Goal: Task Accomplishment & Management: Manage account settings

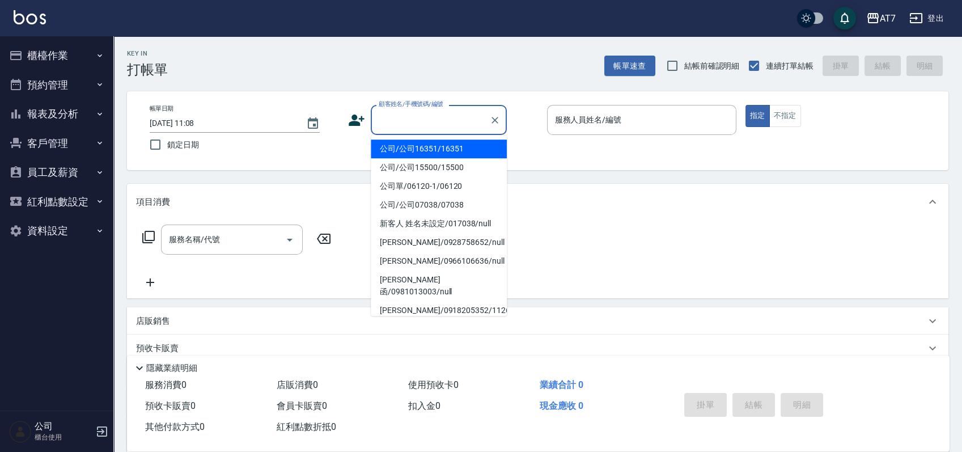
click at [430, 126] on input "顧客姓名/手機號碼/編號" at bounding box center [430, 120] width 109 height 20
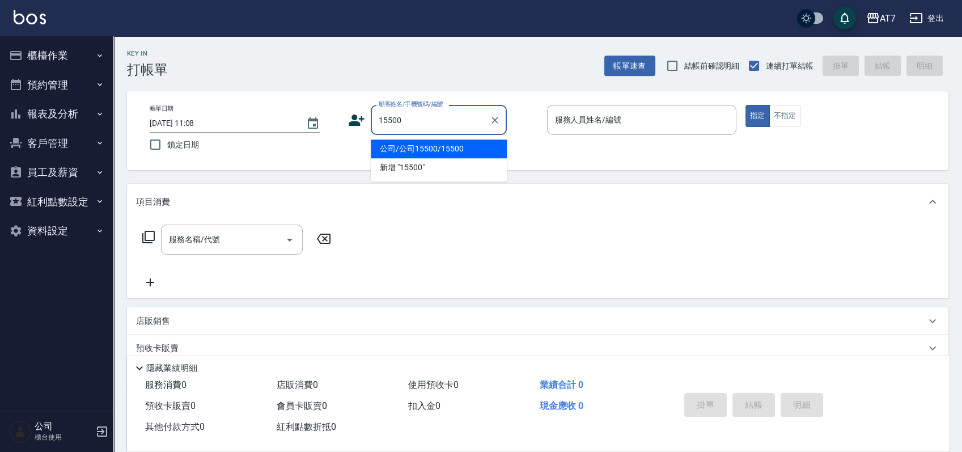
type input "公司/公司15500/15500"
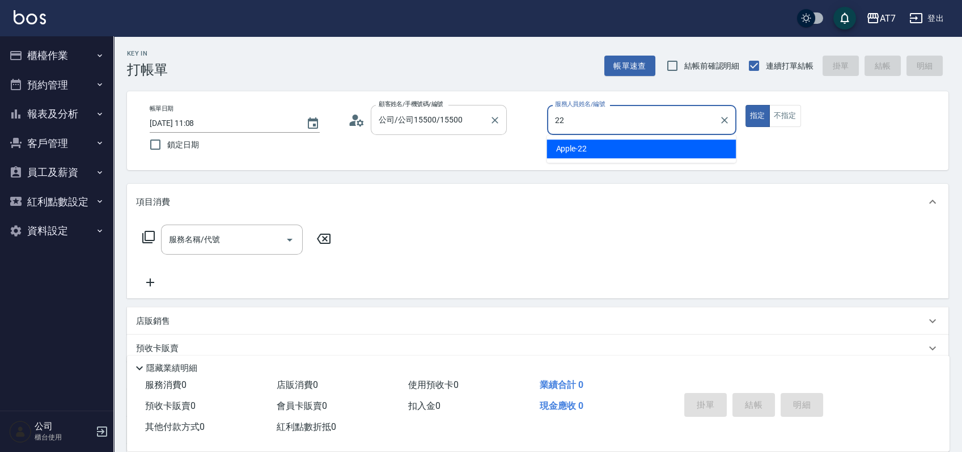
type input "Apple-22"
type button "true"
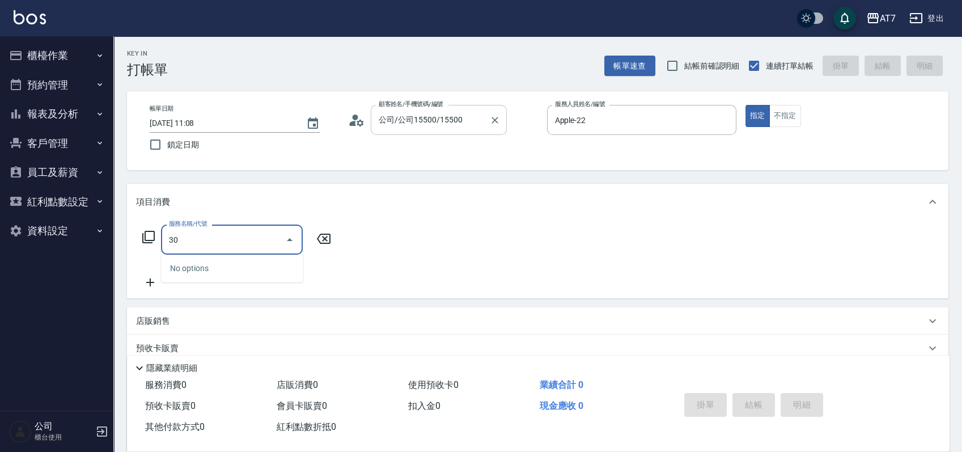
type input "303"
type input "40"
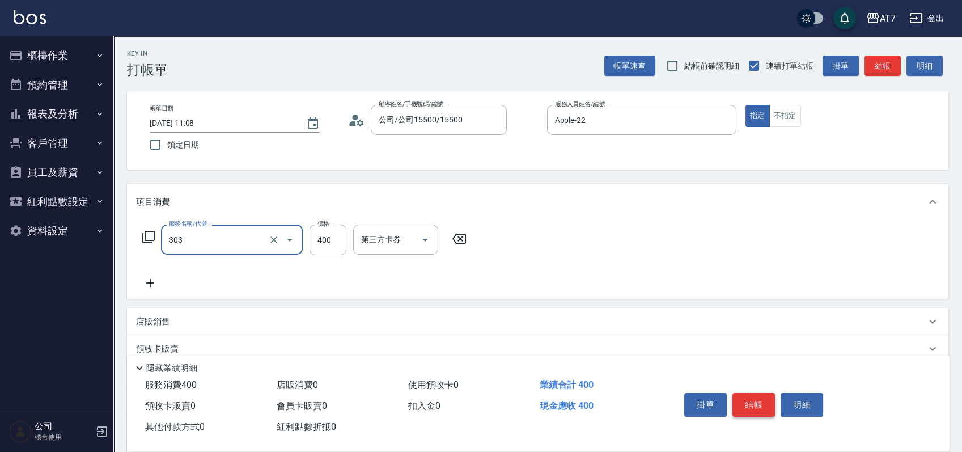
type input "A級剪髮(303)"
click at [750, 405] on button "結帳" at bounding box center [753, 405] width 43 height 24
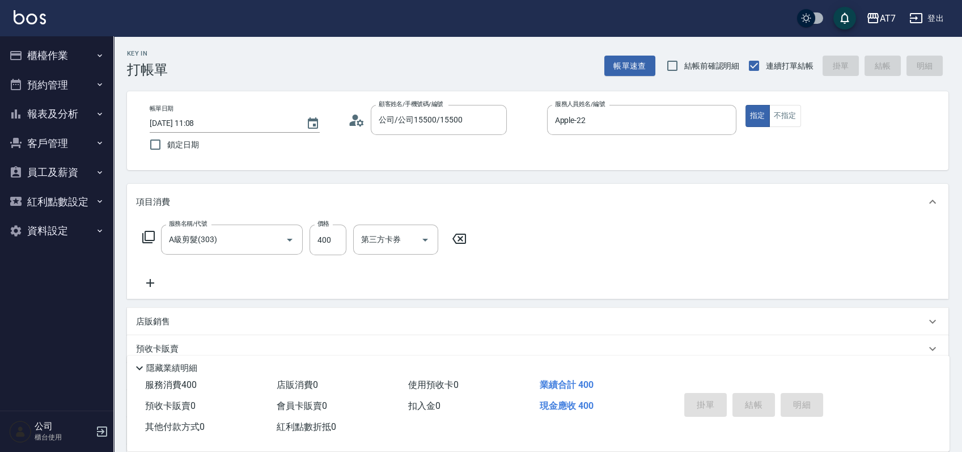
type input "2025/09/18 12:10"
type input "0"
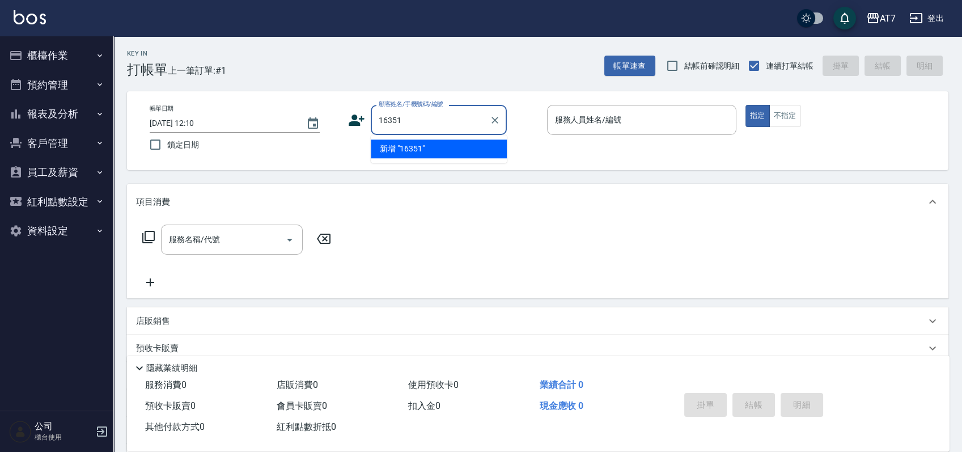
type input "16351"
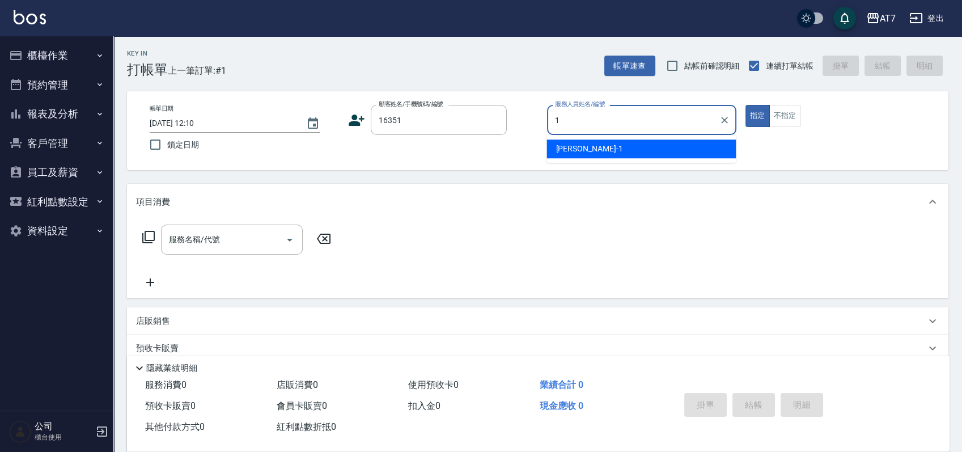
type input "米雪兒-1"
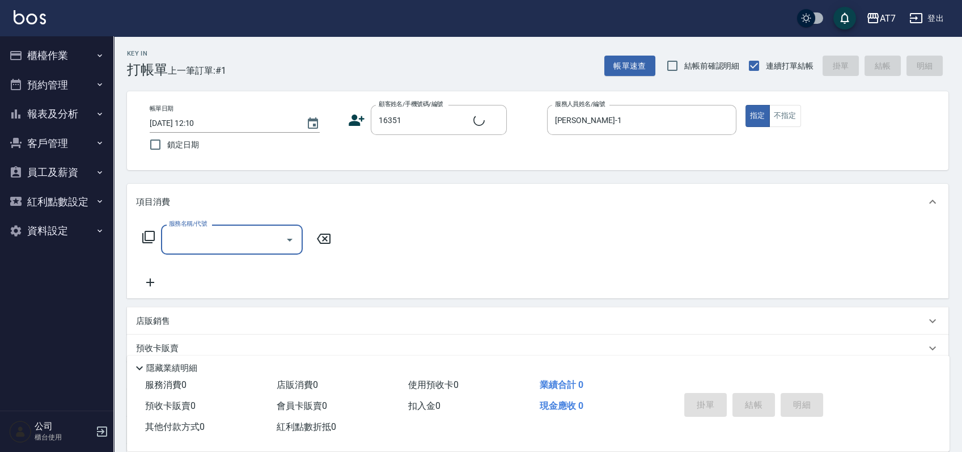
type input "公司/公司16351/16351"
type input "305"
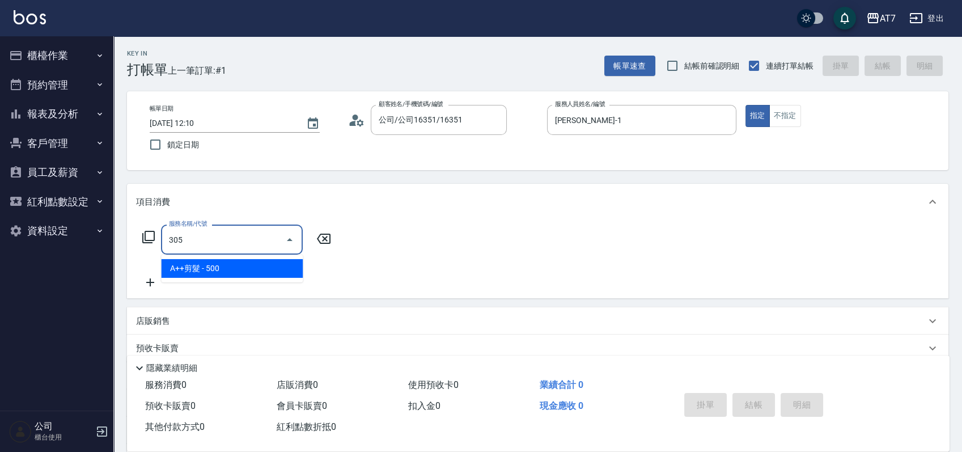
type input "50"
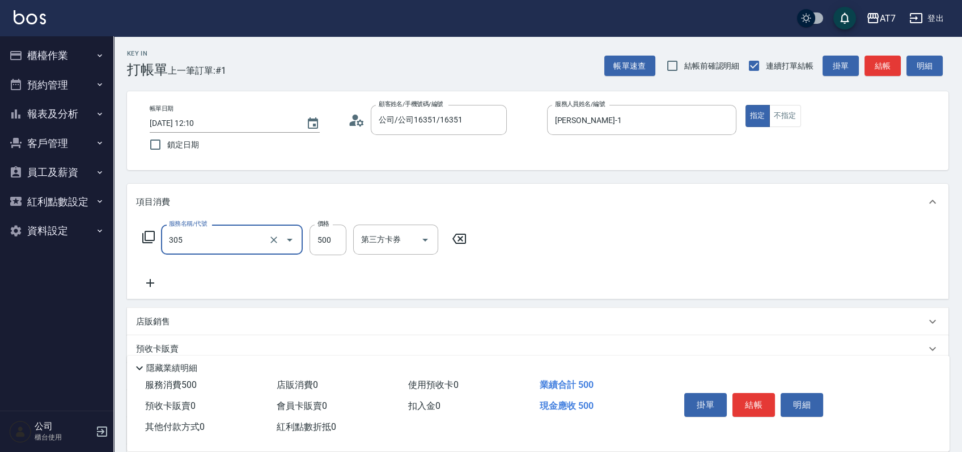
type input "A++剪髮(305)"
type input "0"
type input "65"
type input "60"
type input "650"
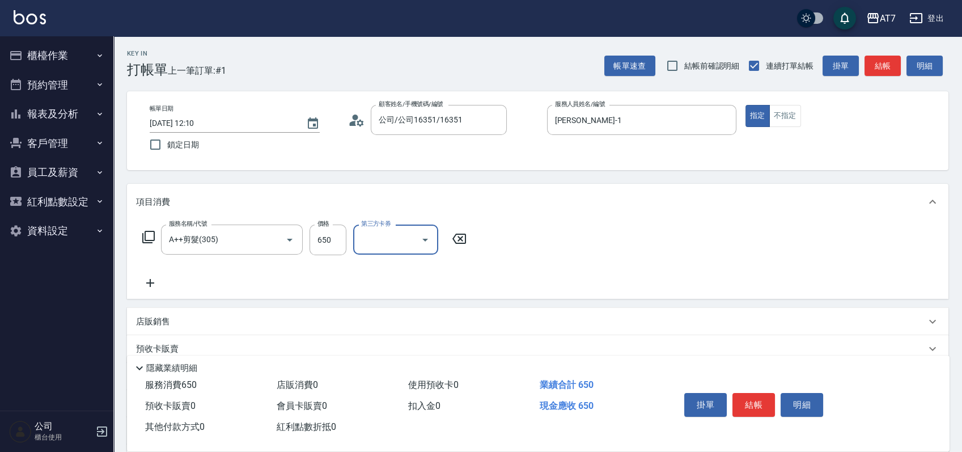
click at [746, 405] on button "結帳" at bounding box center [753, 405] width 43 height 24
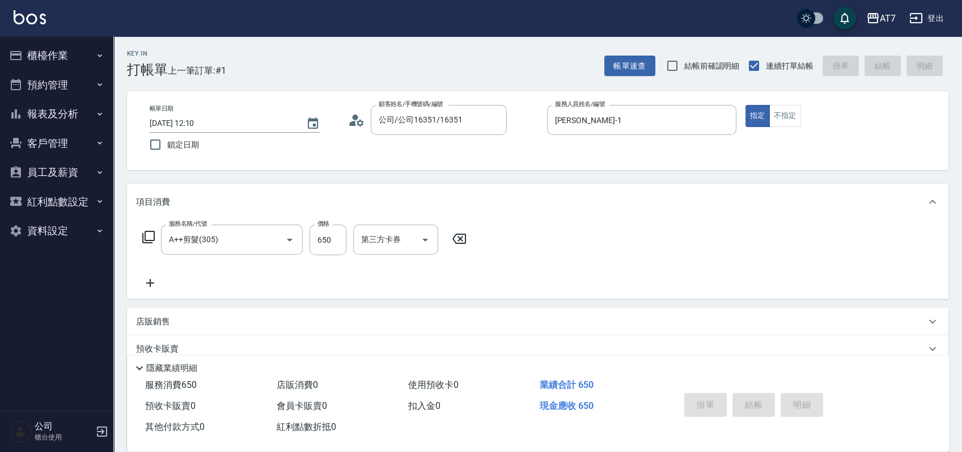
type input "0"
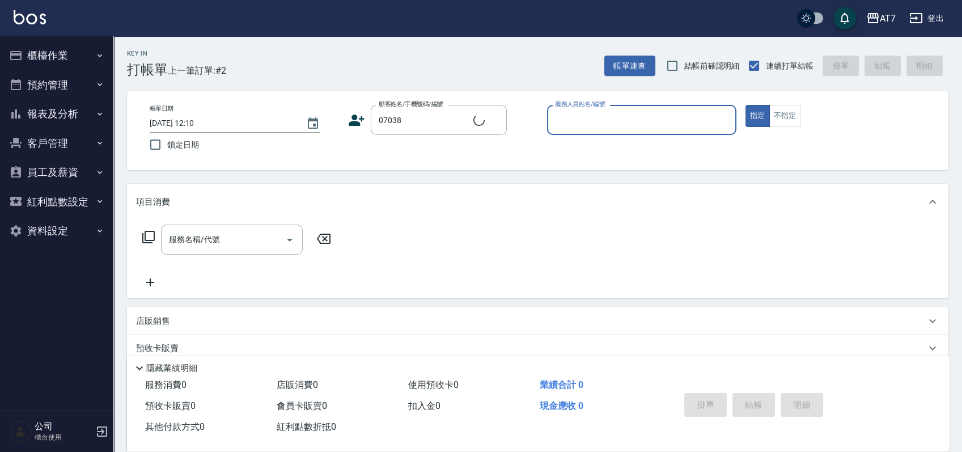
type input "公司/公司07038/07038"
click at [491, 120] on icon "Clear" at bounding box center [494, 120] width 11 height 11
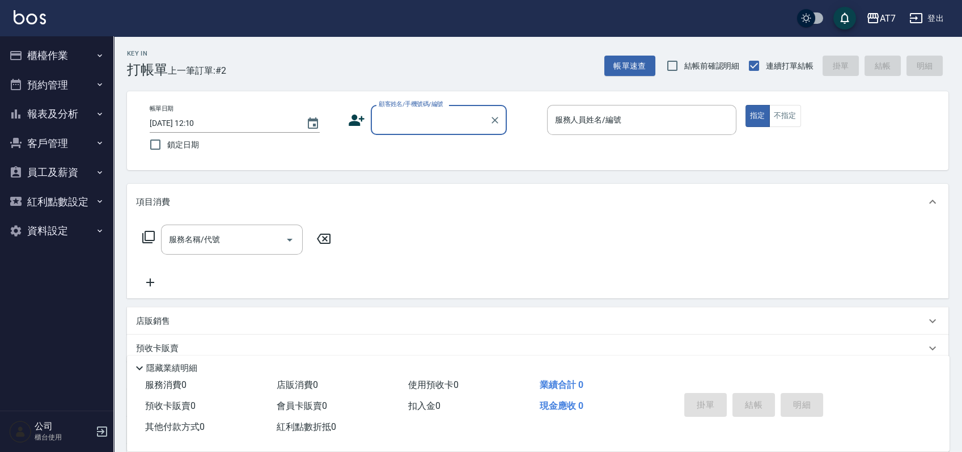
click at [448, 132] on div "顧客姓名/手機號碼/編號" at bounding box center [439, 120] width 136 height 30
type input "公司/公司07038/07038"
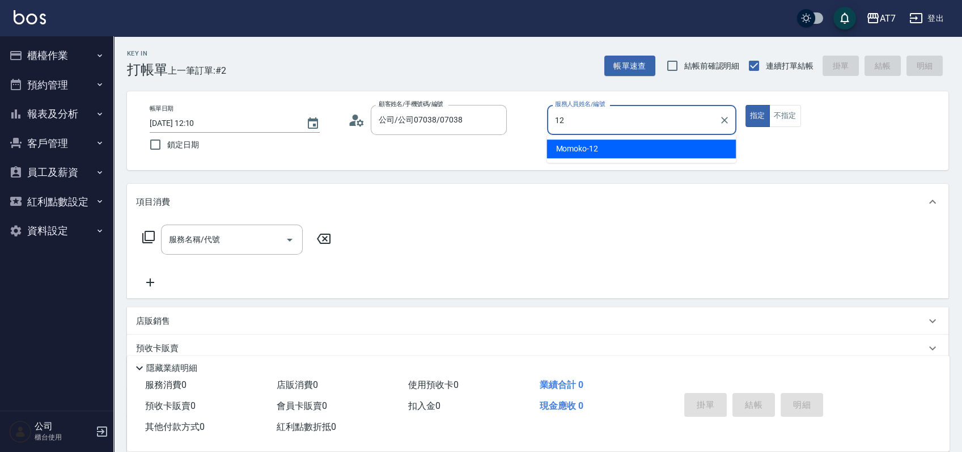
type input "Momoko-12"
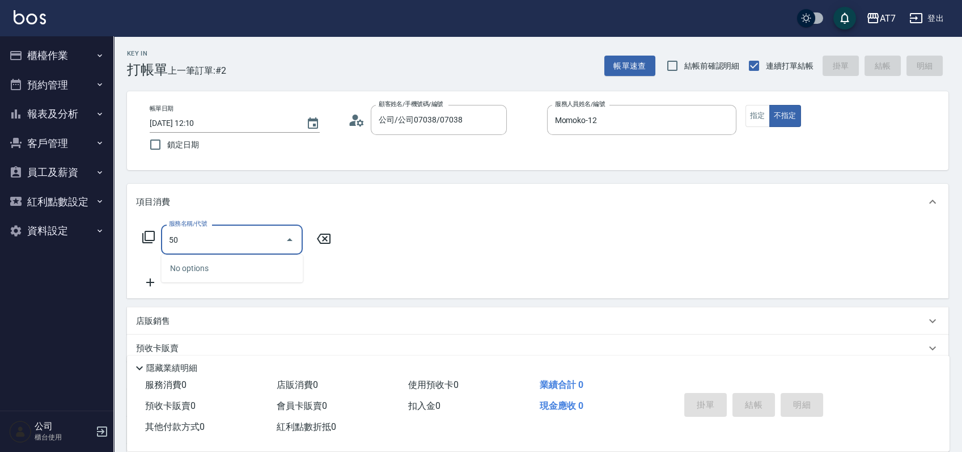
type input "501"
type input "30"
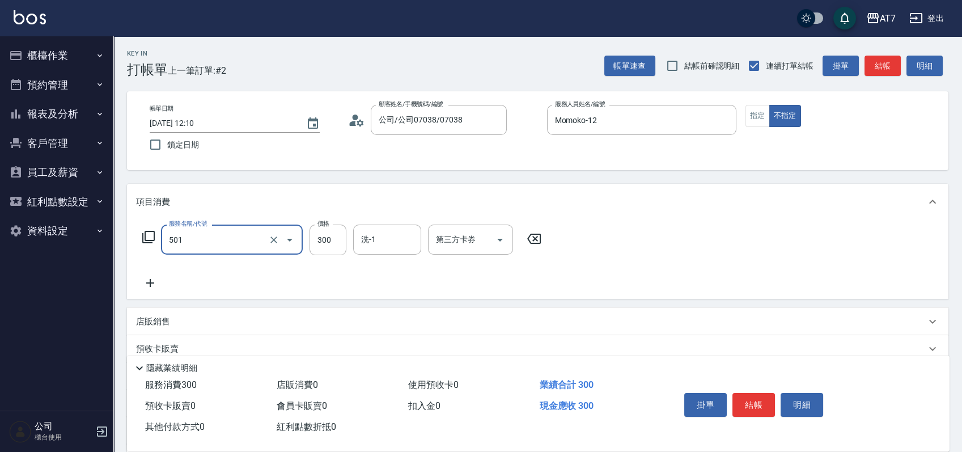
type input "洗髮(互助)(501)"
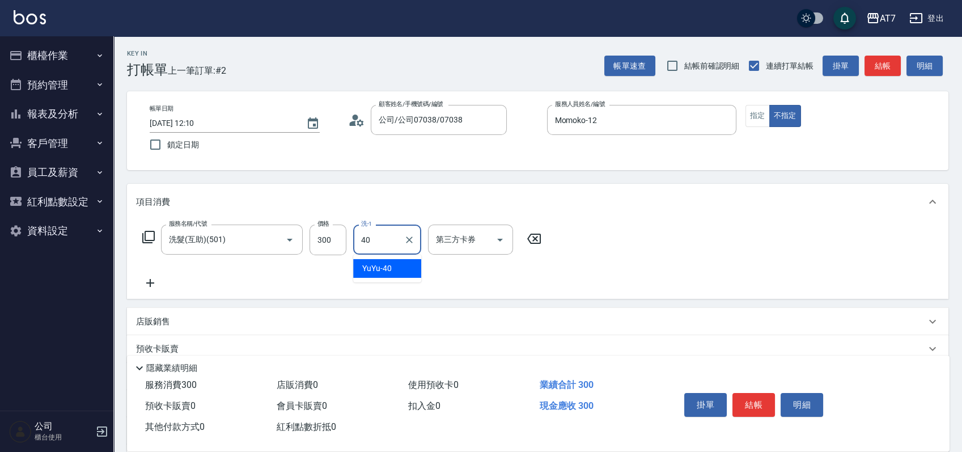
type input "YuYu-40"
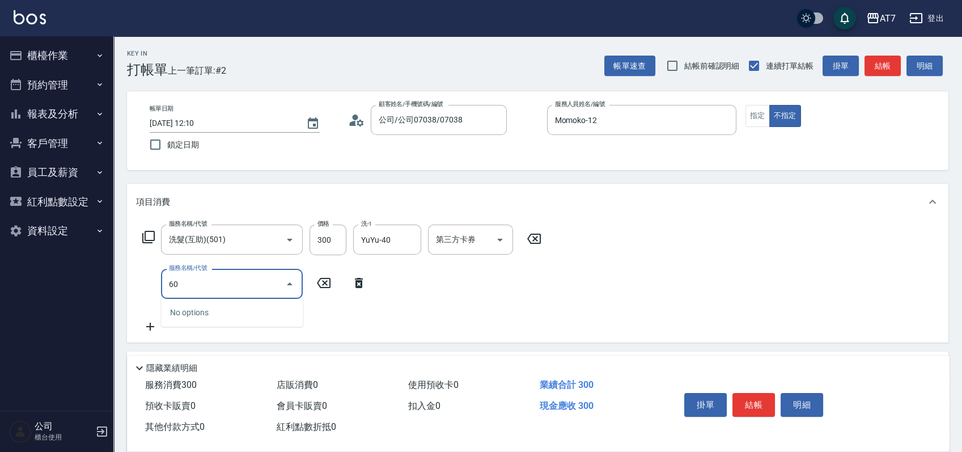
type input "603"
type input "110"
type input "TKO護髮（助(603)"
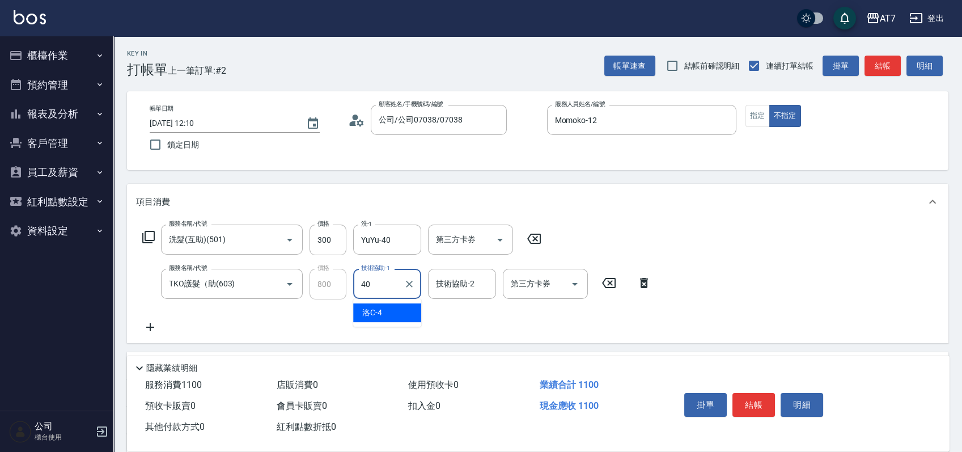
type input "YuYu-40"
click at [752, 395] on button "結帳" at bounding box center [753, 405] width 43 height 24
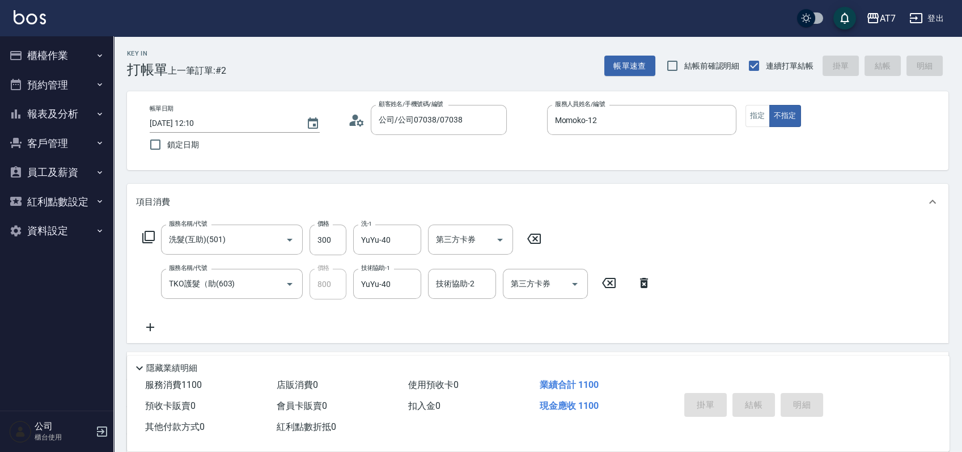
type input "2025/09/18 12:30"
type input "0"
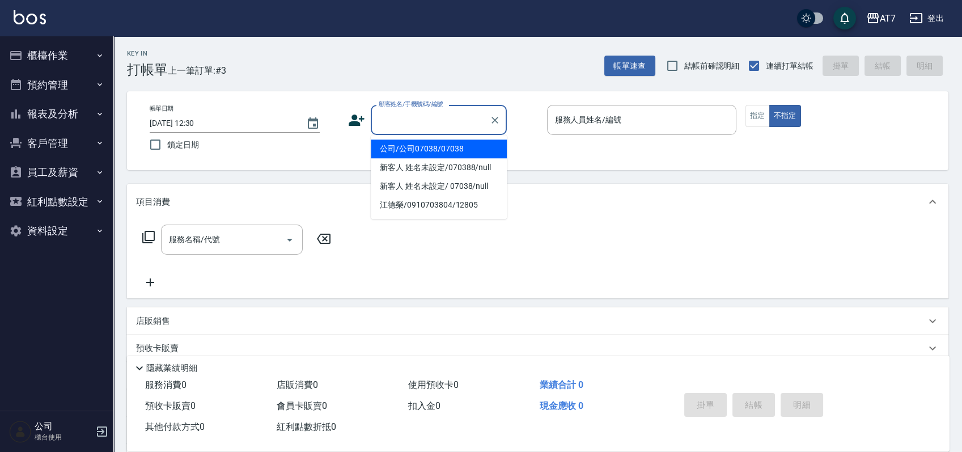
click at [430, 121] on input "顧客姓名/手機號碼/編號" at bounding box center [430, 120] width 109 height 20
click at [414, 126] on input "顧客姓名/手機號碼/編號" at bounding box center [430, 120] width 109 height 20
type input "06120"
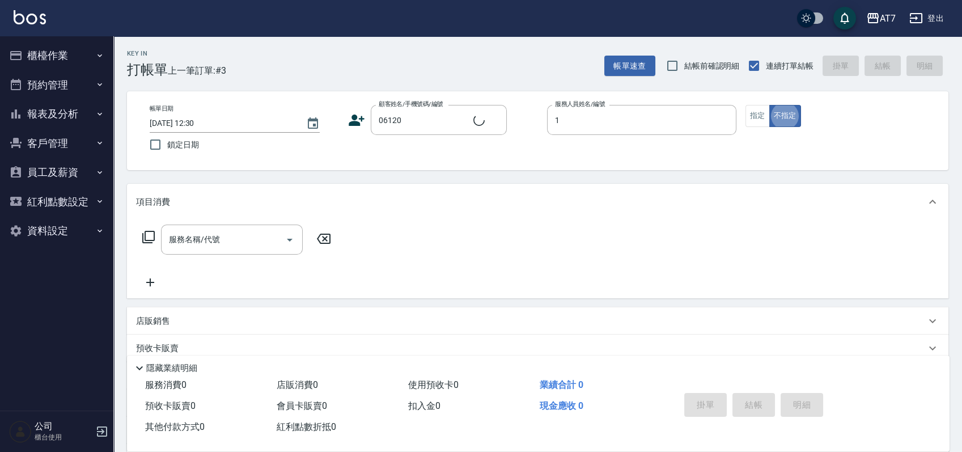
type input "米雪兒-1"
type button "false"
type input "公司單/06120-1/06120"
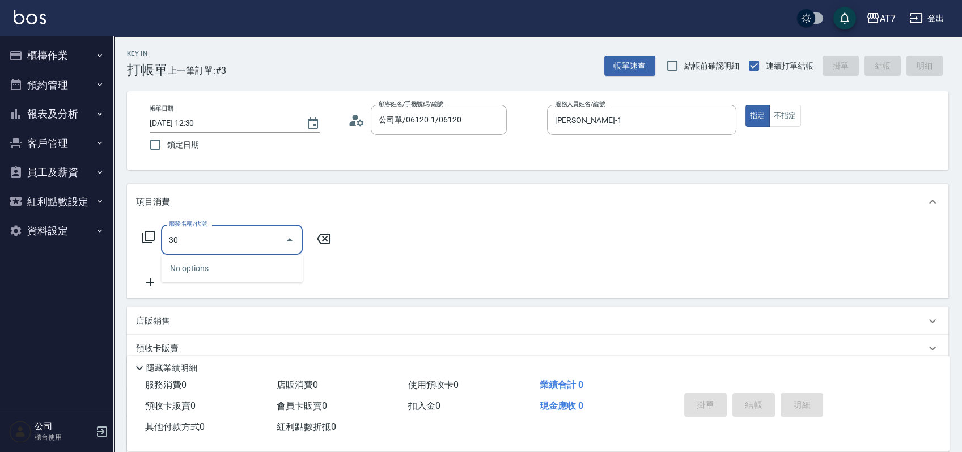
type input "305"
type input "50"
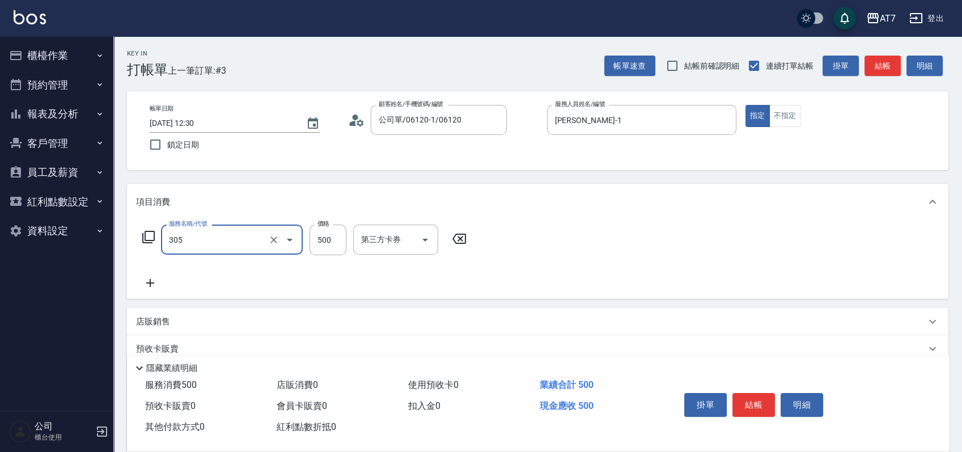
type input "A++剪髮(305)"
type input "0"
type input "650"
type input "60"
type input "650"
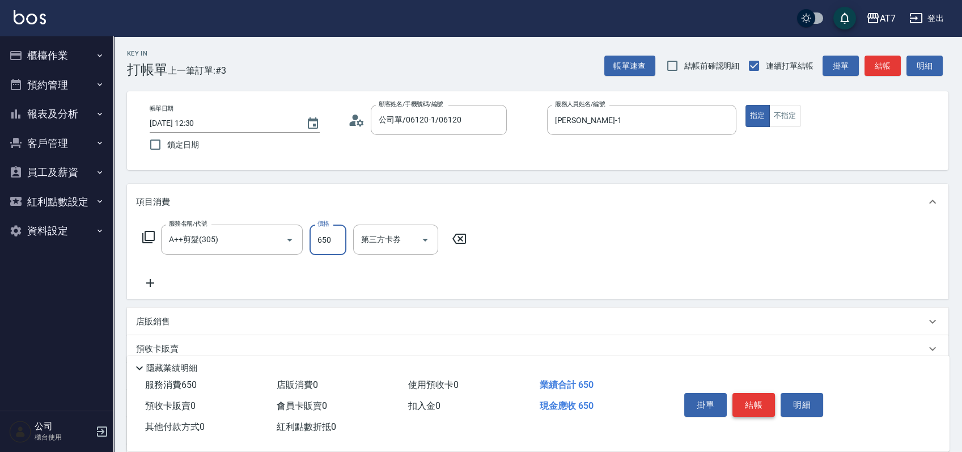
click at [736, 404] on button "結帳" at bounding box center [753, 405] width 43 height 24
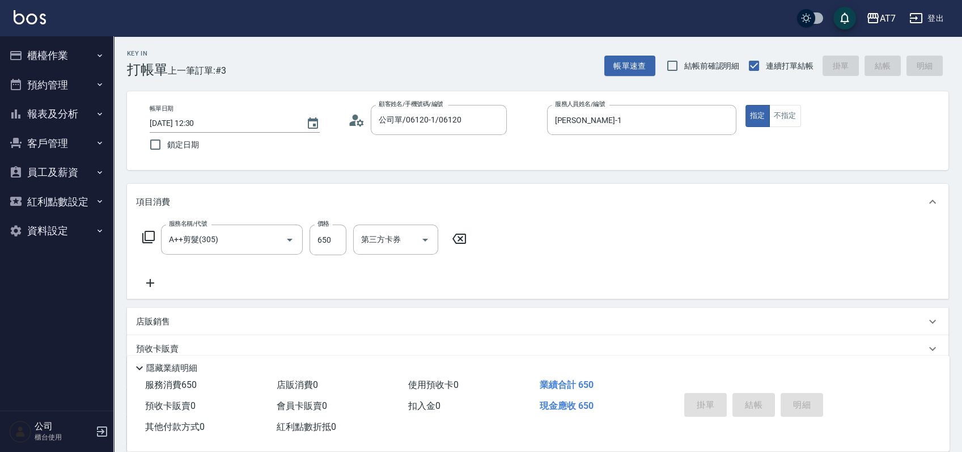
type input "2025/09/18 12:52"
type input "0"
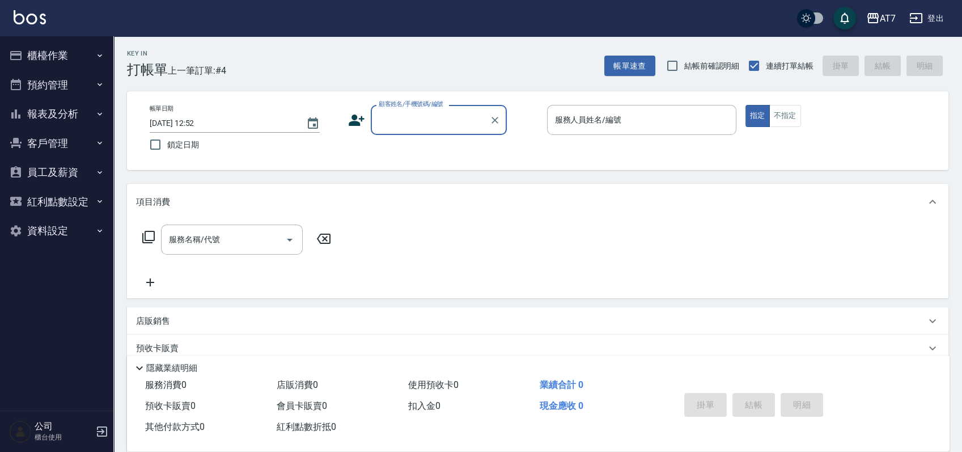
click at [446, 111] on input "顧客姓名/手機號碼/編號" at bounding box center [430, 120] width 109 height 20
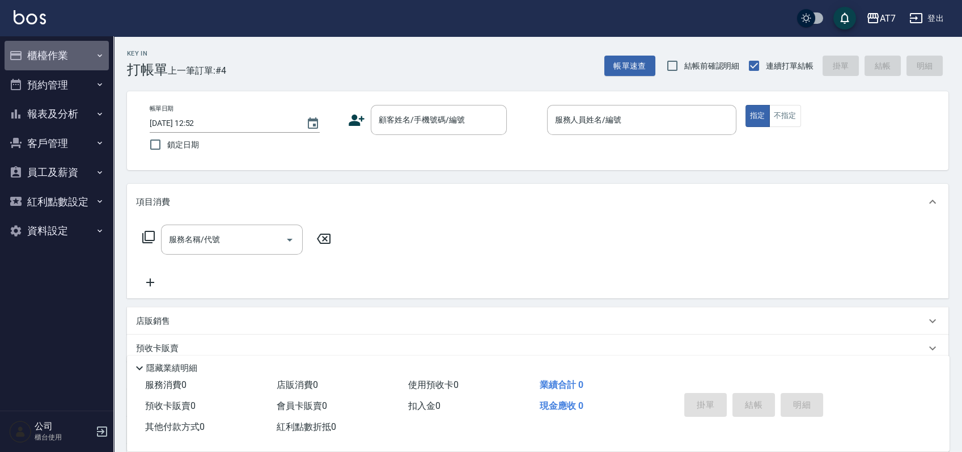
click at [46, 54] on button "櫃檯作業" at bounding box center [57, 55] width 104 height 29
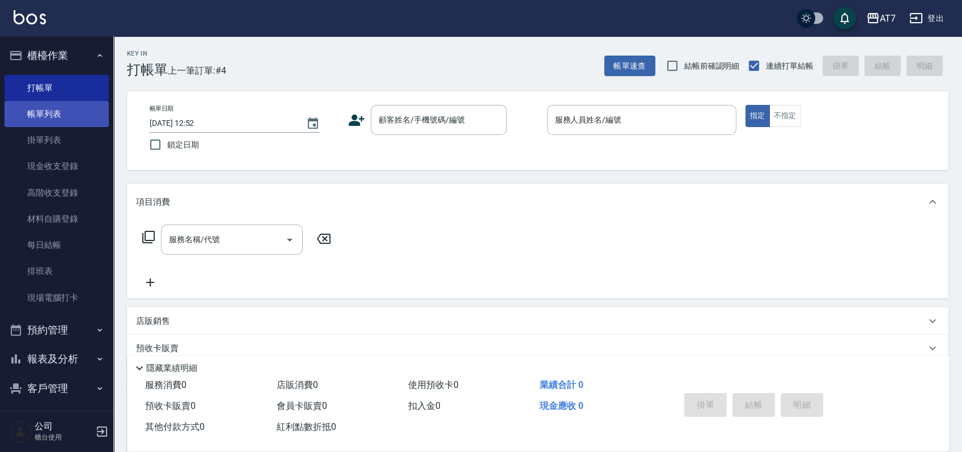
click at [43, 108] on link "帳單列表" at bounding box center [57, 114] width 104 height 26
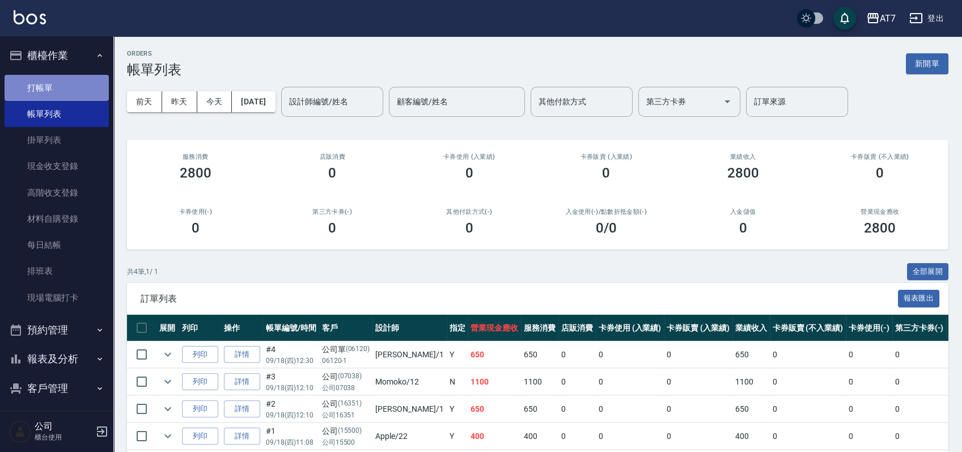
click at [56, 89] on link "打帳單" at bounding box center [57, 88] width 104 height 26
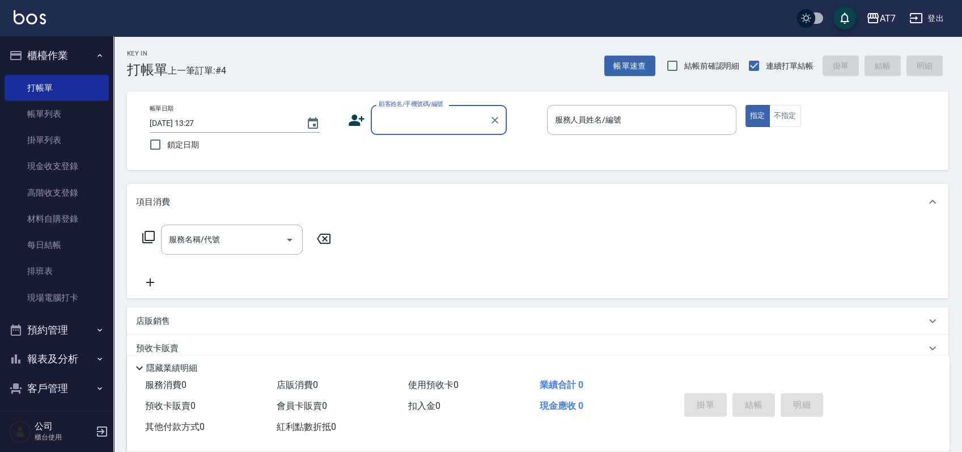
click at [447, 129] on input "顧客姓名/手機號碼/編號" at bounding box center [430, 120] width 109 height 20
type input "公司/公司15500/15500"
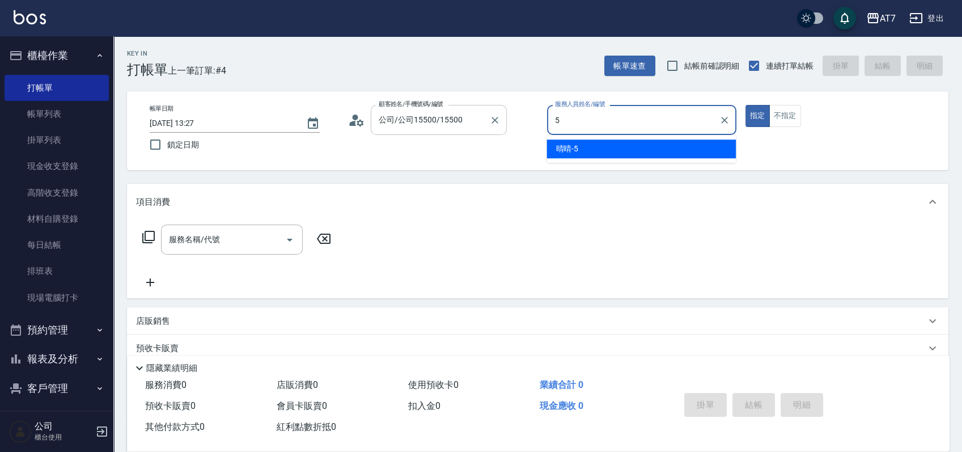
type input "晴晴-5"
type button "true"
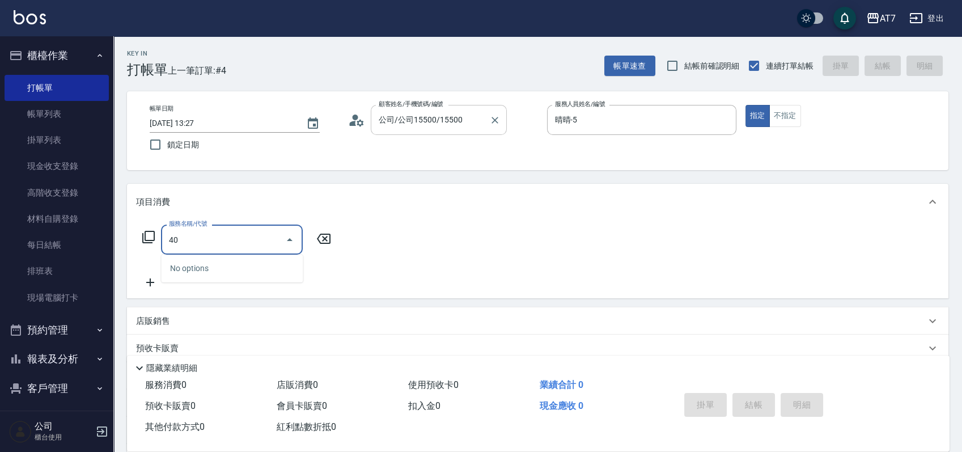
type input "400"
type input "150"
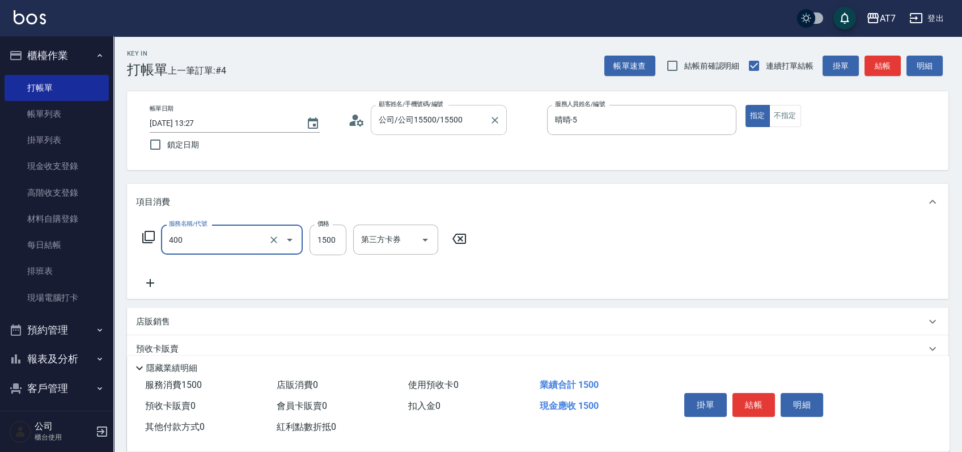
type input "染髮(400)"
type input "0"
type input "374"
type input "30"
type input "37"
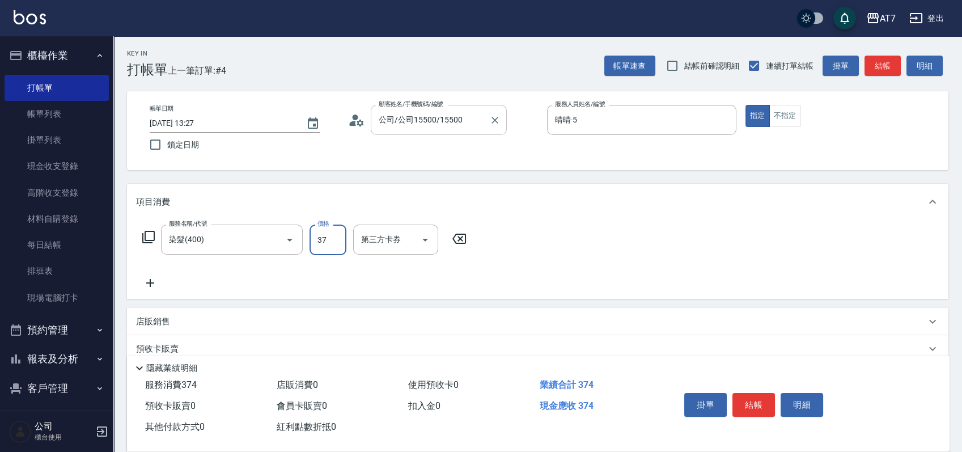
type input "0"
type input "379"
type input "30"
type input "3799"
type input "370"
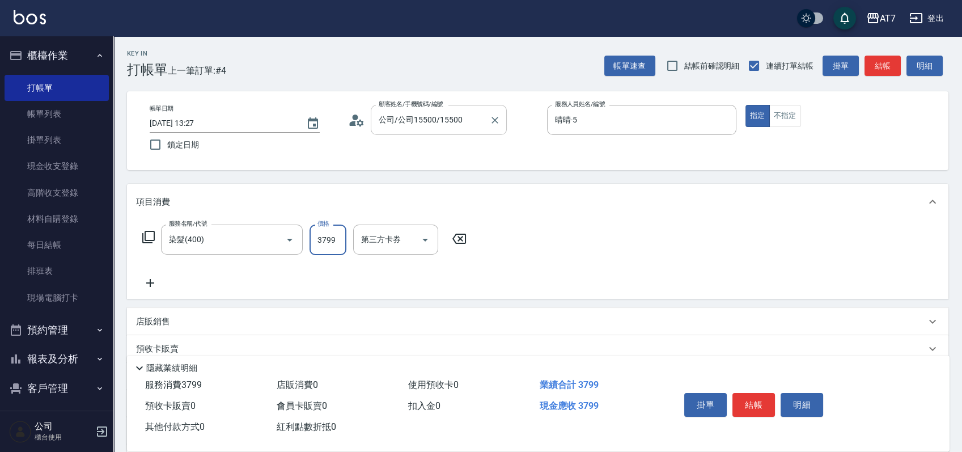
type input "3799"
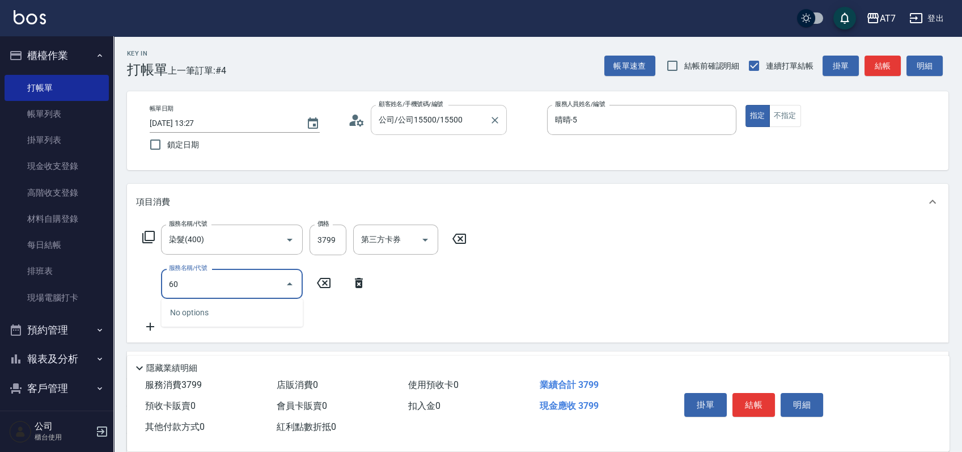
type input "608"
type input "570"
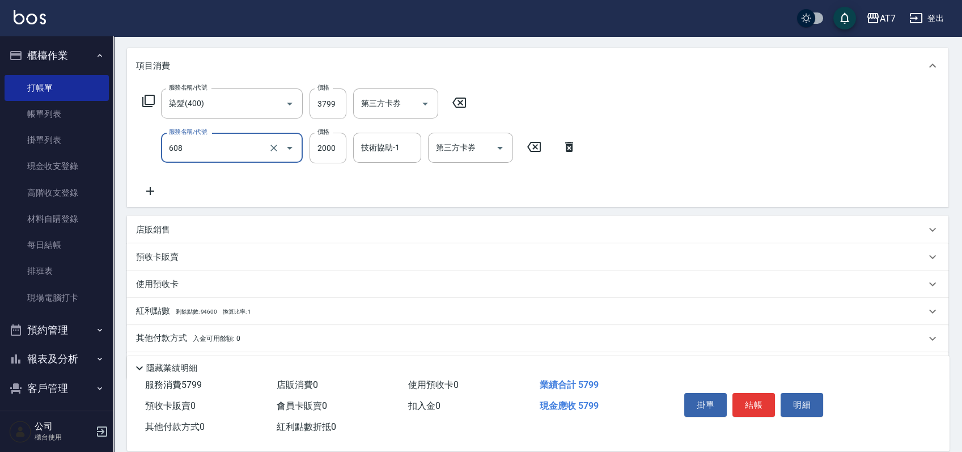
scroll to position [151, 0]
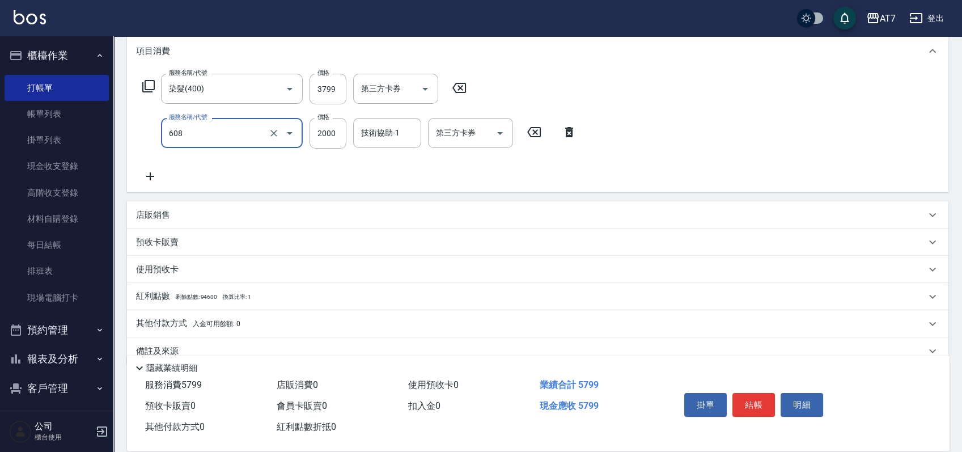
type input "鉑金護髮S（自領(608)"
click at [366, 219] on div "店販銷售" at bounding box center [531, 215] width 790 height 12
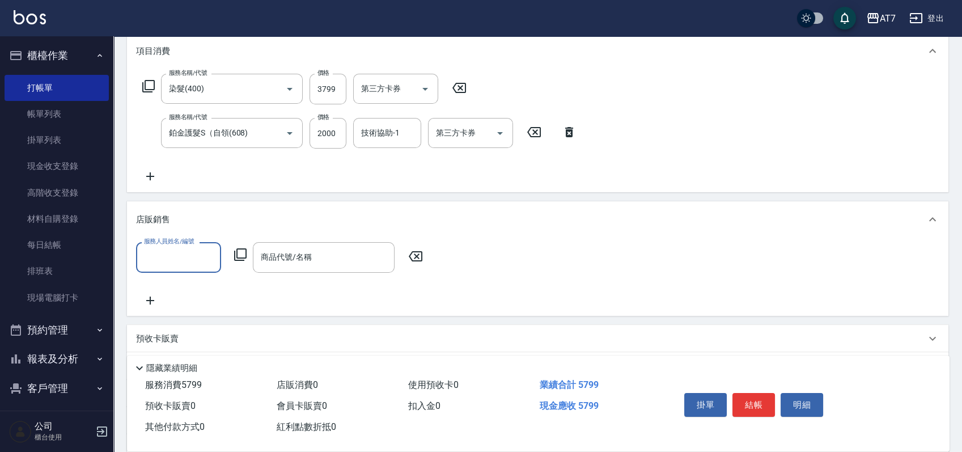
scroll to position [0, 0]
type input "晴晴-5"
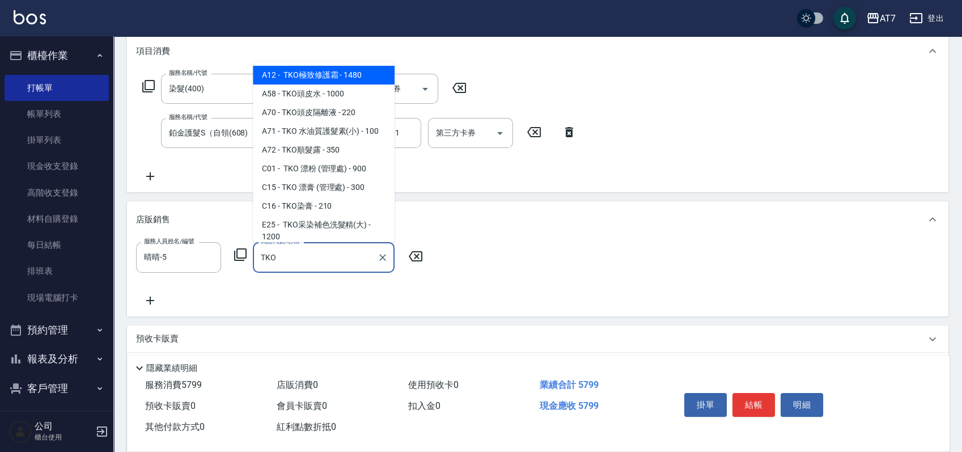
click at [366, 219] on span "E25 - TKO采染補色洗髮精(大) - 1200" at bounding box center [324, 230] width 142 height 31
type input "TKO采染補色洗髮精(大)"
type input "690"
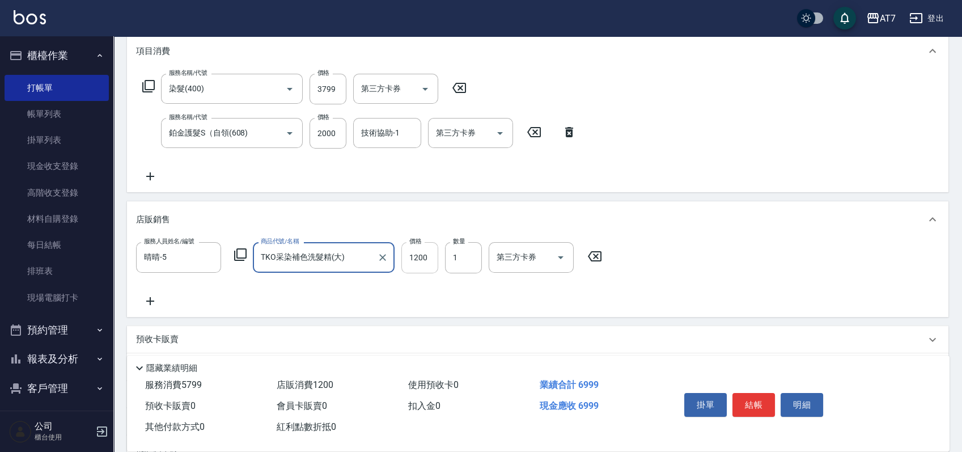
type input "TKO采染補色洗髮精(大)"
click at [414, 259] on input "1200" at bounding box center [419, 257] width 37 height 31
type input "1"
type input "580"
type input "110"
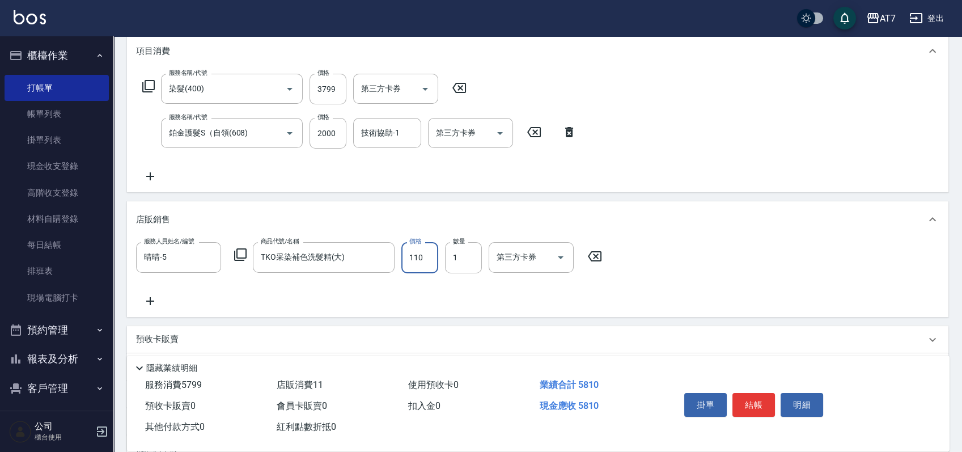
type input "590"
type input "1100"
type input "680"
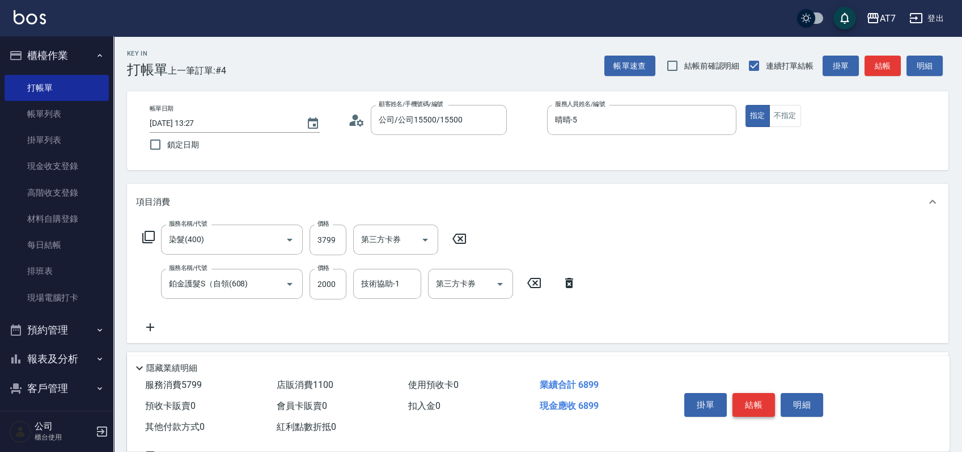
type input "1100"
click at [759, 403] on button "結帳" at bounding box center [753, 405] width 43 height 24
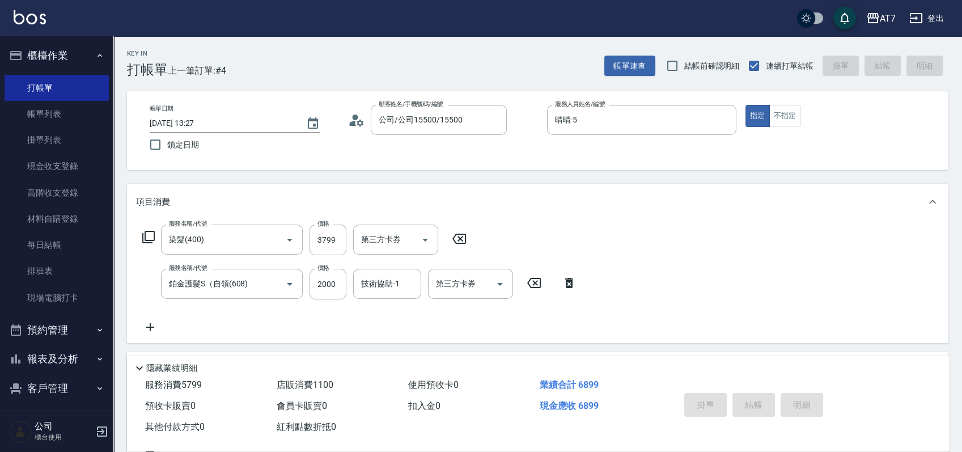
type input "0"
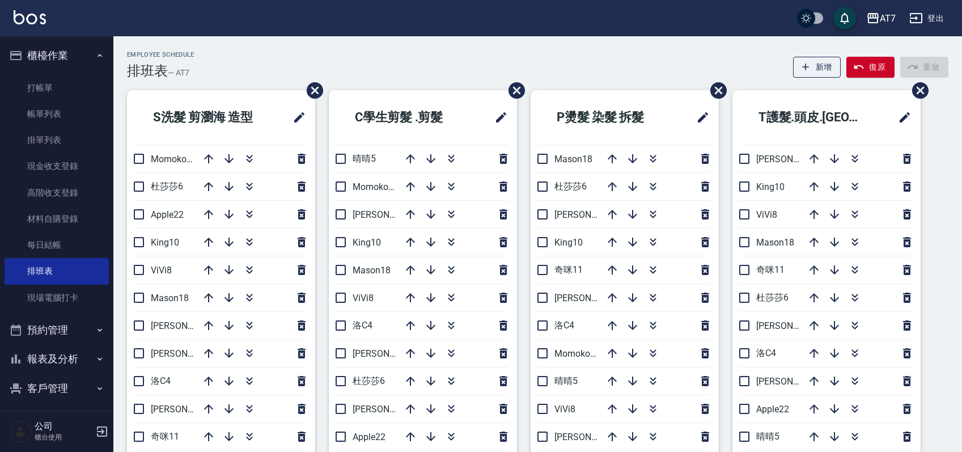
scroll to position [75, 0]
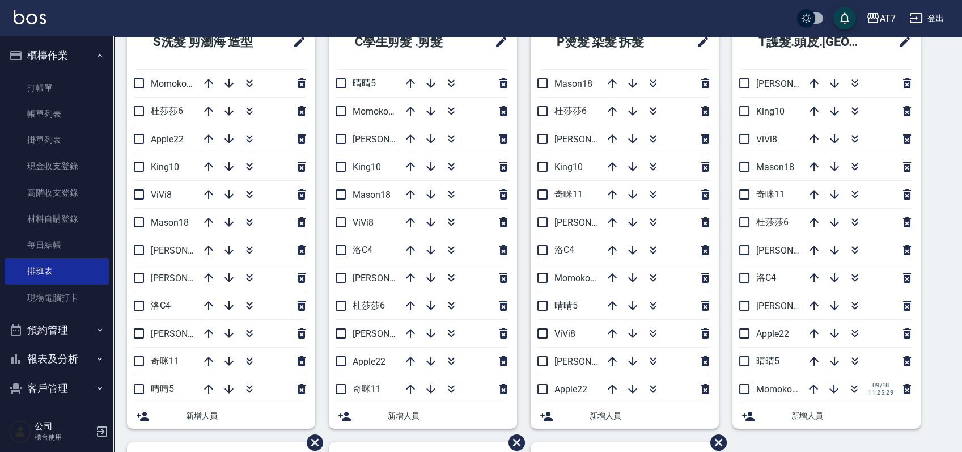
click at [942, 291] on div "S洗髮 剪瀏海 造型 Momoko12 [PERSON_NAME]6 Apple22 King10 ViVi8 Mason18 [PERSON_NAME]9 …" at bounding box center [530, 442] width 835 height 855
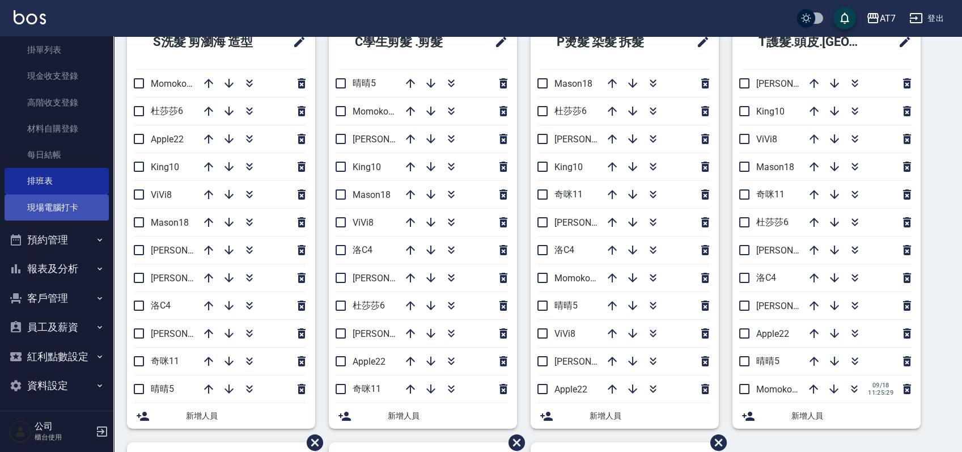
scroll to position [93, 0]
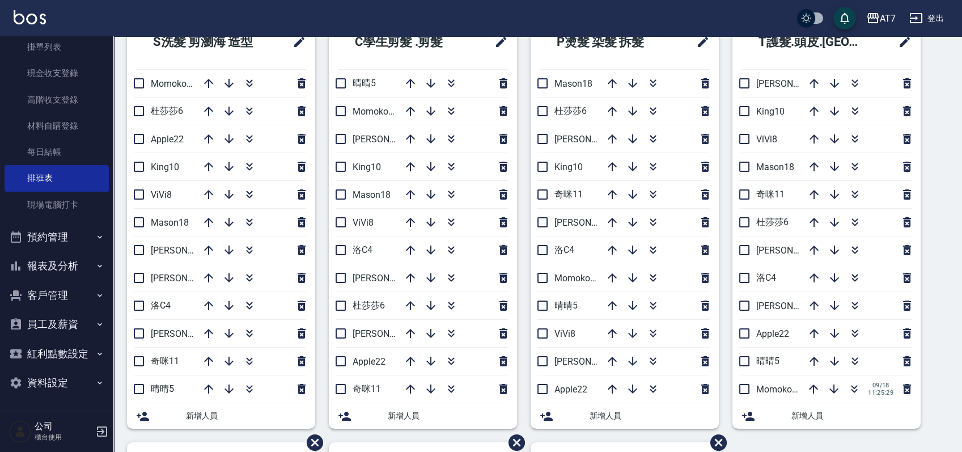
click at [74, 270] on button "報表及分析" at bounding box center [57, 265] width 104 height 29
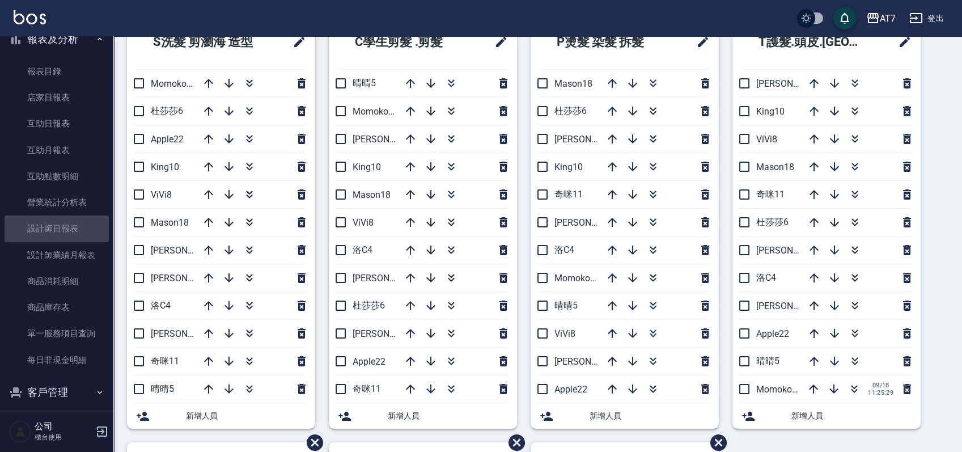
click at [71, 238] on link "設計師日報表" at bounding box center [57, 228] width 104 height 26
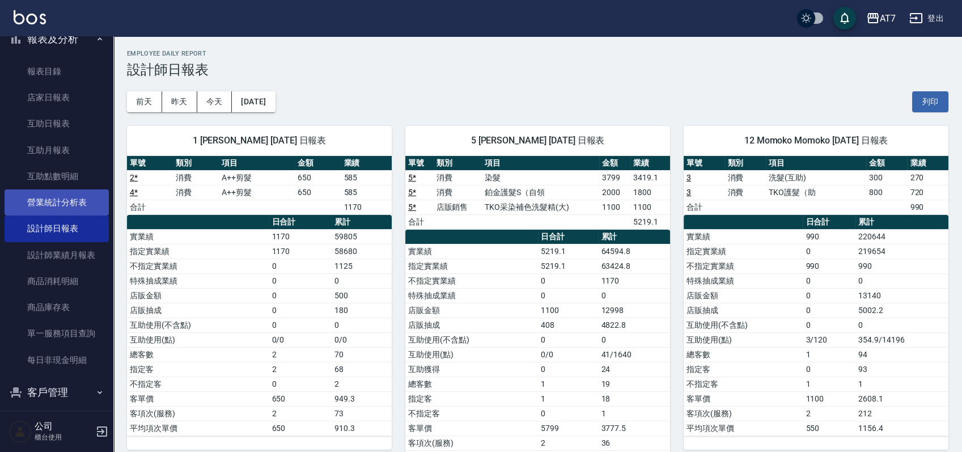
scroll to position [18, 0]
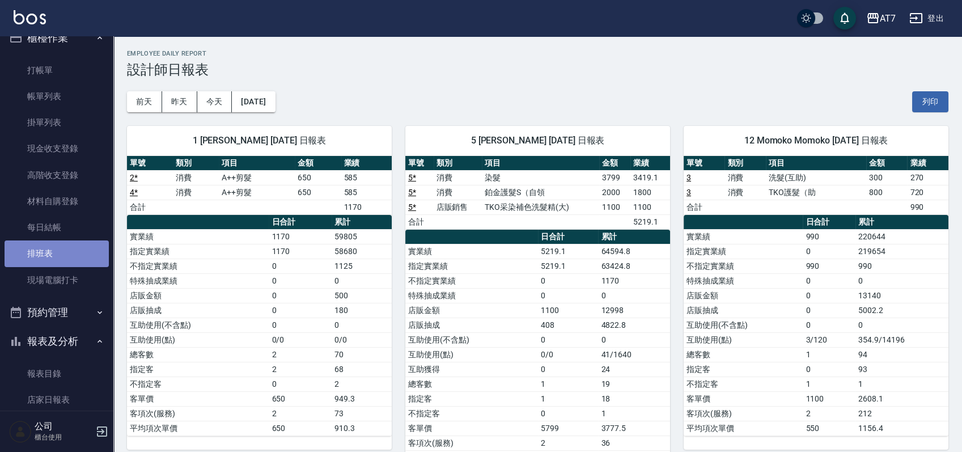
click at [66, 256] on link "排班表" at bounding box center [57, 253] width 104 height 26
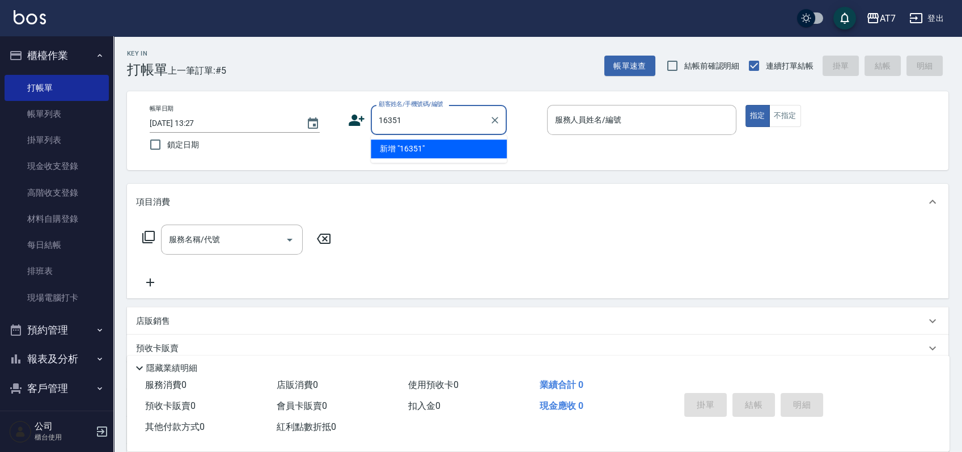
type input "16351"
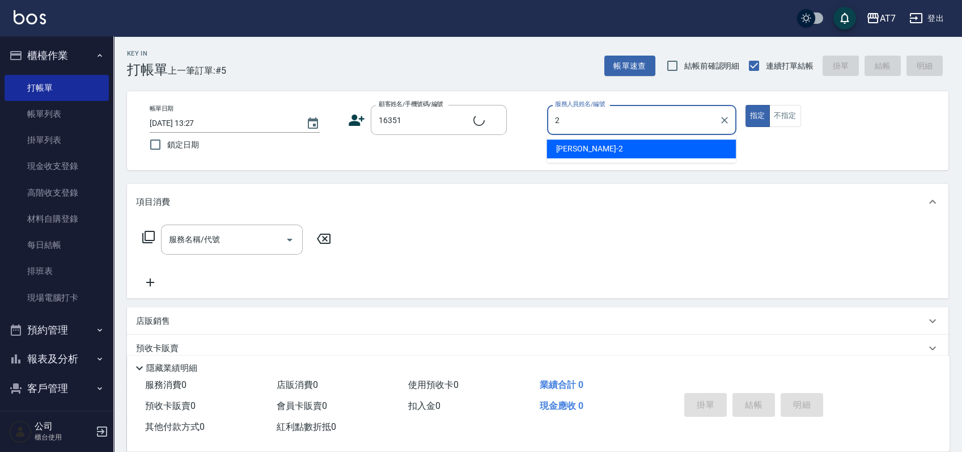
type input "2"
type button "true"
type input "公司/公司16351/16351"
type input "伊蕾-2"
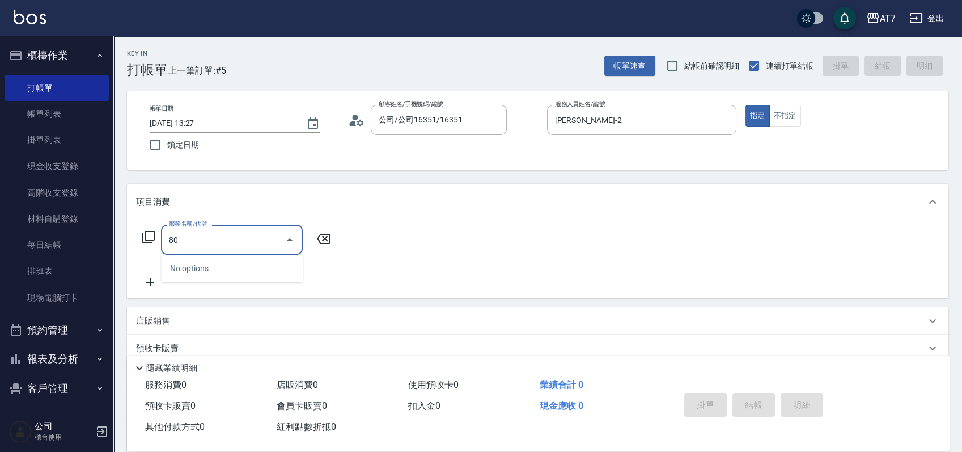
type input "804"
type input "80"
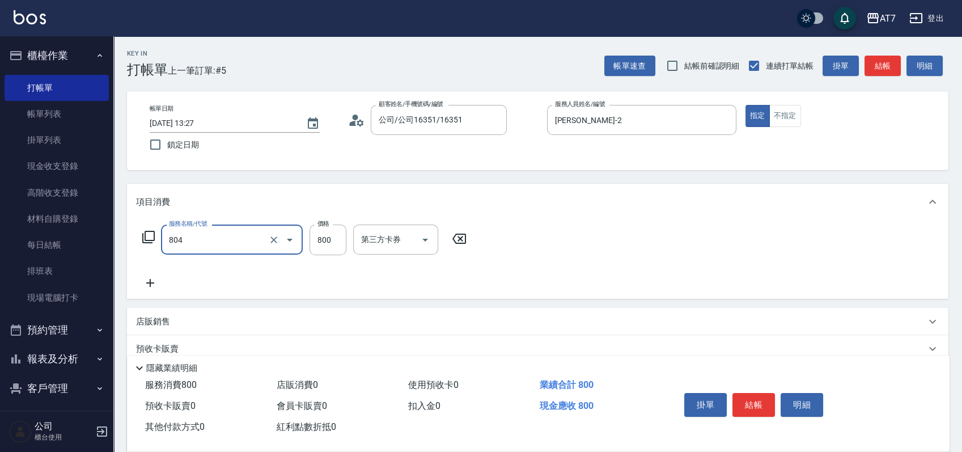
type input "芙米樂頭皮養護(設自)(804)"
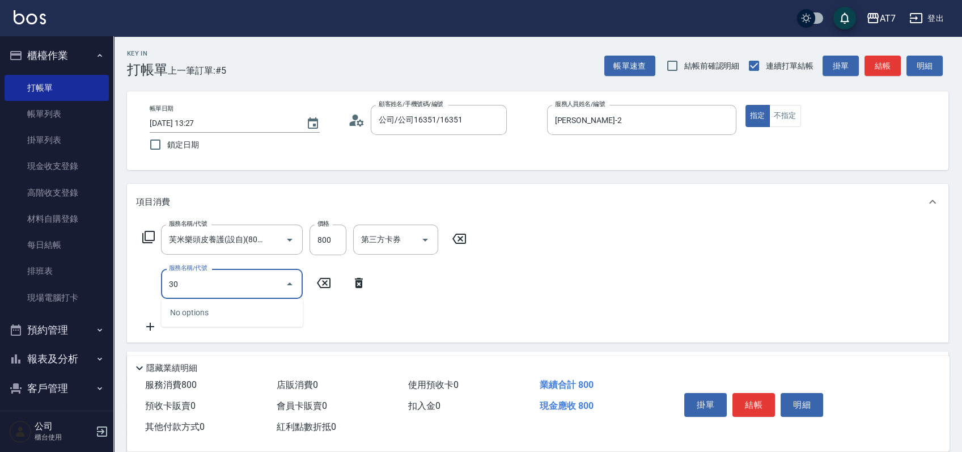
type input "302"
type input "110"
type input "剪髮(302)"
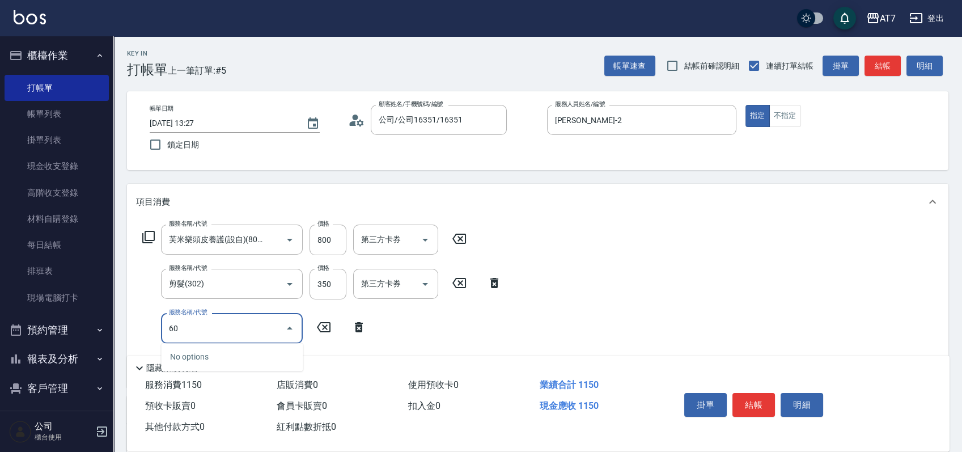
type input "602"
type input "190"
type input "TKO護髮（自(602)"
click at [752, 388] on div "掛單 結帳 明細" at bounding box center [754, 406] width 148 height 36
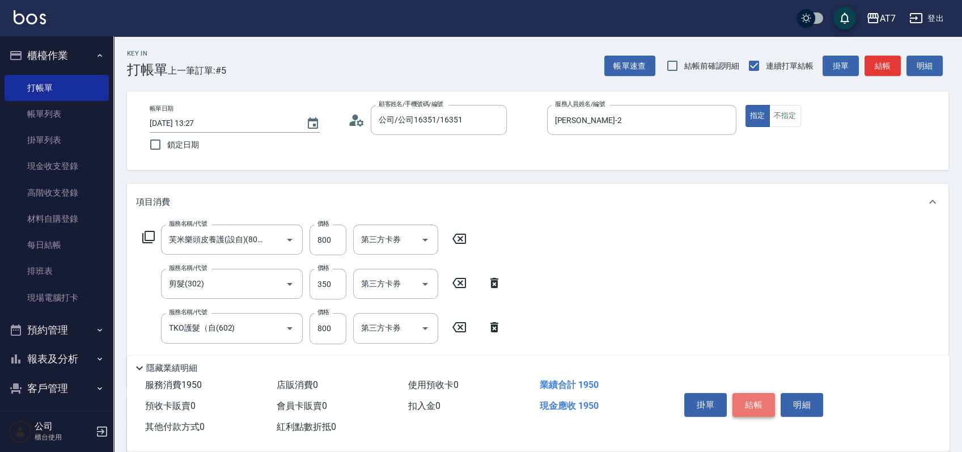
click at [755, 400] on button "結帳" at bounding box center [753, 405] width 43 height 24
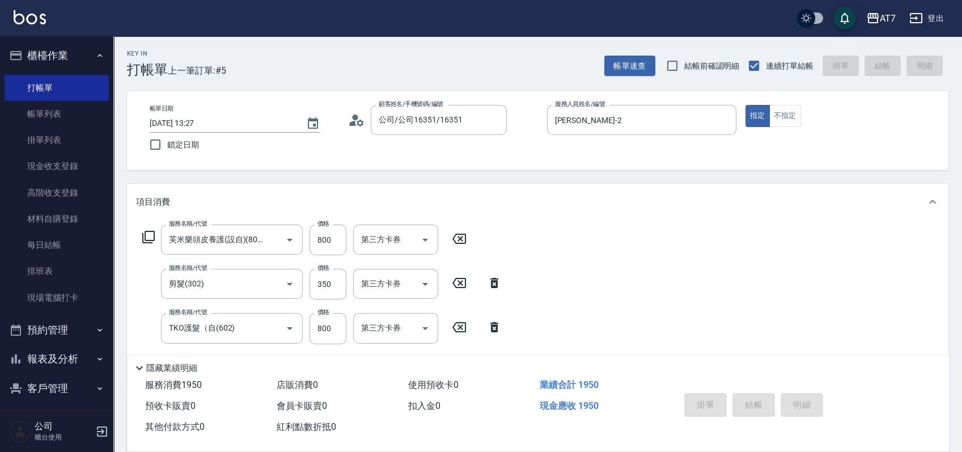
type input "2025/09/18 14:47"
type input "0"
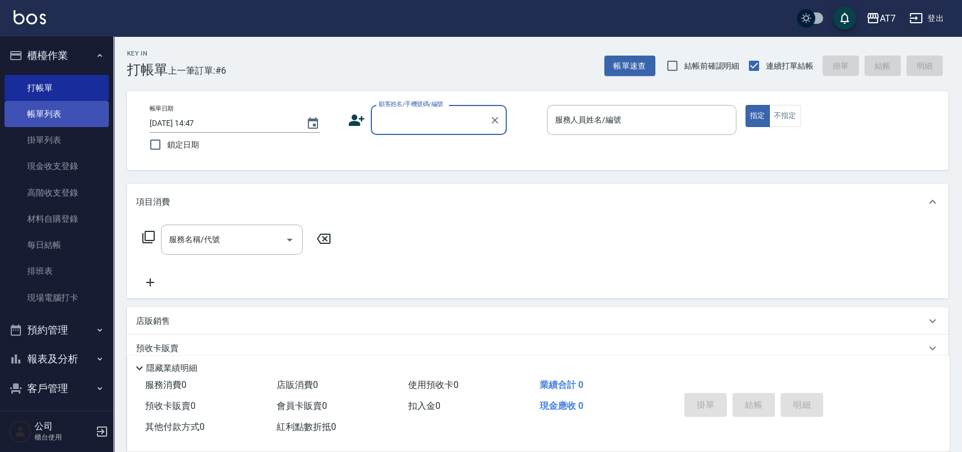
click at [50, 113] on link "帳單列表" at bounding box center [57, 114] width 104 height 26
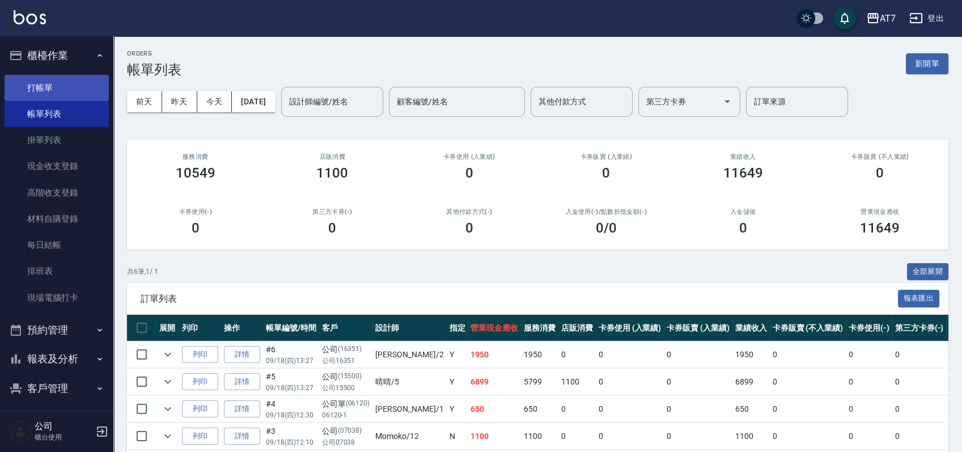
click at [69, 91] on link "打帳單" at bounding box center [57, 88] width 104 height 26
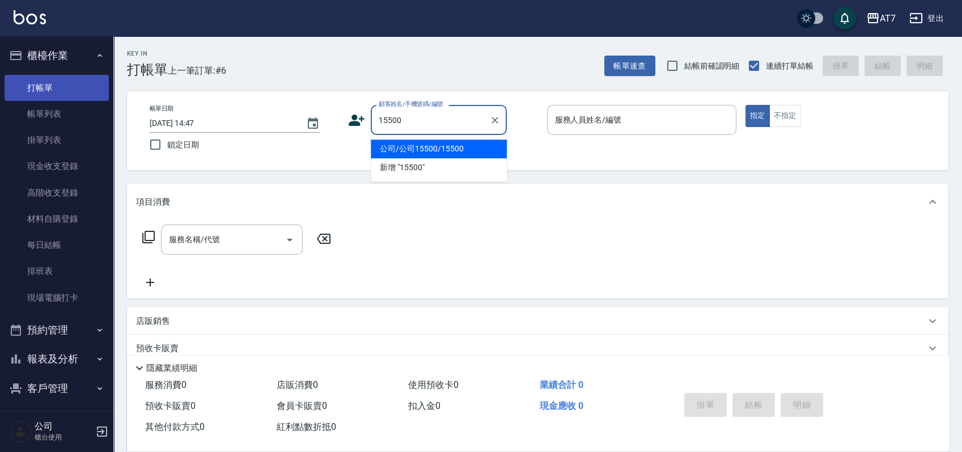
type input "15500"
type input "1"
type input "公司/公司15500/15500"
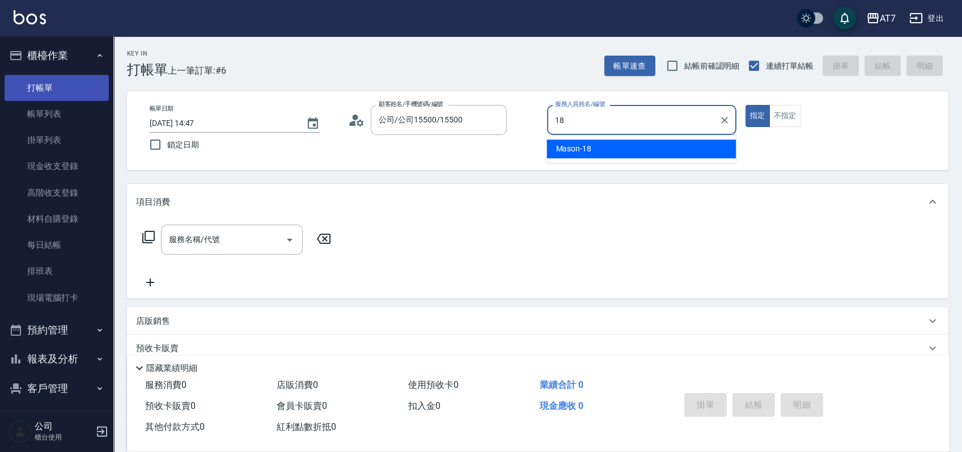
type input "Mason-18"
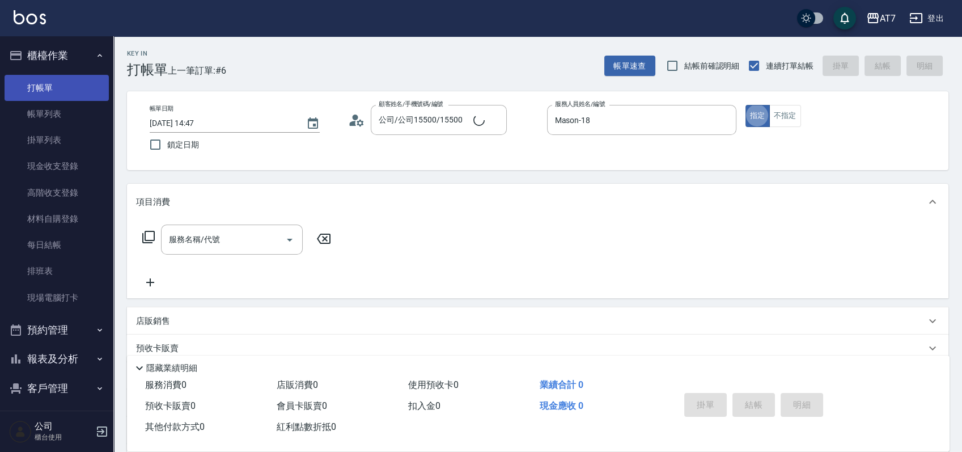
type button "true"
type input "401"
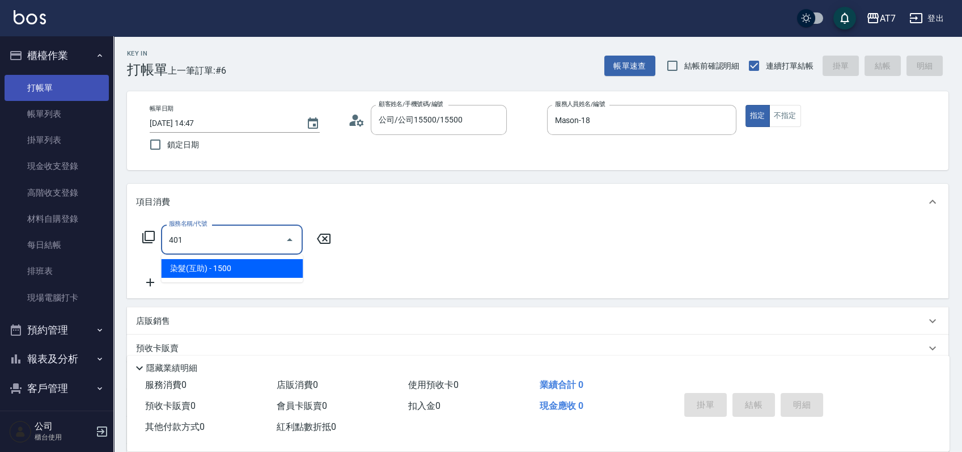
type input "150"
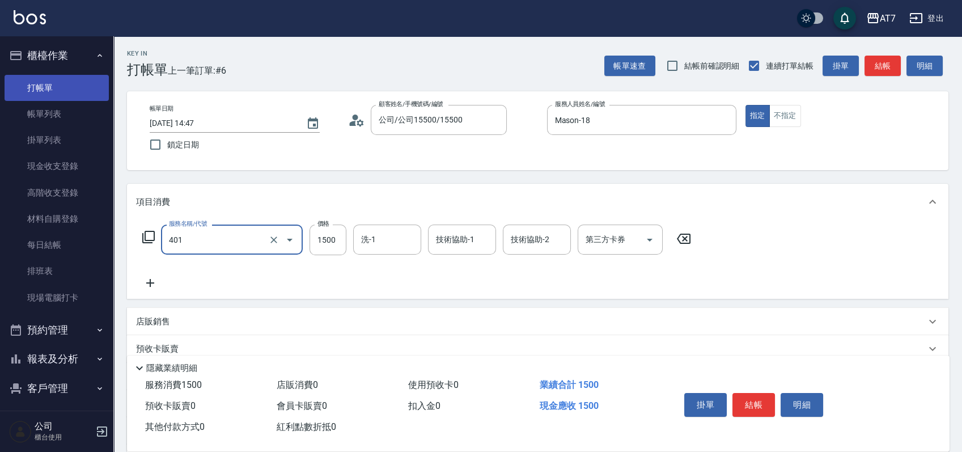
type input "染髮(互助)(401)"
type input "1"
type input "0"
type input "159"
type input "10"
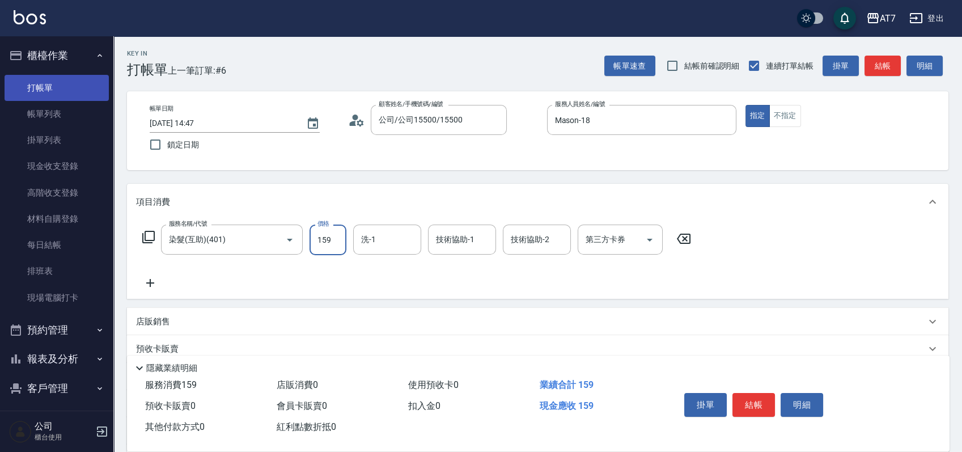
type input "1599"
type input "150"
type input "1599"
type input "Josh-38"
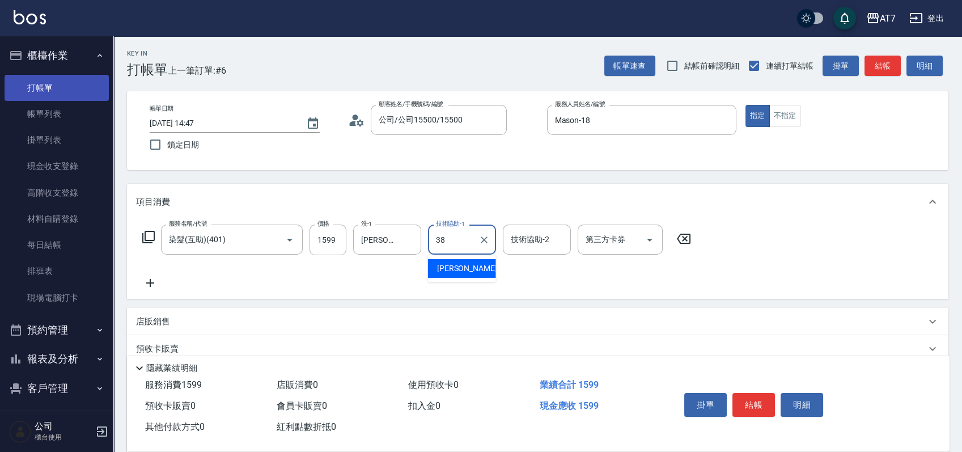
type input "Josh-38"
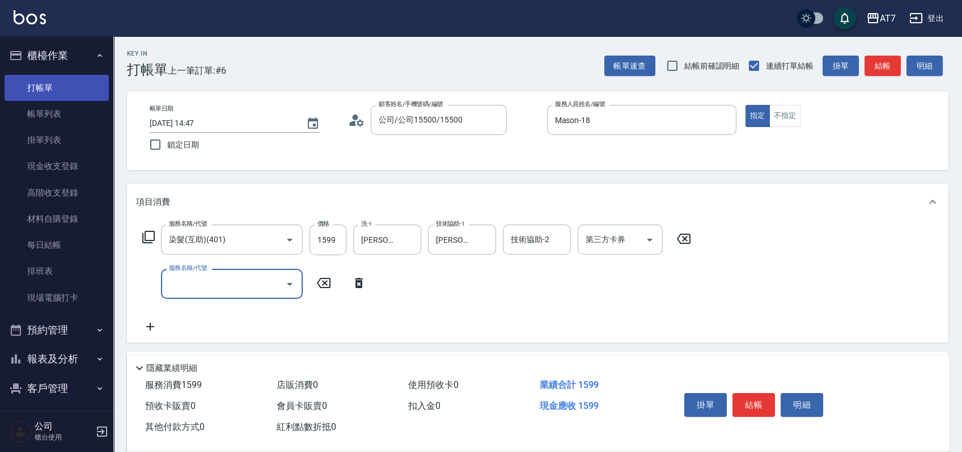
type input "6"
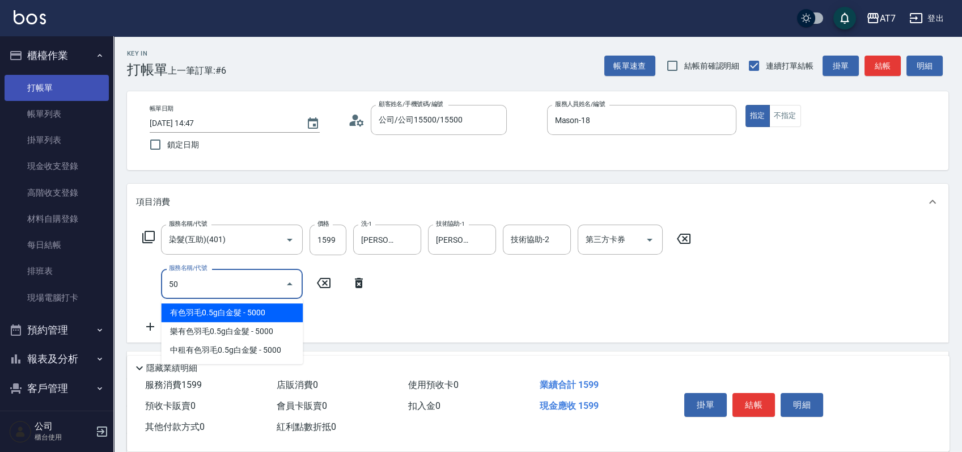
type input "503"
type input "160"
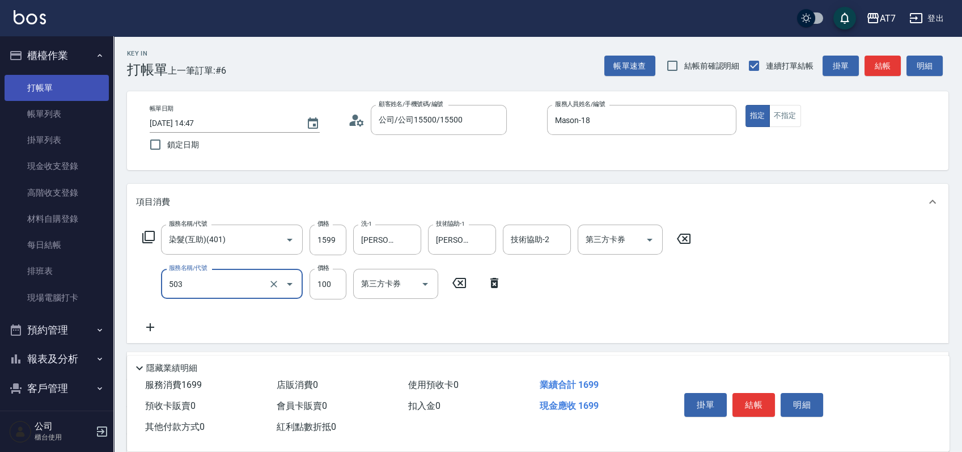
type input "精油-快速修護髮(互助)(503)"
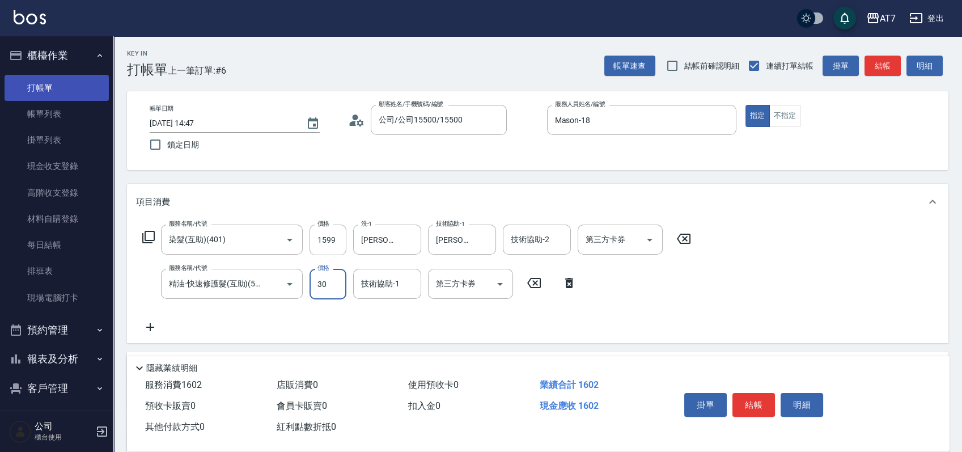
type input "300"
type input "180"
type input "300"
type input "Josh-38"
click at [751, 395] on button "結帳" at bounding box center [753, 405] width 43 height 24
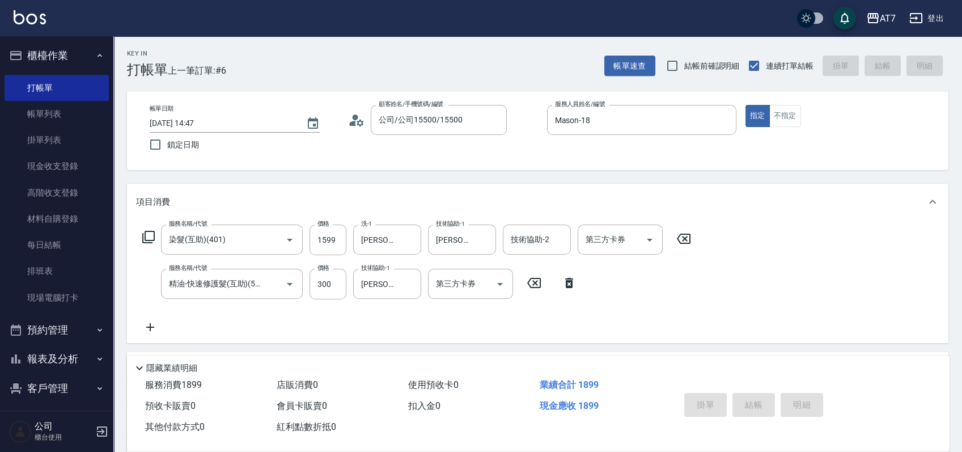
type input "2025/09/18 14:51"
type input "0"
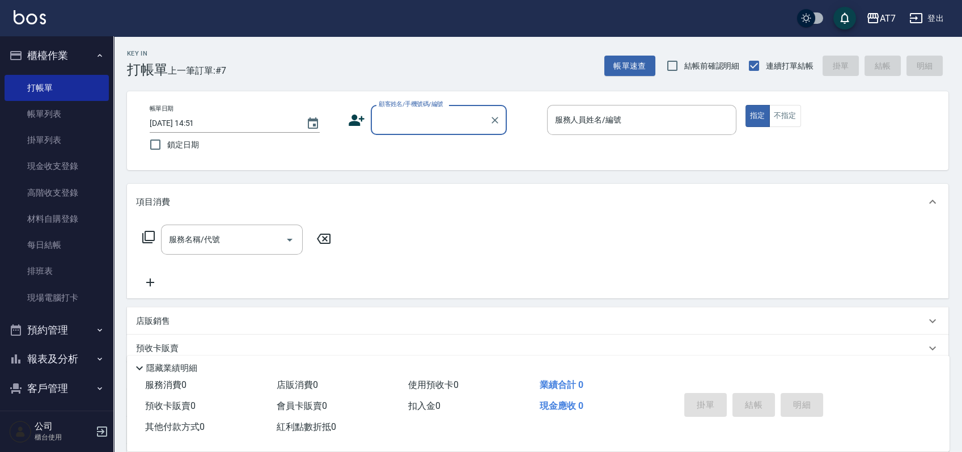
click at [531, 161] on div "帳單日期 2025/09/18 14:51 鎖定日期 顧客姓名/手機號碼/編號 顧客姓名/手機號碼/編號 服務人員姓名/編號 服務人員姓名/編號 指定 不指定" at bounding box center [537, 130] width 821 height 79
click at [434, 123] on input "顧客姓名/手機號碼/編號" at bounding box center [430, 120] width 109 height 20
type input "16351"
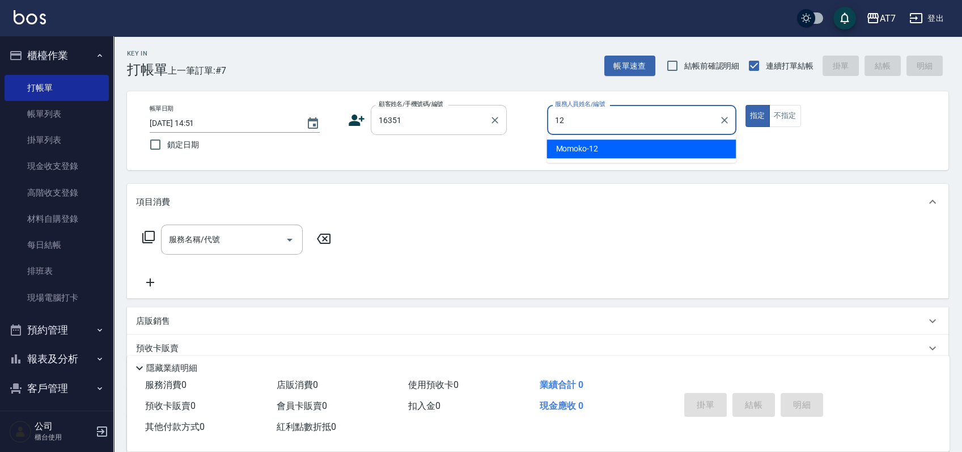
type input "Momoko-12"
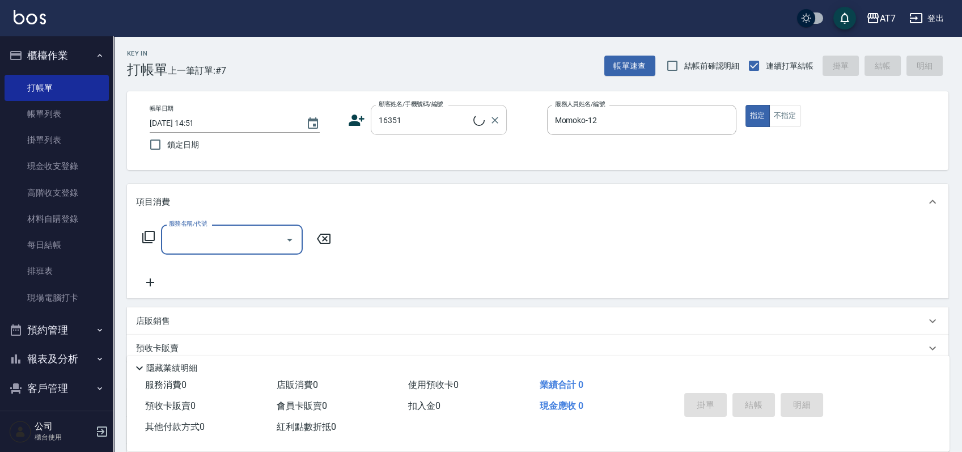
type input "公司/公司16351/16351"
type input "401"
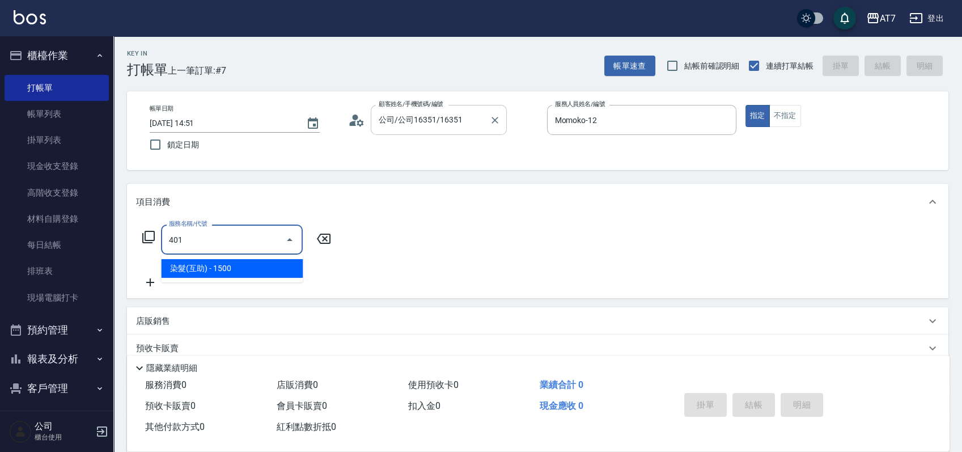
type input "150"
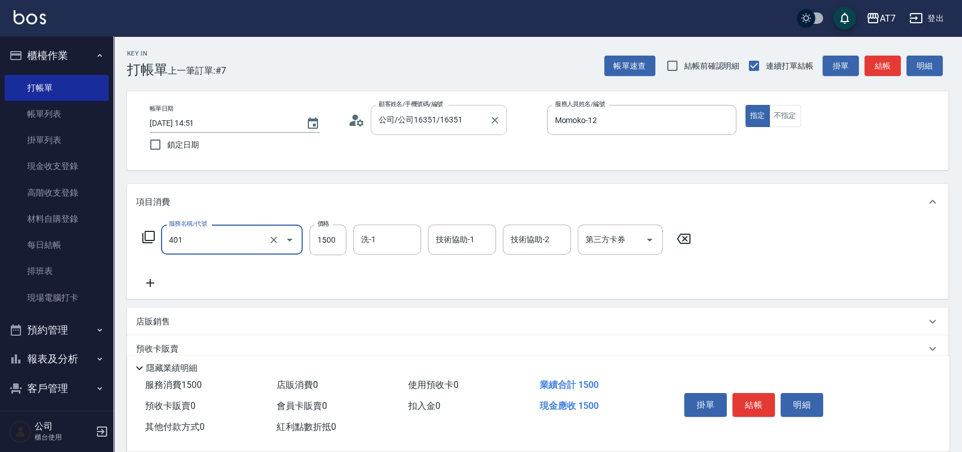
type input "染髮(互助)(401)"
type input "1"
type input "0"
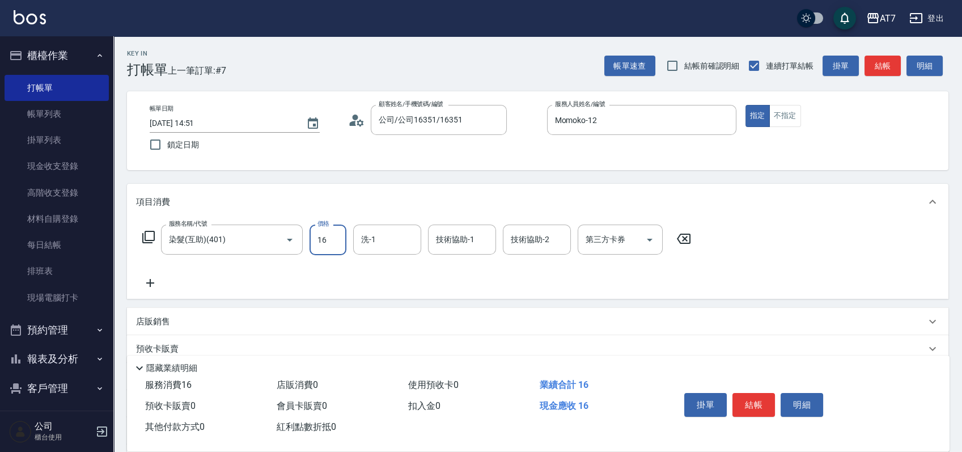
type input "168"
type input "160"
type input "1680"
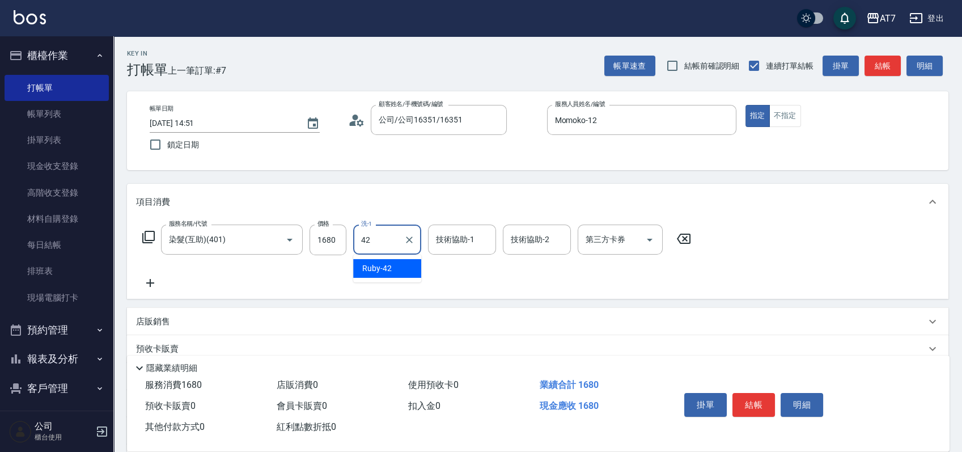
type input "Ruby-42"
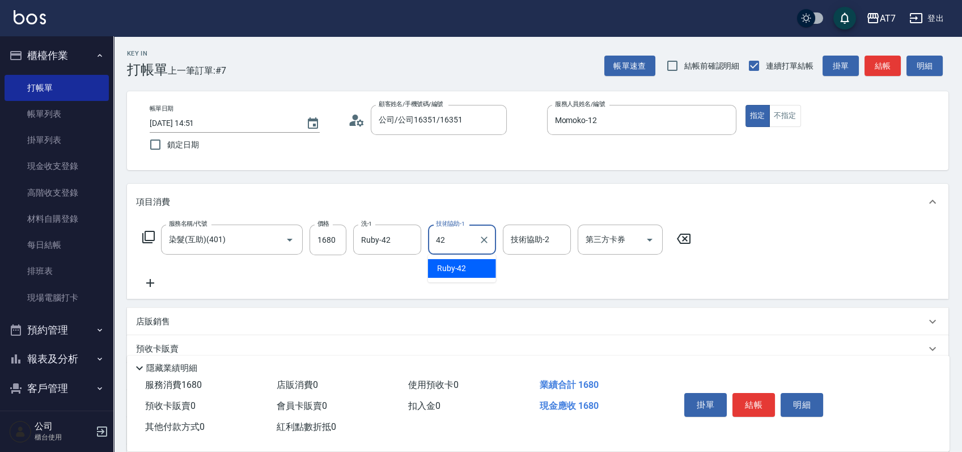
type input "Ruby-42"
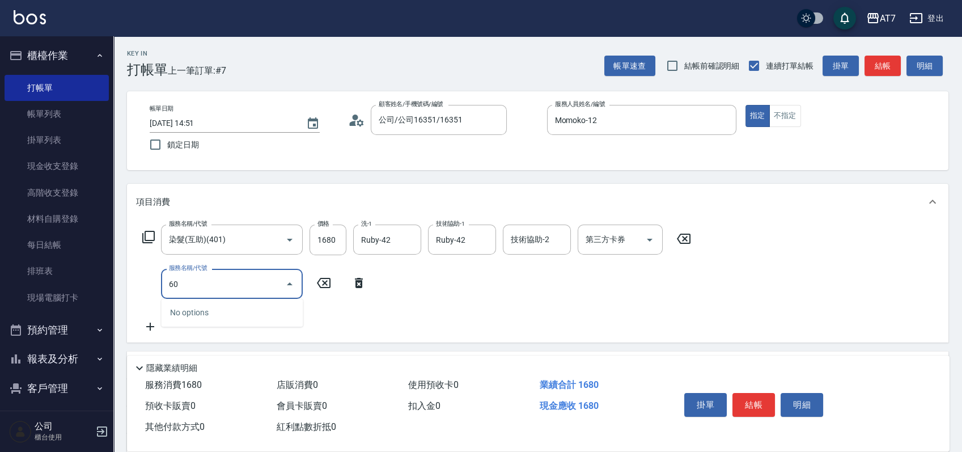
type input "603"
type input "240"
type input "TKO護髮（助(603)"
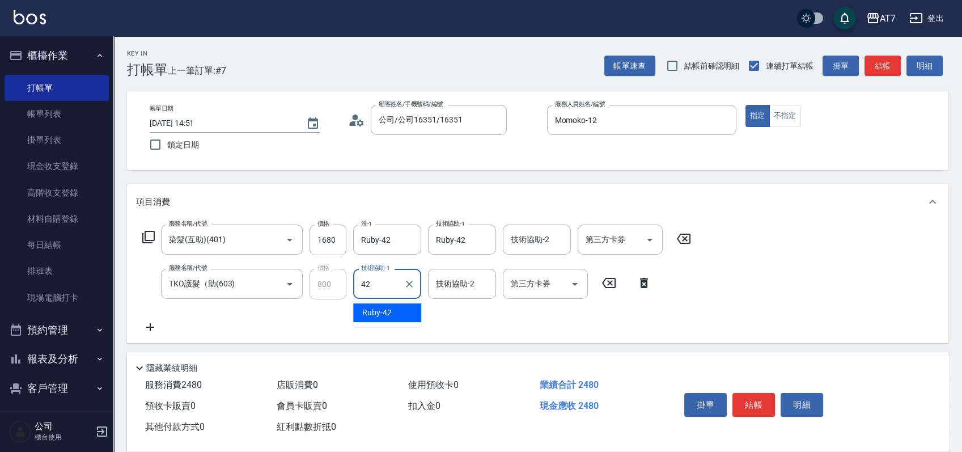
type input "Ruby-42"
click at [752, 397] on button "結帳" at bounding box center [753, 405] width 43 height 24
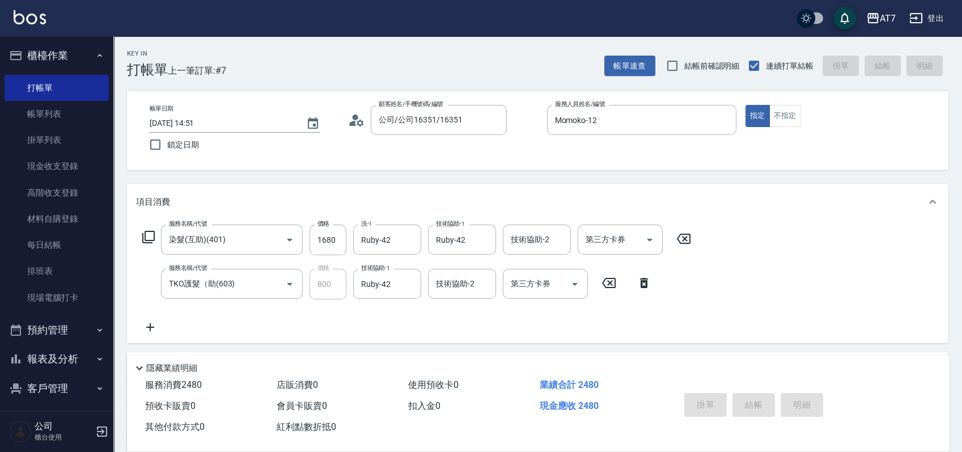
type input "2025/09/18 15:20"
type input "0"
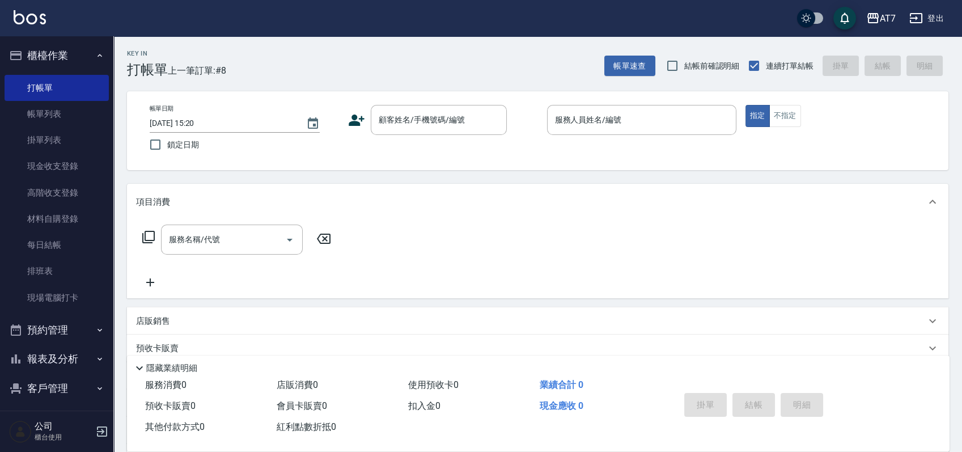
click at [491, 67] on div "Key In 打帳單 上一筆訂單:#8 帳單速查 結帳前確認明細 連續打單結帳 掛單 結帳 明細" at bounding box center [530, 56] width 835 height 41
click at [416, 117] on input "顧客姓名/手機號碼/編號" at bounding box center [430, 120] width 109 height 20
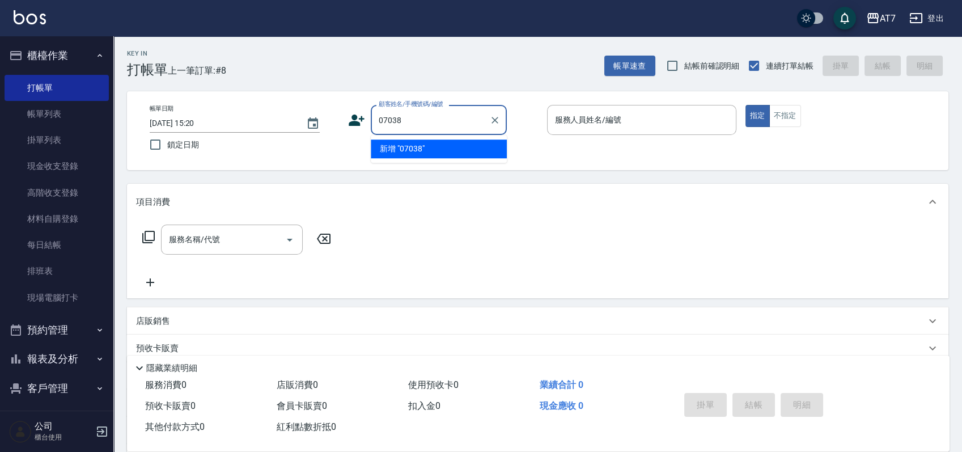
type input "07038"
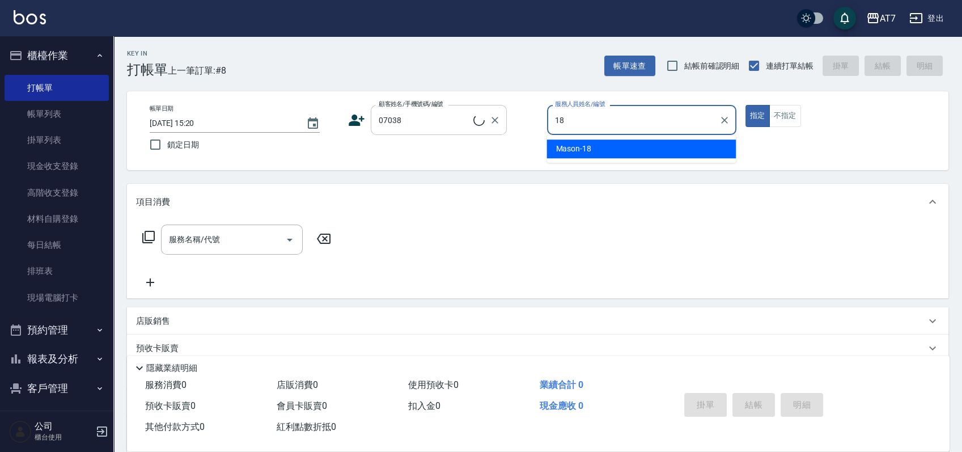
type input "18"
type input "公司/公司07038/07038"
type input "Mason-18"
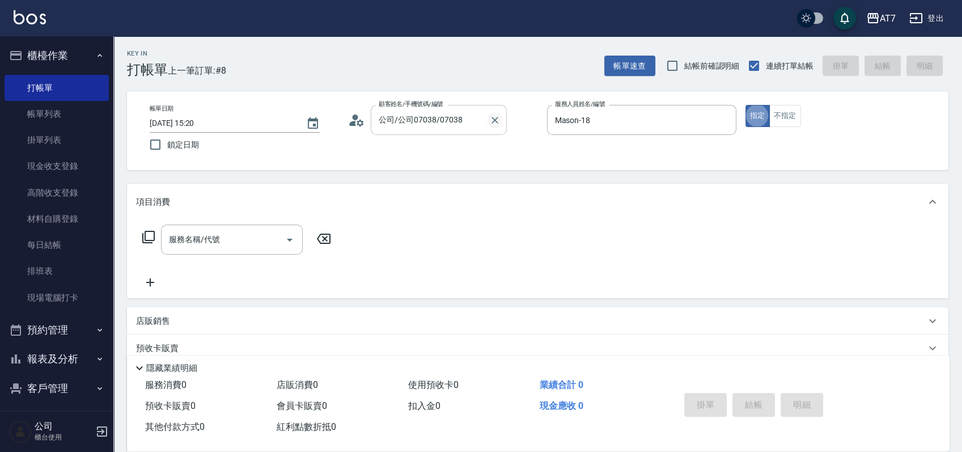
click at [494, 121] on icon "Clear" at bounding box center [494, 120] width 11 height 11
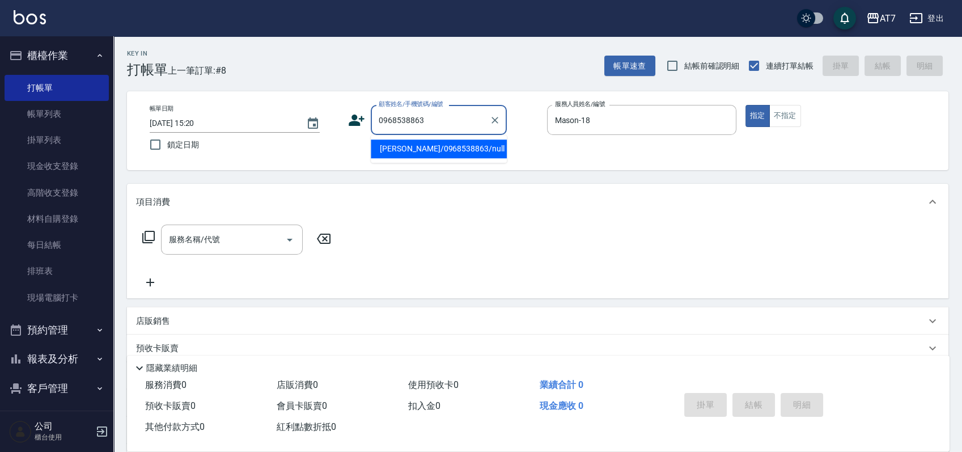
type input "溫卉羽/0968538863/null"
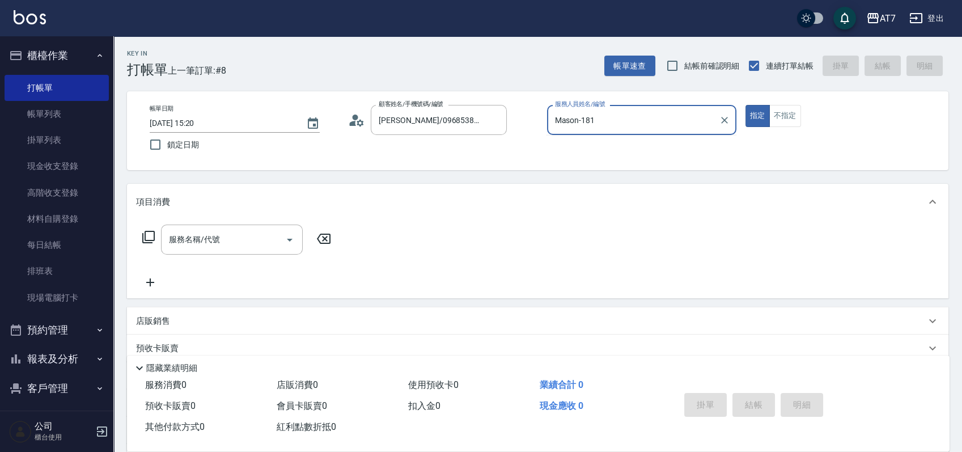
type input "Mason-18"
click at [746, 105] on button "指定" at bounding box center [758, 116] width 24 height 22
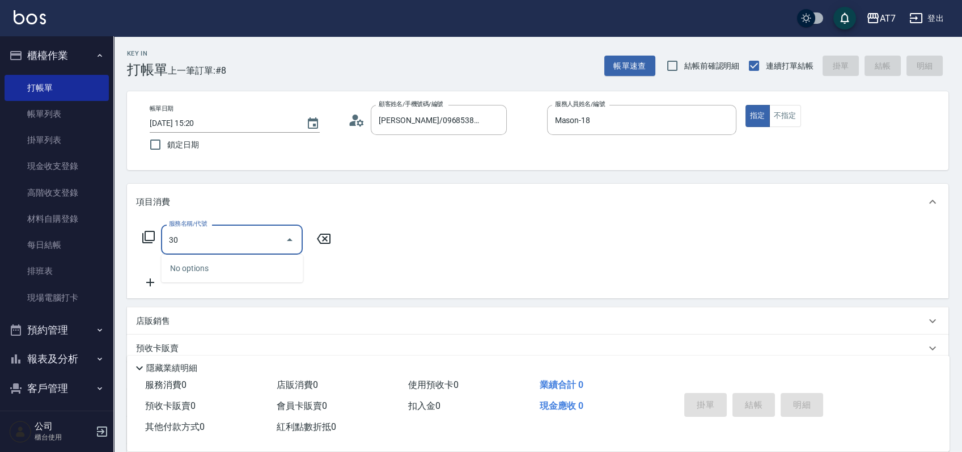
type input "303"
type input "40"
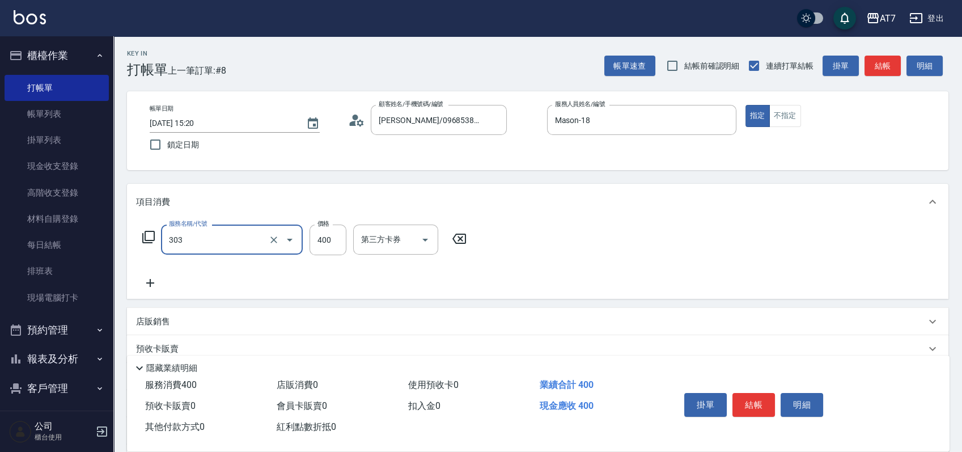
type input "A級剪髮(303)"
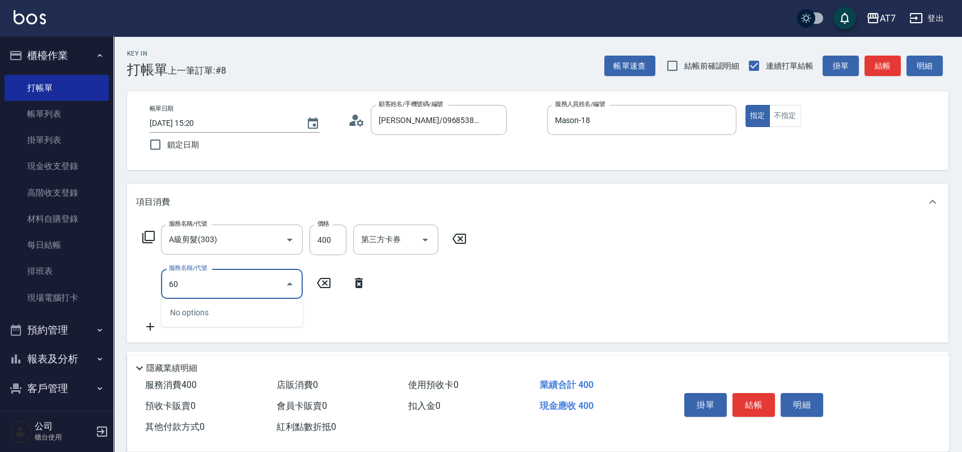
type input "609"
type input "290"
type input "鉑金護髮M（自領(609)"
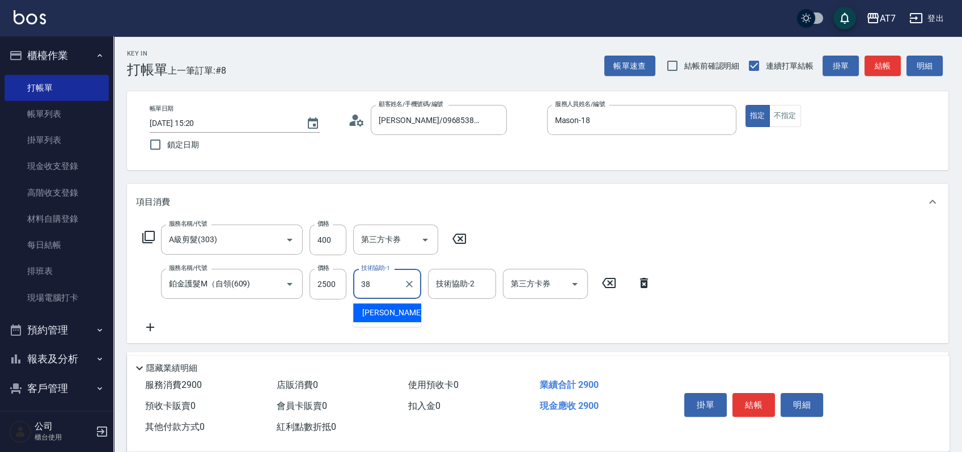
type input "Josh-38"
click at [154, 237] on icon at bounding box center [148, 237] width 12 height 12
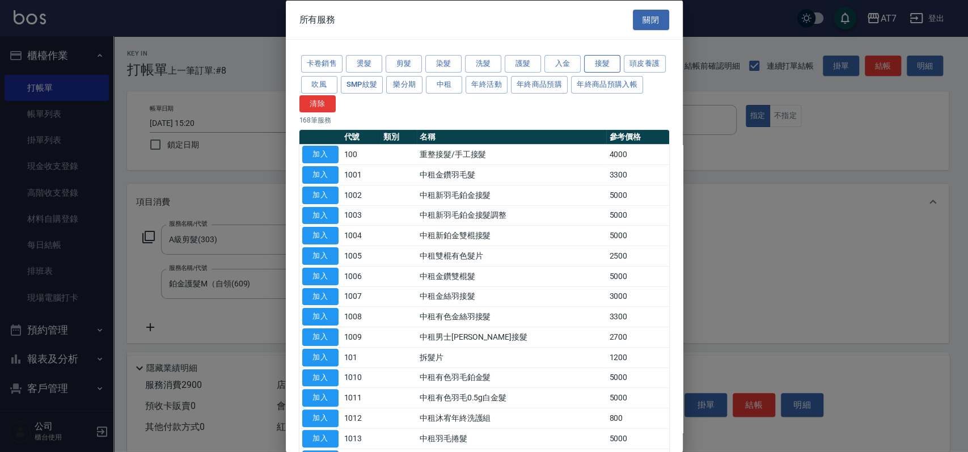
click at [608, 62] on button "接髮" at bounding box center [602, 64] width 36 height 18
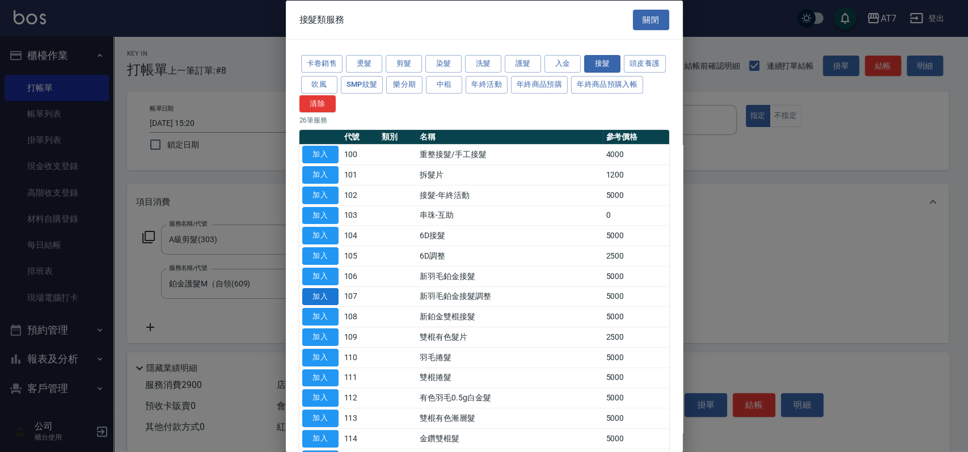
click at [317, 295] on button "加入" at bounding box center [320, 296] width 36 height 18
type input "790"
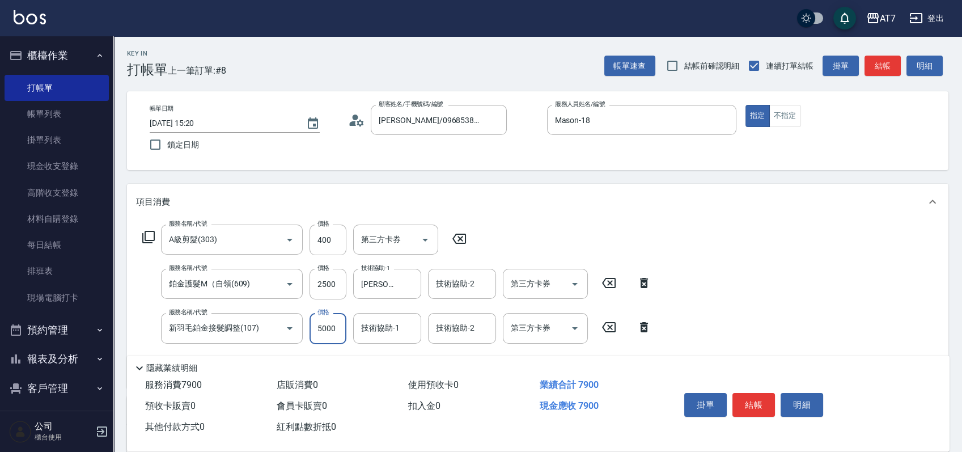
click at [332, 323] on input "5000" at bounding box center [328, 328] width 37 height 31
type input "1"
type input "290"
type input "150"
type input "300"
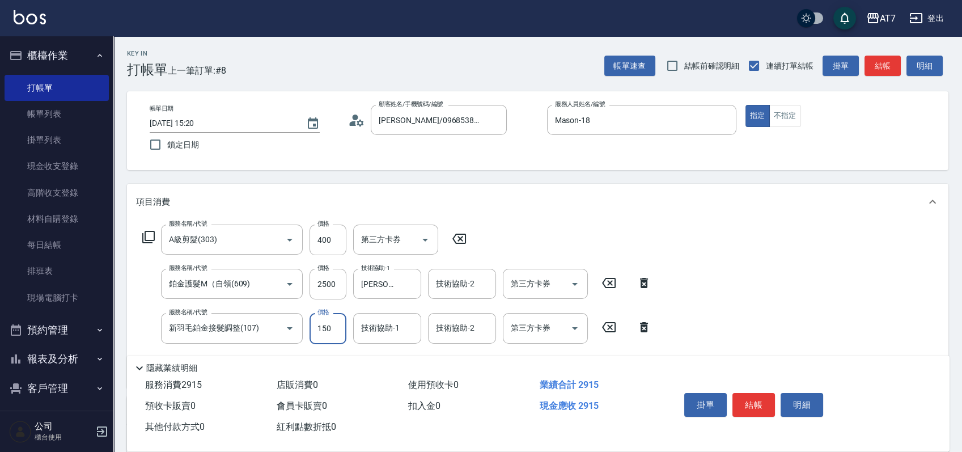
type input "1500"
type input "440"
type input "1500"
click at [150, 231] on icon at bounding box center [148, 237] width 12 height 12
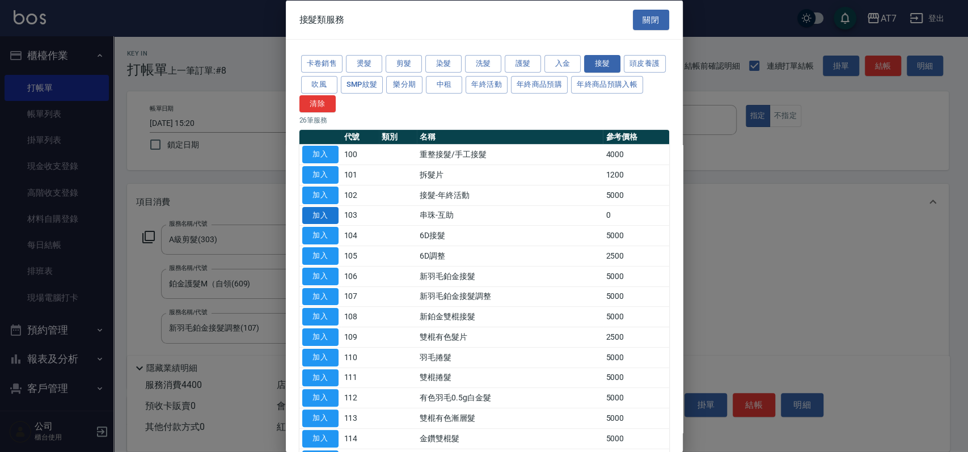
click at [320, 211] on button "加入" at bounding box center [320, 215] width 36 height 18
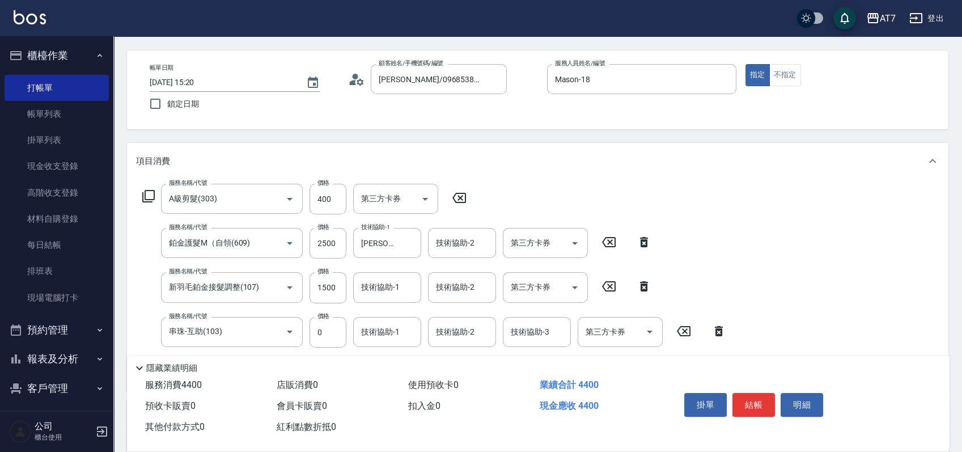
scroll to position [75, 0]
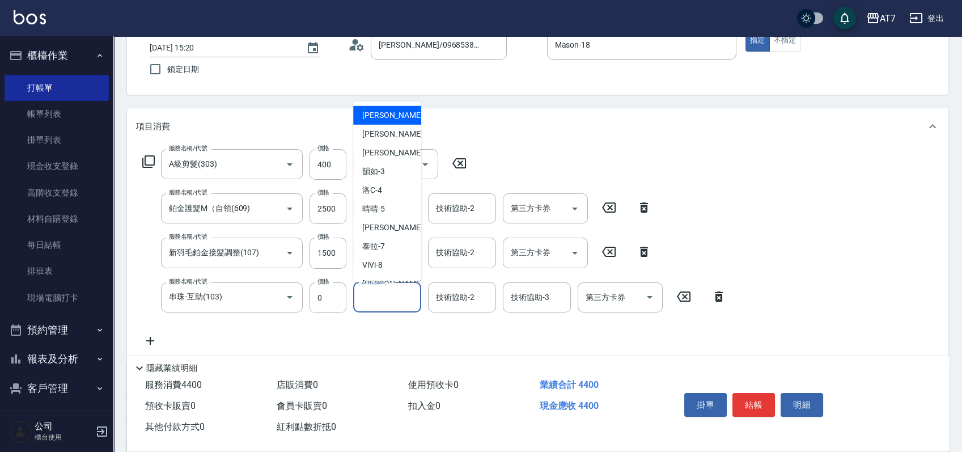
click at [376, 302] on input "技術協助-1" at bounding box center [387, 297] width 58 height 20
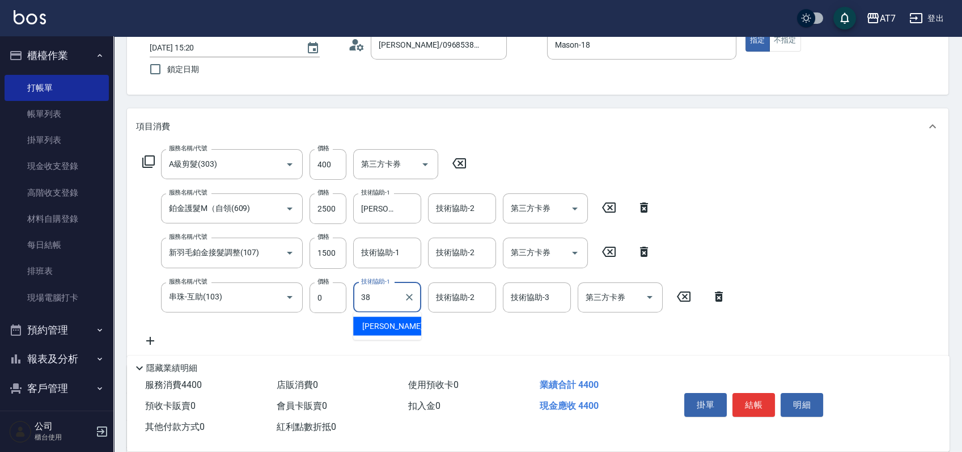
type input "Josh-38"
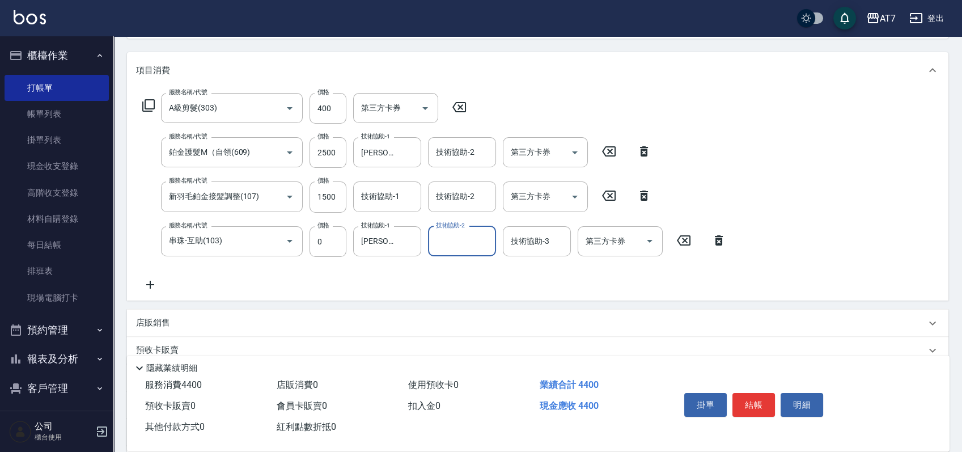
scroll to position [227, 0]
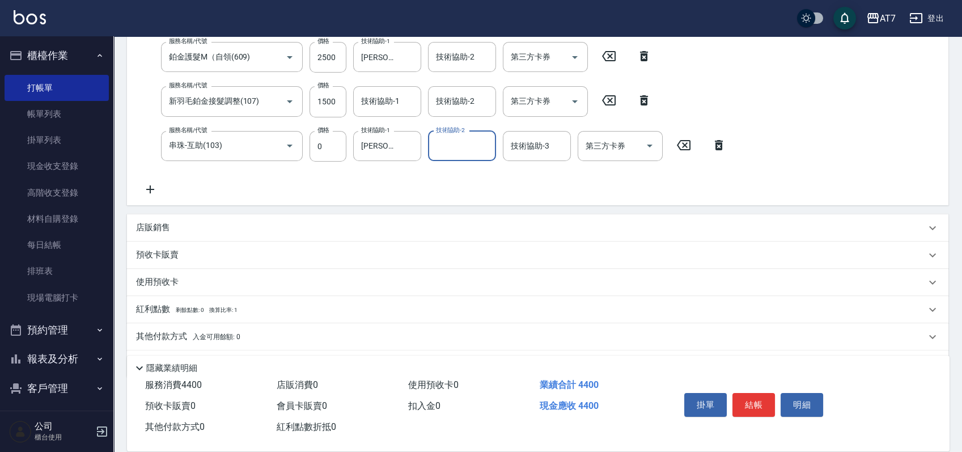
click at [290, 334] on div "其他付款方式 入金可用餘額: 0" at bounding box center [531, 337] width 790 height 12
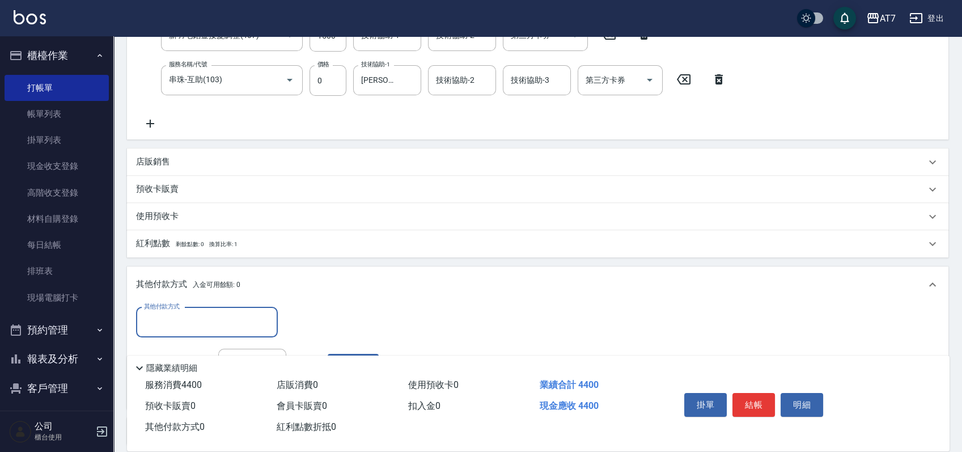
scroll to position [378, 0]
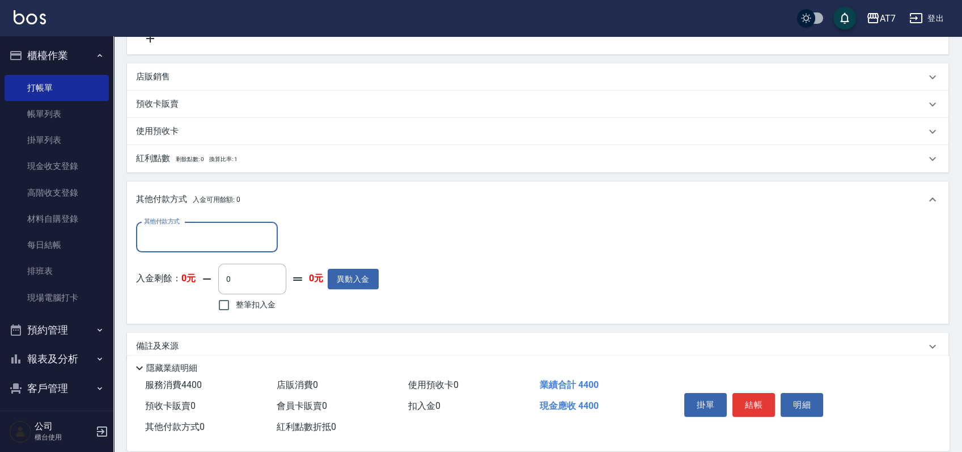
click at [216, 243] on input "其他付款方式" at bounding box center [207, 237] width 132 height 20
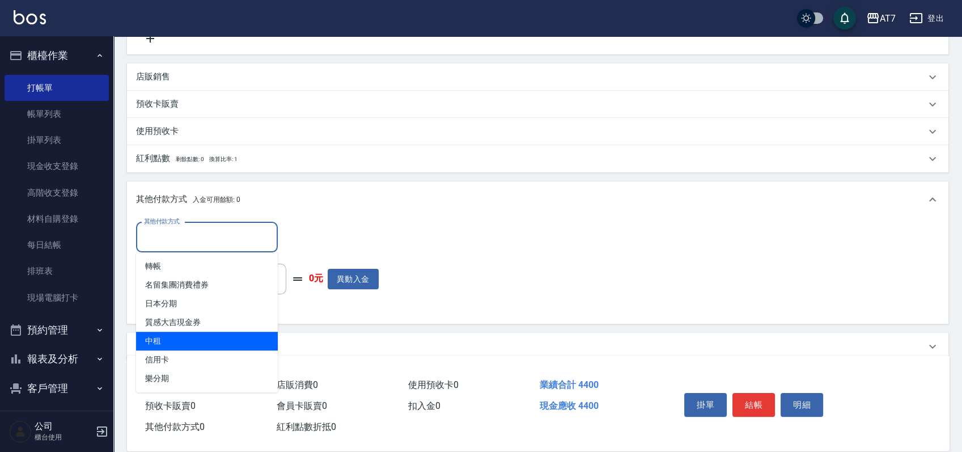
click at [187, 342] on span "中租" at bounding box center [207, 341] width 142 height 19
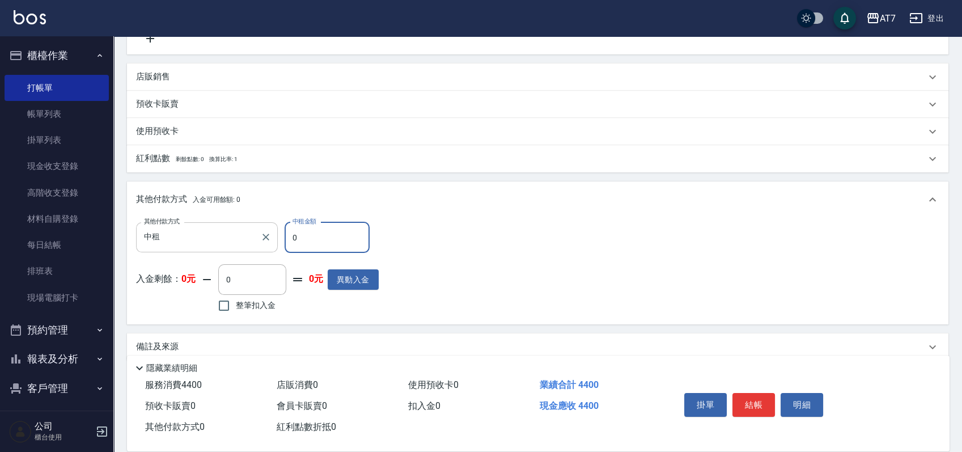
drag, startPoint x: 204, startPoint y: 238, endPoint x: 198, endPoint y: 242, distance: 7.3
click at [203, 238] on input "中租" at bounding box center [198, 237] width 115 height 20
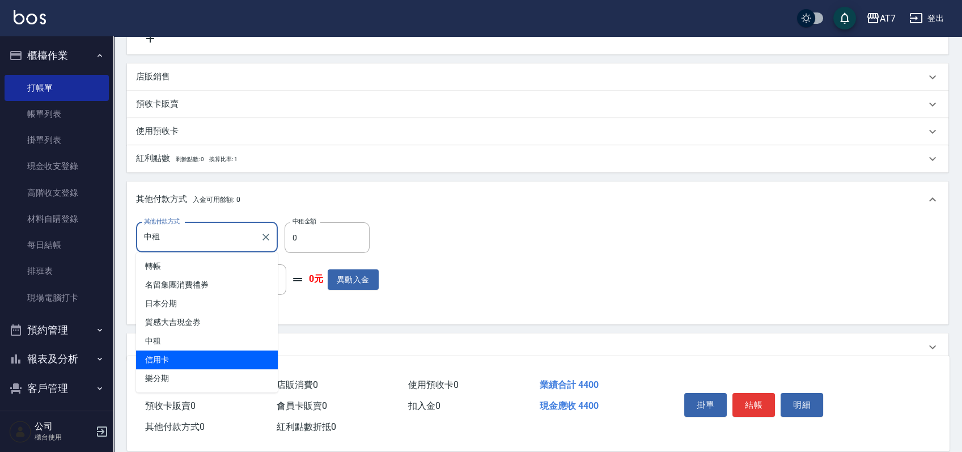
click at [179, 359] on span "信用卡" at bounding box center [207, 359] width 142 height 19
type input "信用卡"
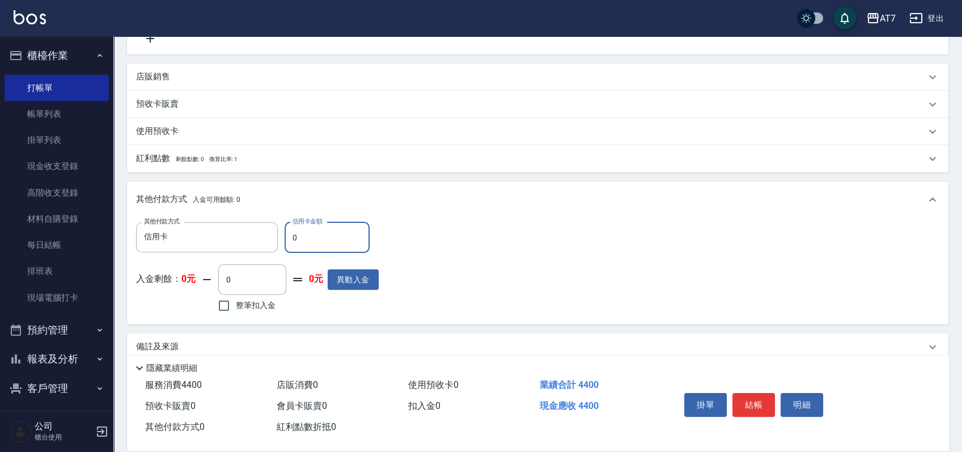
type input "40"
type input "430"
type input "440"
type input "0"
type input "4400"
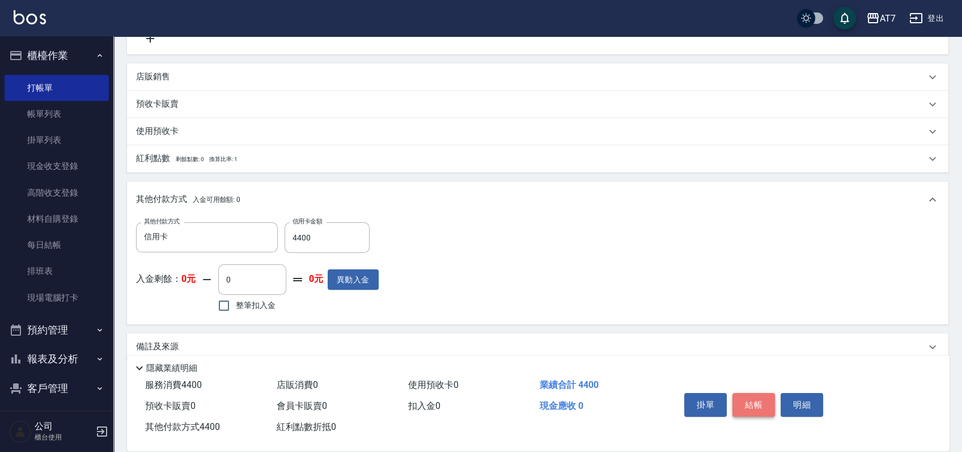
click at [748, 405] on button "結帳" at bounding box center [753, 405] width 43 height 24
type input "2025/09/18 15:40"
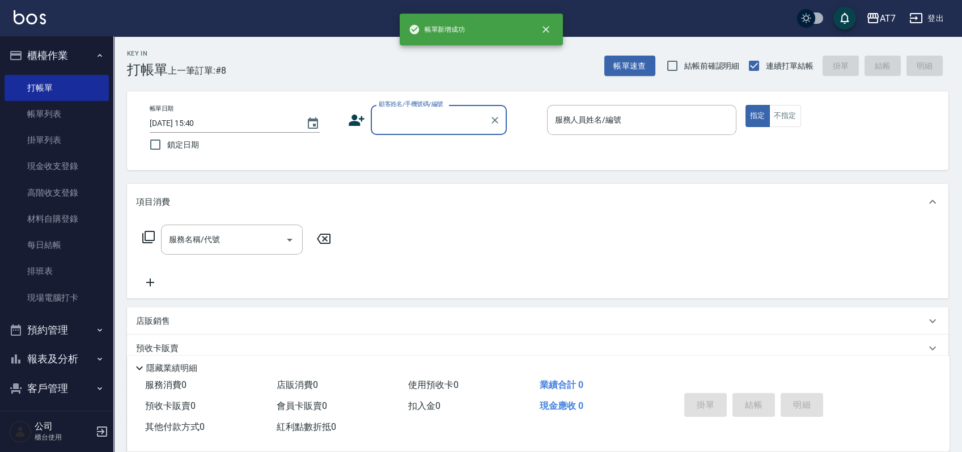
scroll to position [0, 0]
click at [417, 120] on input "顧客姓名/手機號碼/編號" at bounding box center [430, 120] width 109 height 20
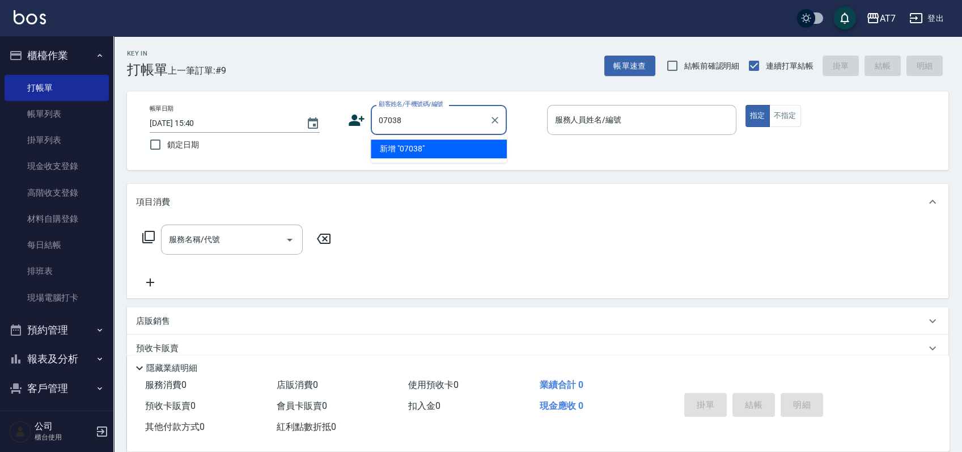
type input "07038"
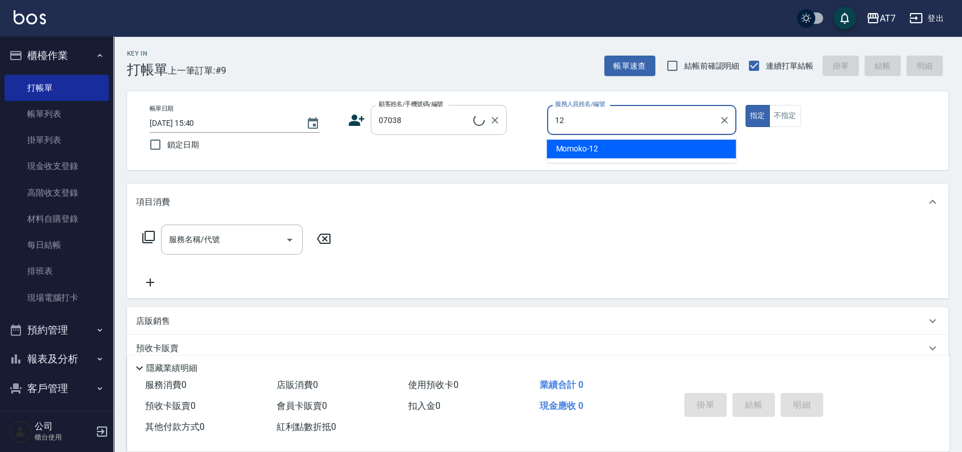
type input "12"
type input "公司/公司07038/07038"
type input "Momoko-12"
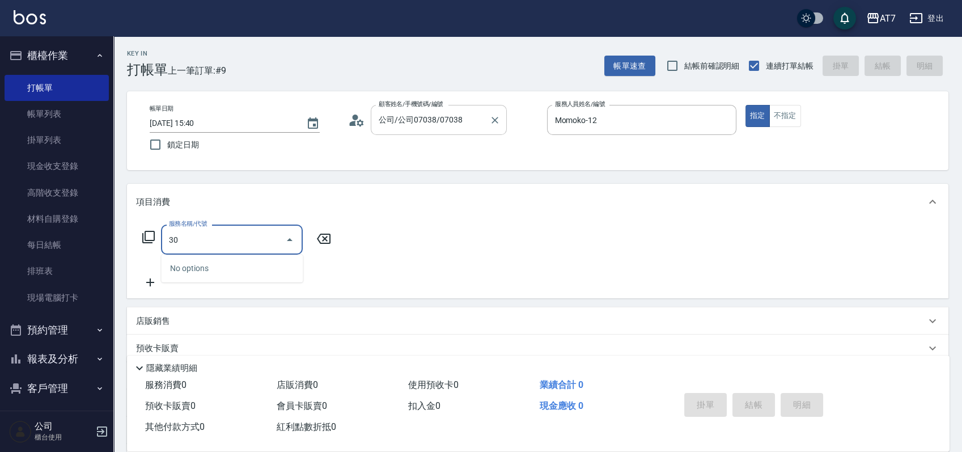
type input "304"
type input "40"
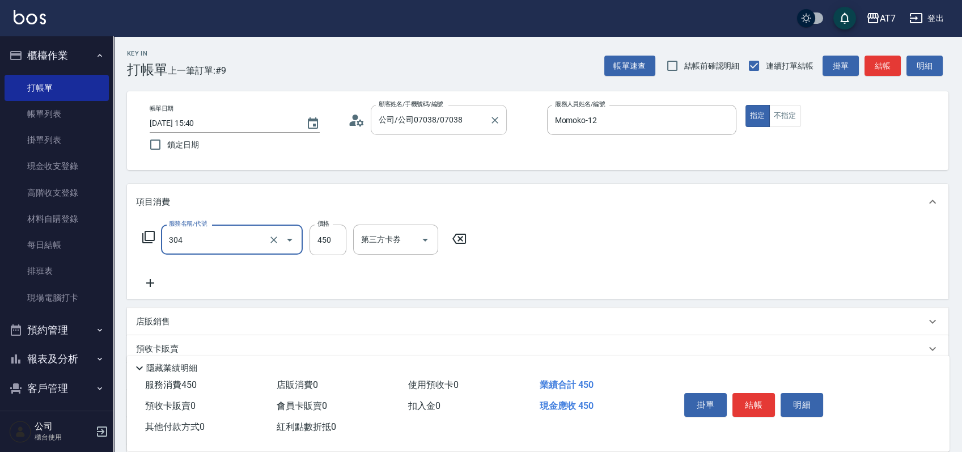
type input "A+級剪髮(304)"
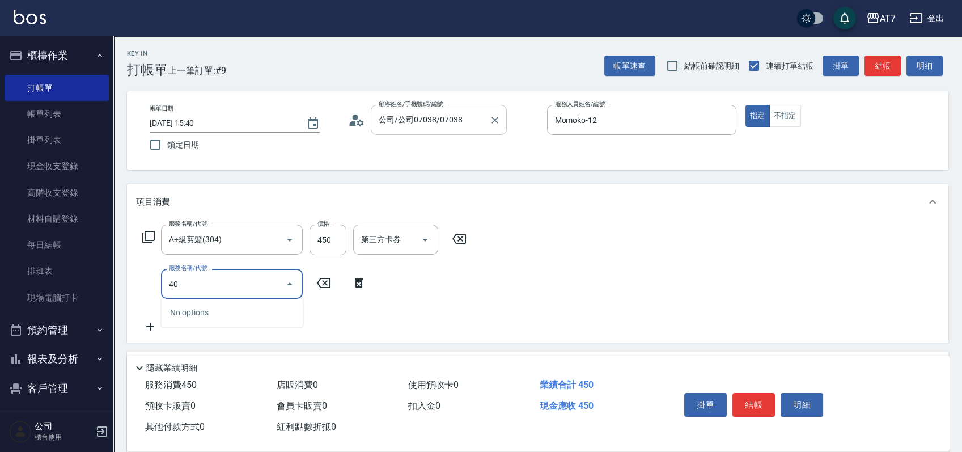
type input "401"
type input "190"
type input "染髮(互助)(401)"
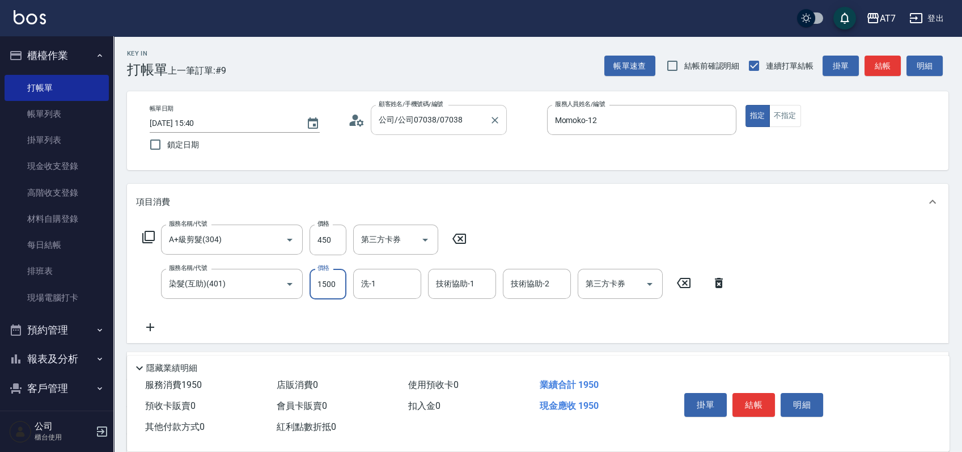
type input "40"
type input "188"
type input "230"
type input "1880"
type input "YuYu-40"
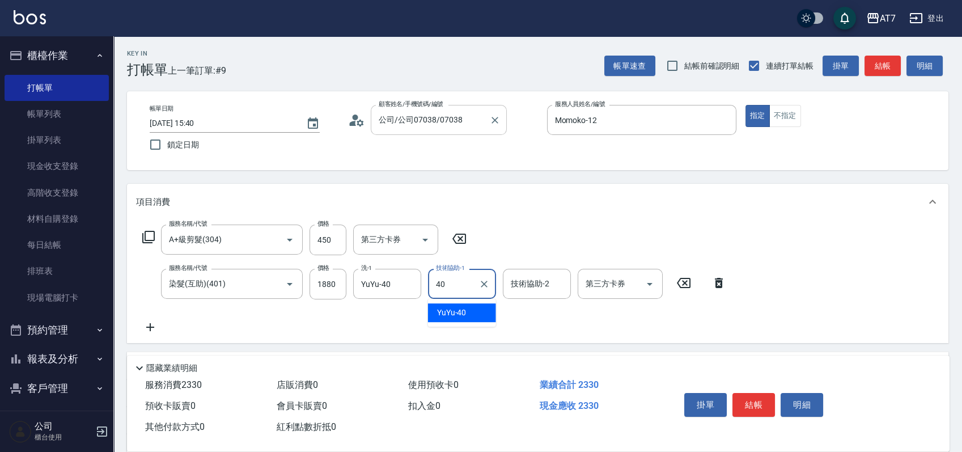
type input "YuYu-40"
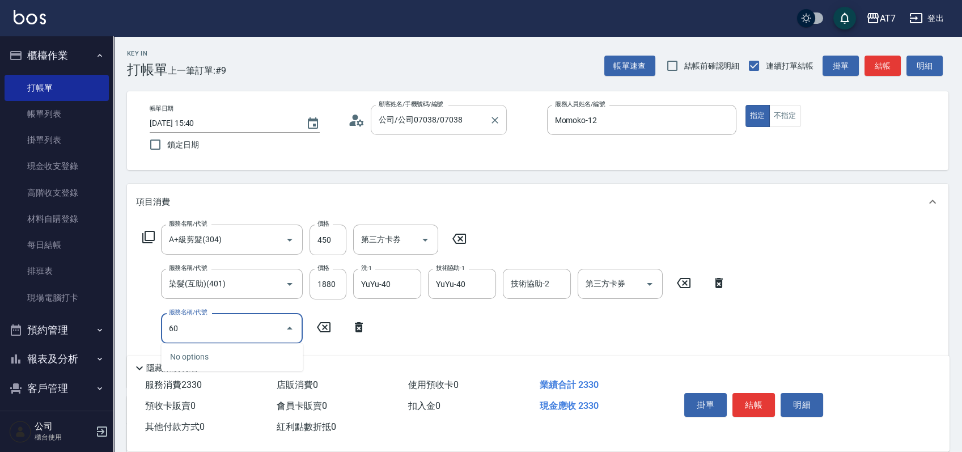
type input "603"
type input "310"
type input "TKO護髮（助(603)"
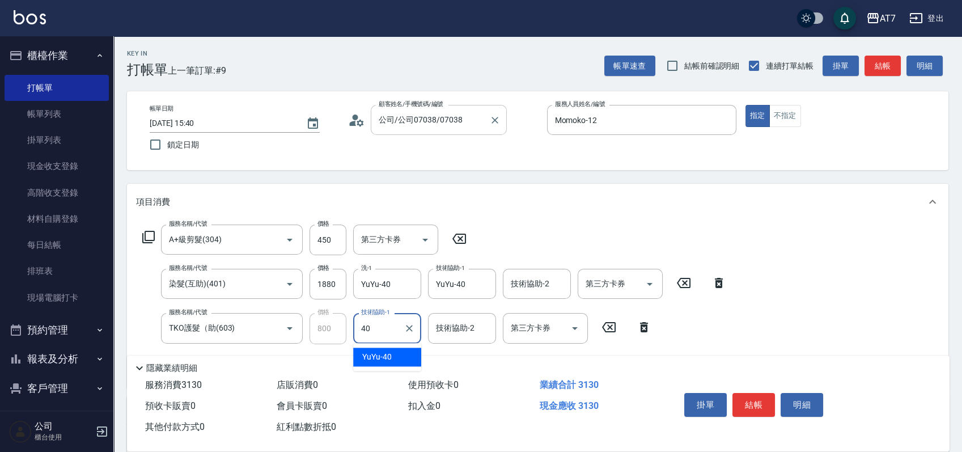
type input "YuYu-40"
click at [748, 403] on button "結帳" at bounding box center [753, 405] width 43 height 24
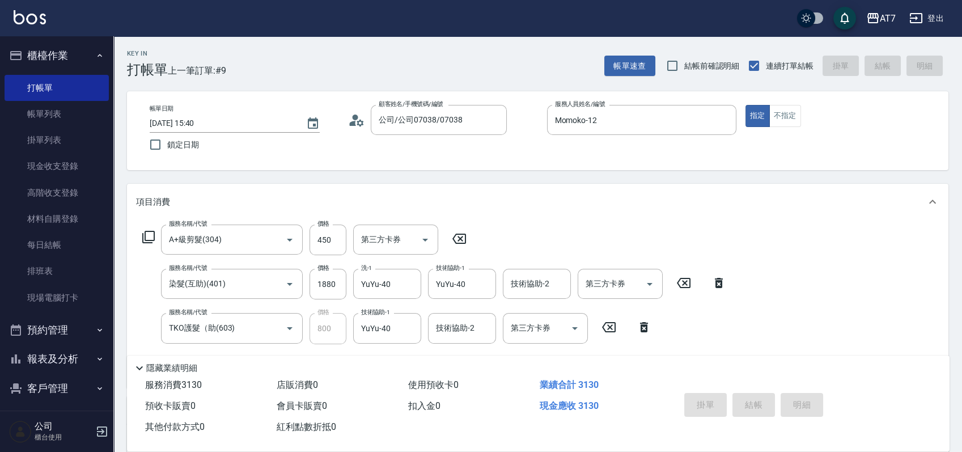
type input "2025/09/18 15:49"
type input "0"
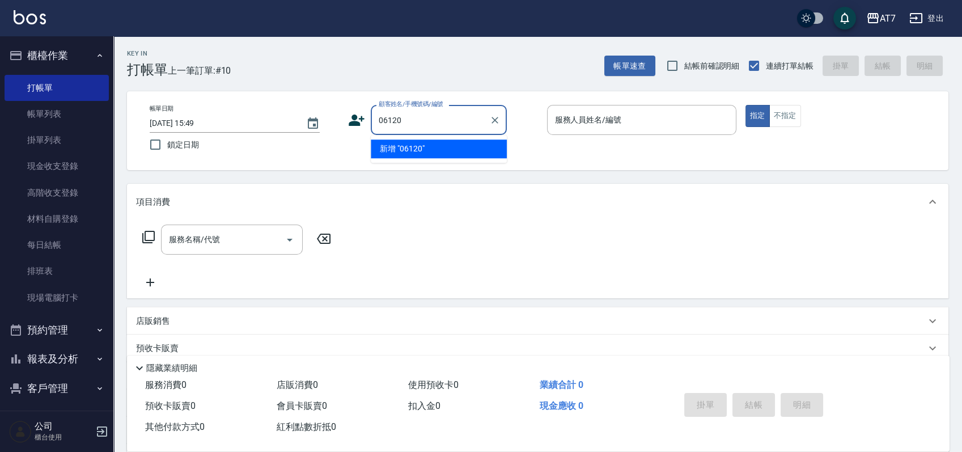
type input "06120"
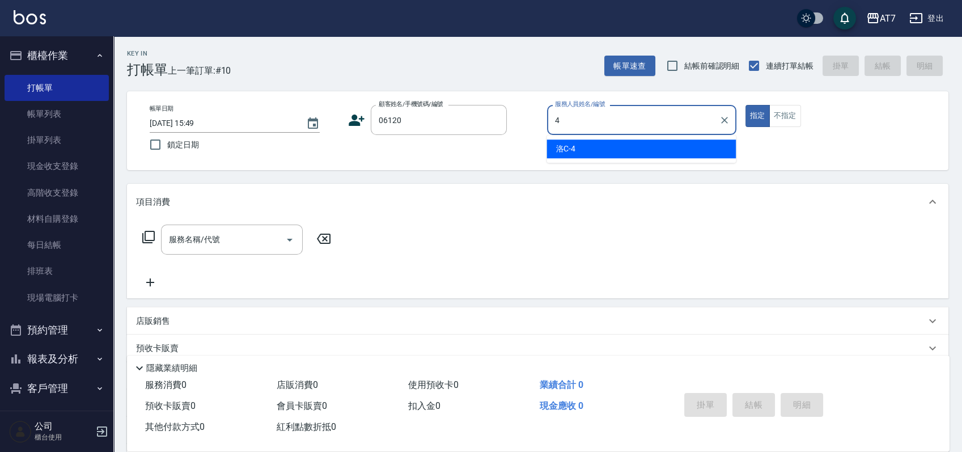
type input "洛C-4"
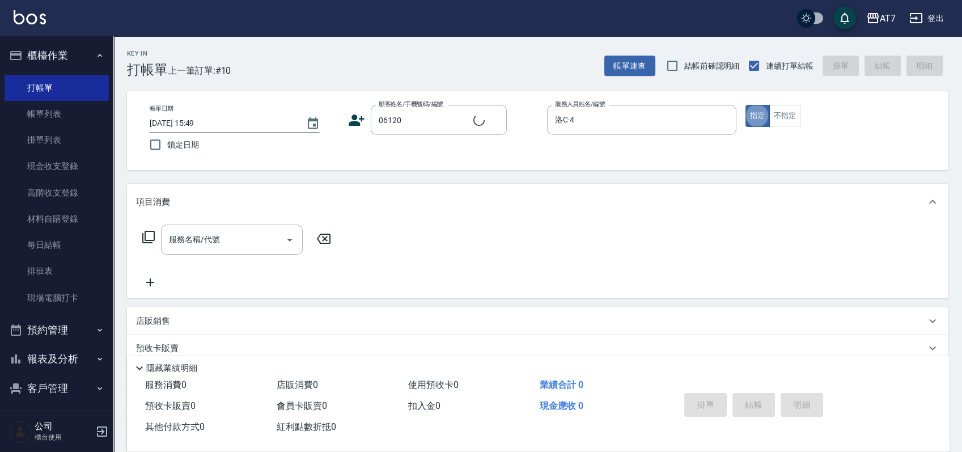
type input "公司單/06120-1/06120"
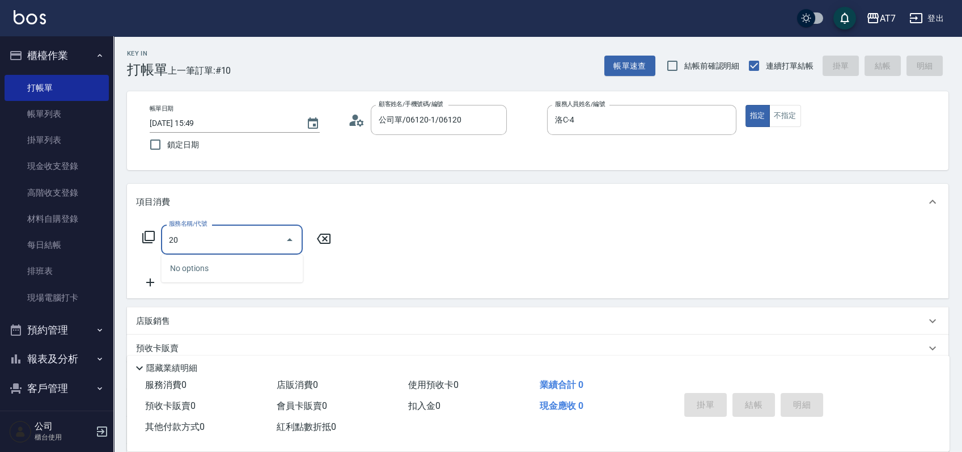
type input "201"
type input "150"
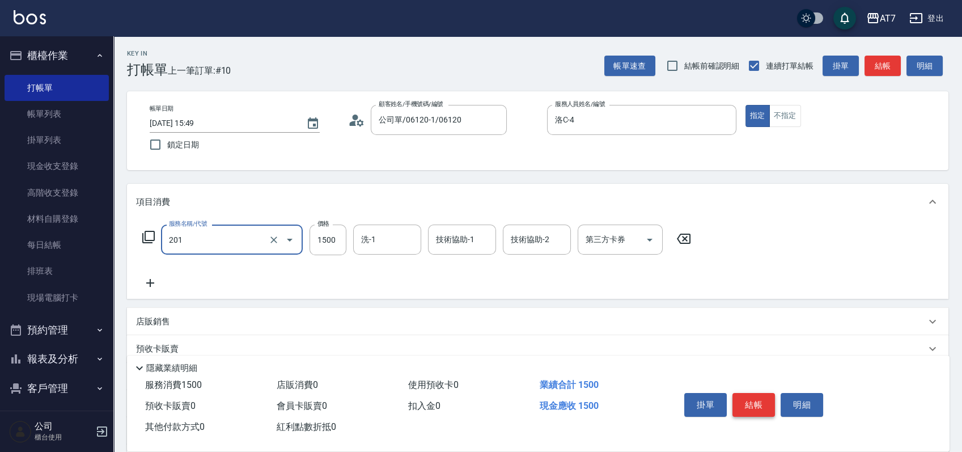
type input "燙-互助(201)"
type input "1"
type input "0"
type input "139"
type input "10"
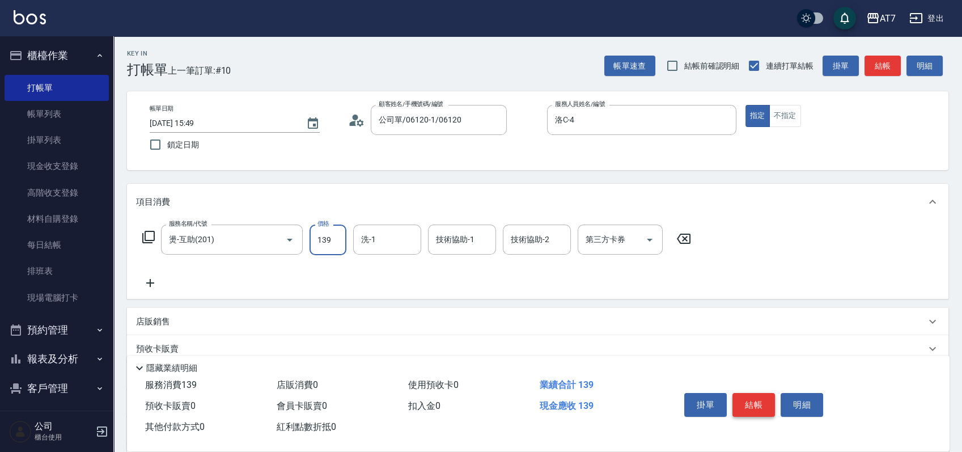
type input "1399"
type input "130"
type input "1399"
type input "Ruby-42"
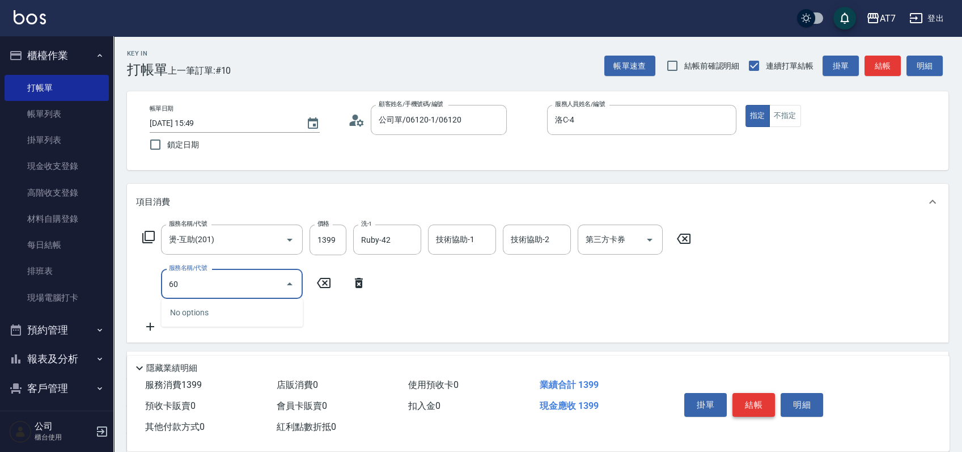
type input "603"
type input "210"
type input "TKO護髮（助(603)"
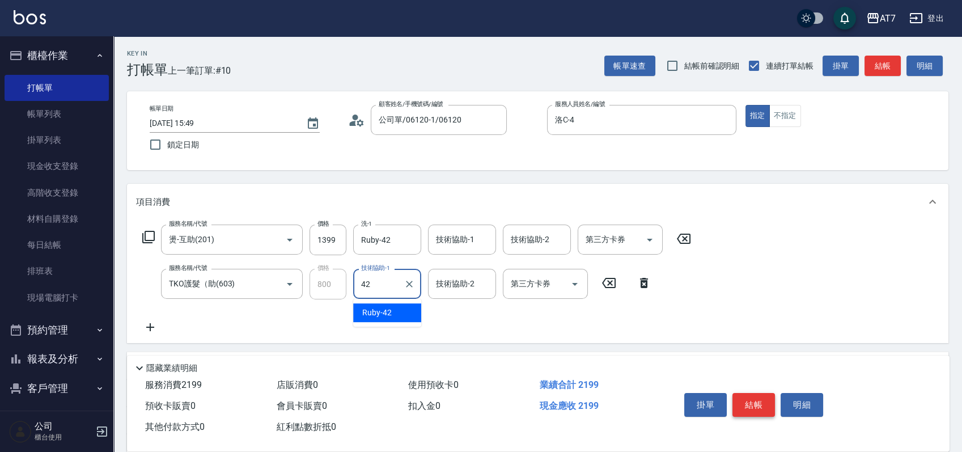
type input "Ruby-42"
click at [748, 403] on button "結帳" at bounding box center [753, 405] width 43 height 24
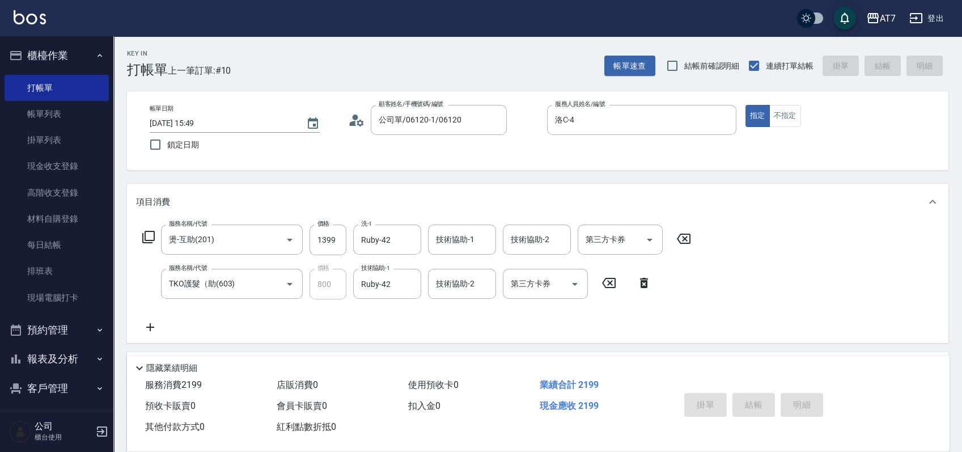
type input "2025/09/18 15:50"
type input "0"
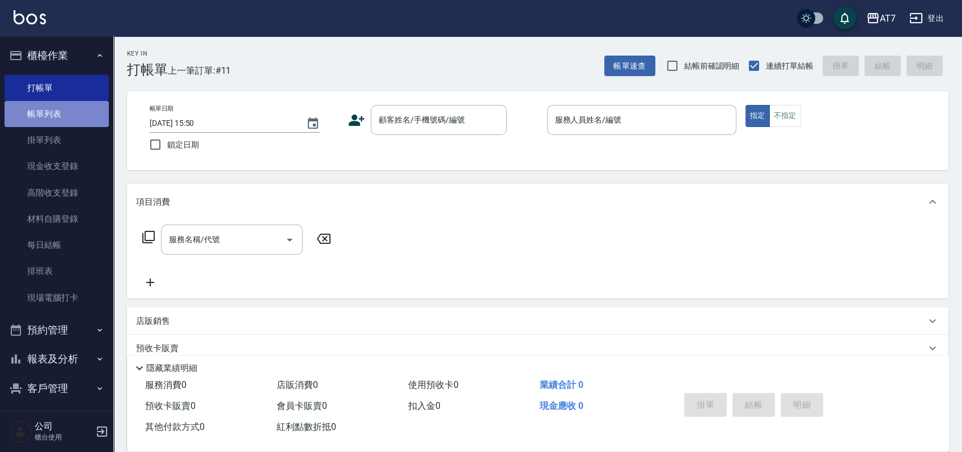
click at [57, 111] on link "帳單列表" at bounding box center [57, 114] width 104 height 26
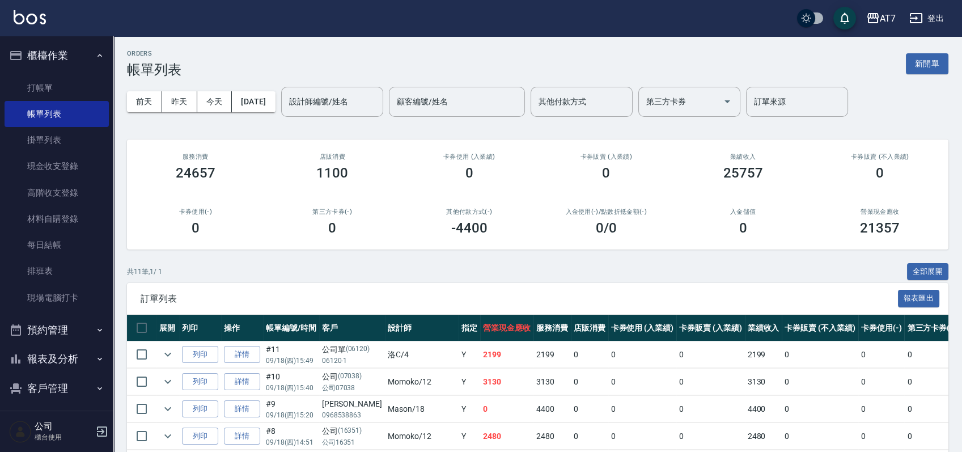
scroll to position [243, 0]
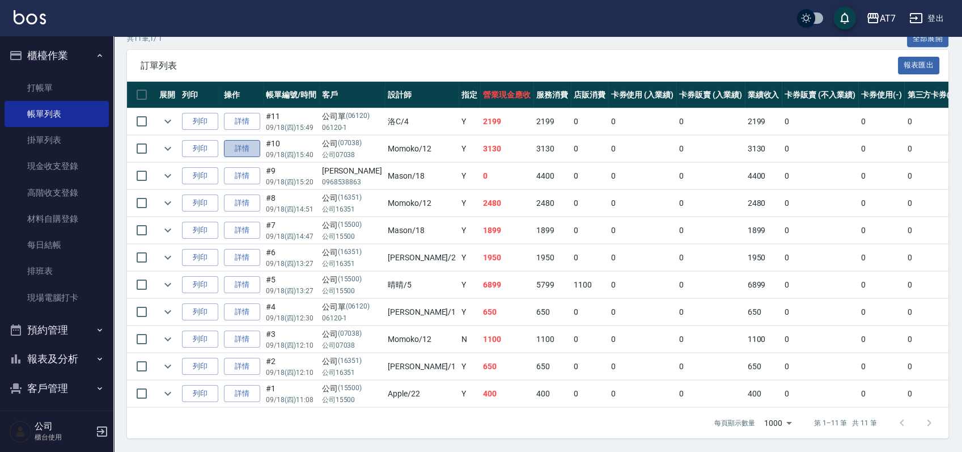
click at [245, 140] on link "詳情" at bounding box center [242, 149] width 36 height 18
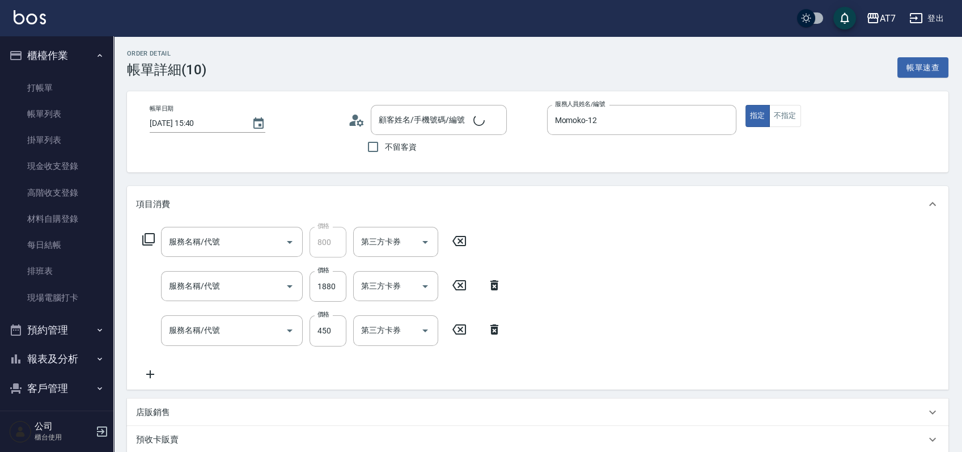
type input "2025/09/18 15:40"
type input "Momoko-12"
type input "310"
type input "公司/公司07038/07038"
type input "TKO護髮（助(603)"
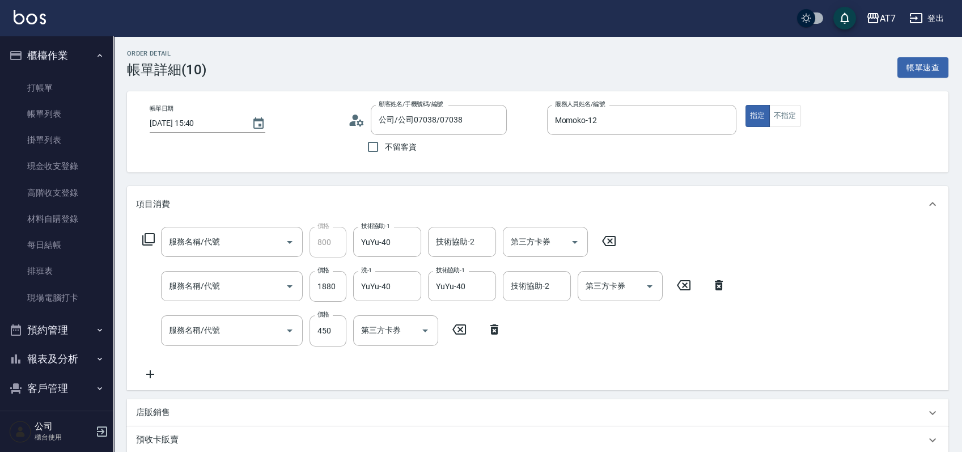
type input "染髮(互助)(401)"
type input "A+級剪髮(304)"
click at [410, 287] on icon "Clear" at bounding box center [409, 286] width 7 height 7
click at [410, 242] on icon "Clear" at bounding box center [409, 242] width 7 height 7
click at [488, 289] on icon "Clear" at bounding box center [483, 286] width 11 height 11
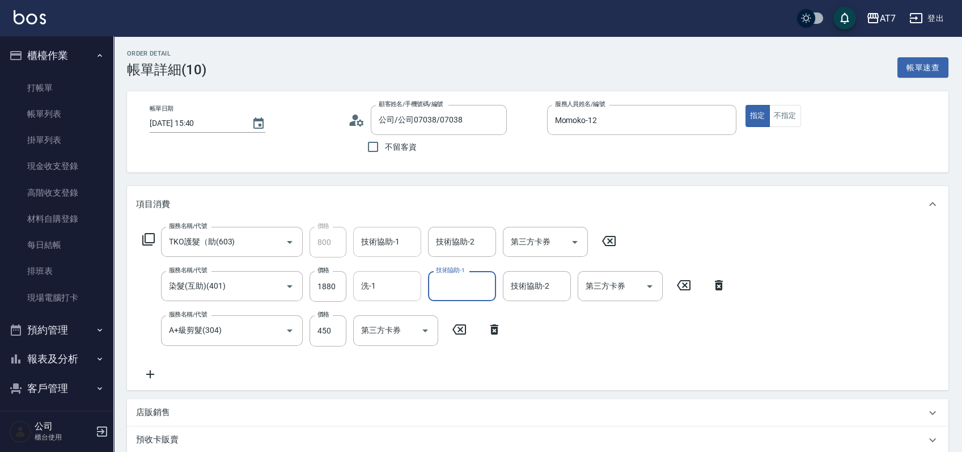
click at [358, 242] on input "技術協助-1" at bounding box center [387, 242] width 58 height 20
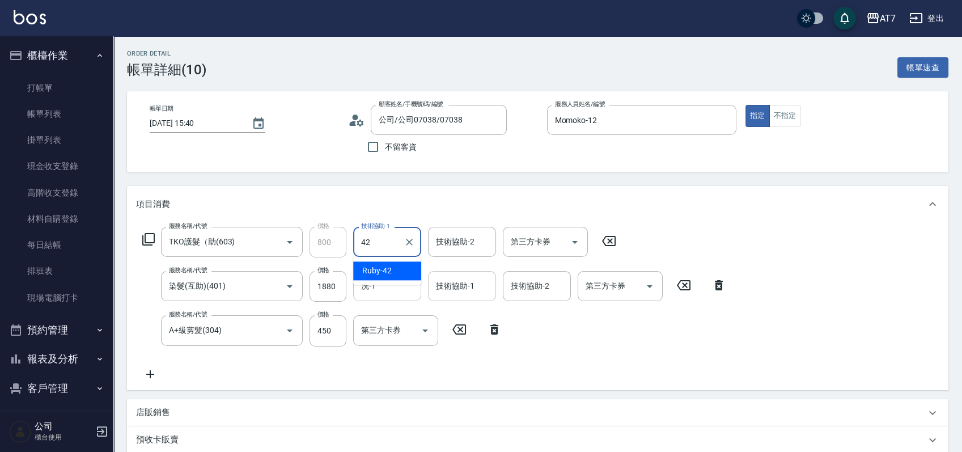
type input "Ruby-42"
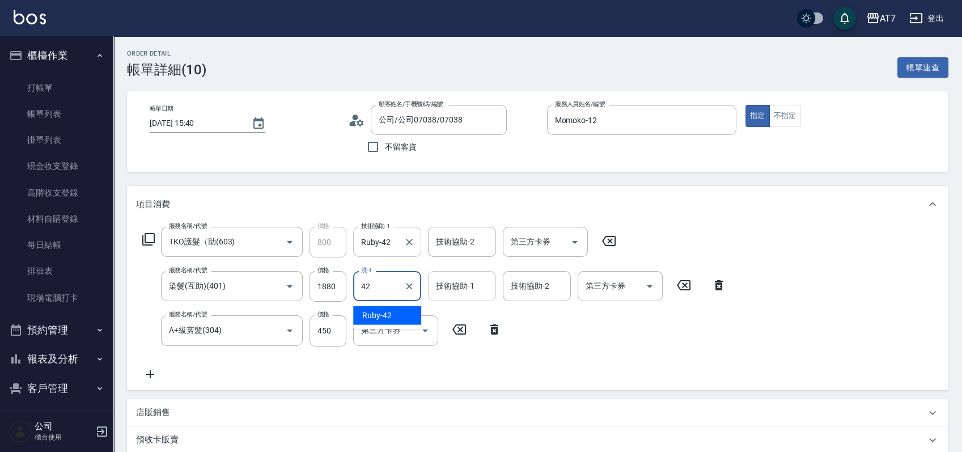
type input "Ruby-42"
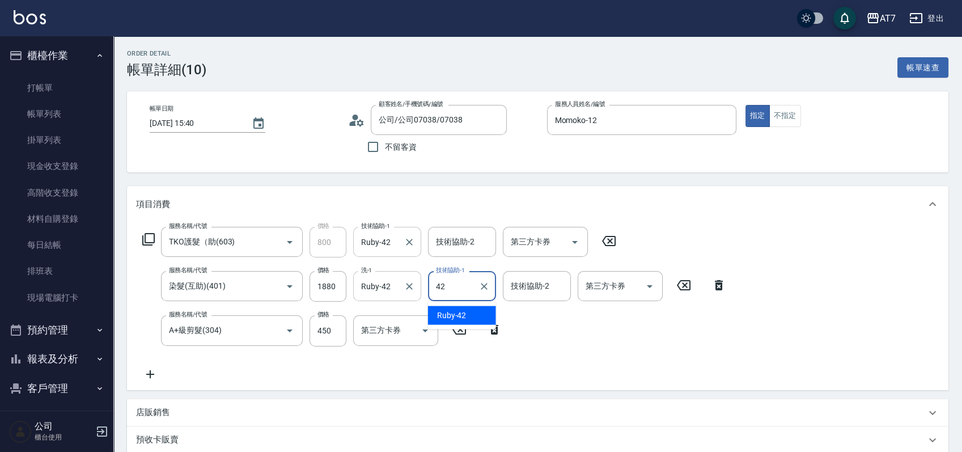
type input "Ruby-42"
click at [483, 288] on icon "Clear" at bounding box center [483, 286] width 11 height 11
click at [405, 290] on icon "Clear" at bounding box center [409, 286] width 11 height 11
click at [408, 247] on icon "Clear" at bounding box center [409, 241] width 11 height 11
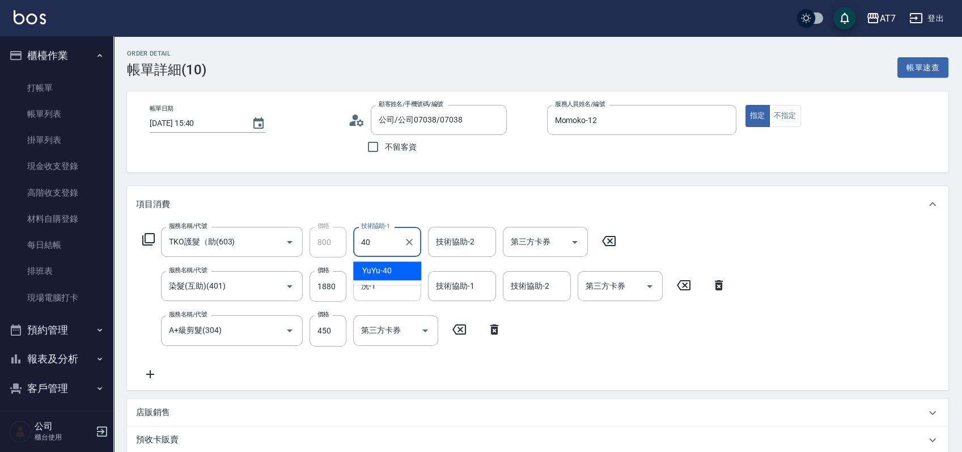
type input "YuYu-40"
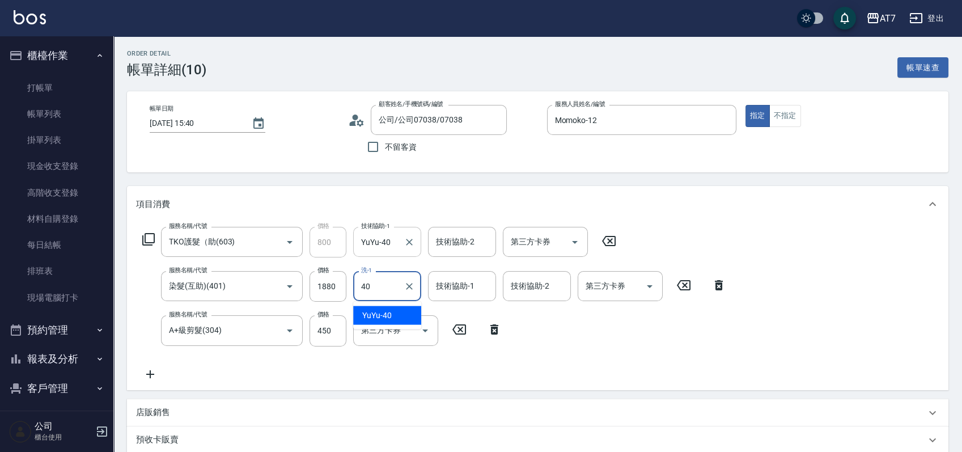
type input "YuYu-40"
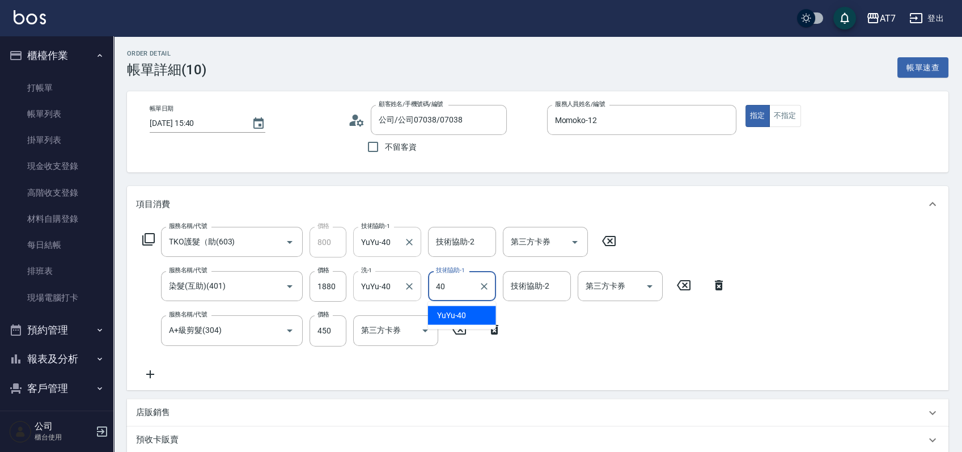
type input "YuYu-40"
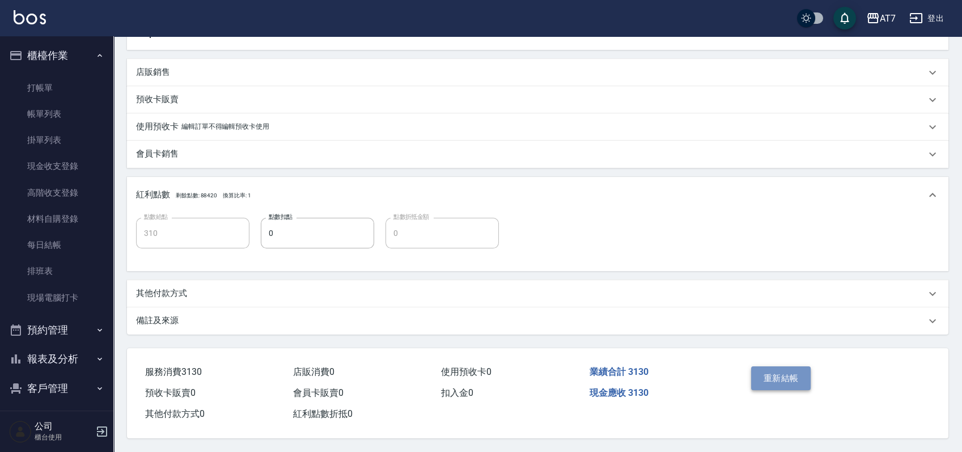
click at [769, 381] on button "重新結帳" at bounding box center [781, 378] width 60 height 24
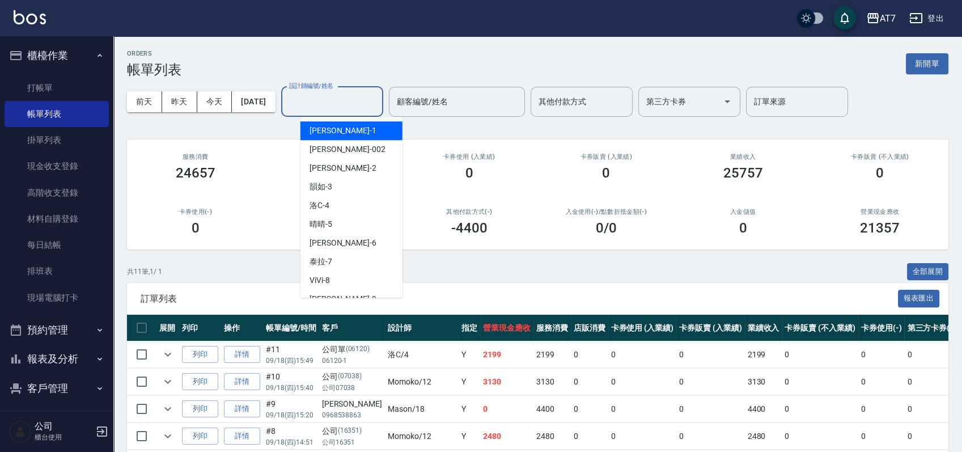
click at [346, 108] on input "設計師編號/姓名" at bounding box center [332, 102] width 92 height 20
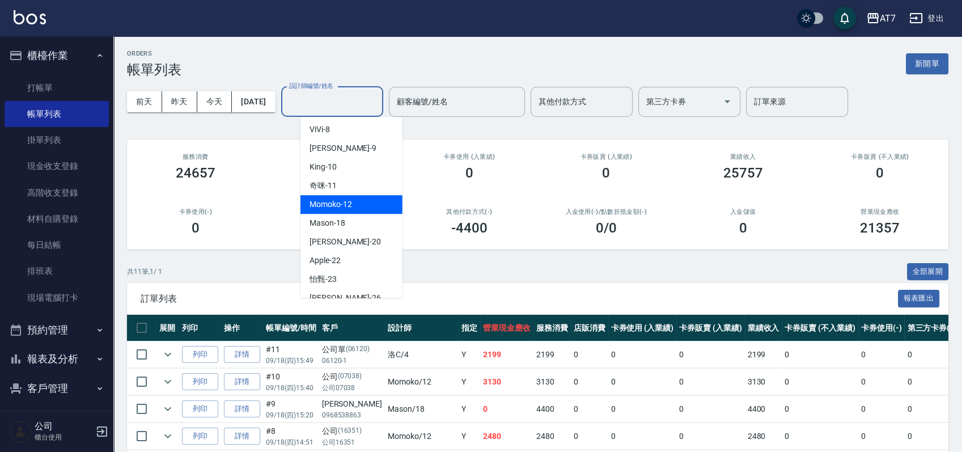
click at [359, 200] on div "Momoko -12" at bounding box center [351, 204] width 102 height 19
type input "Momoko-12"
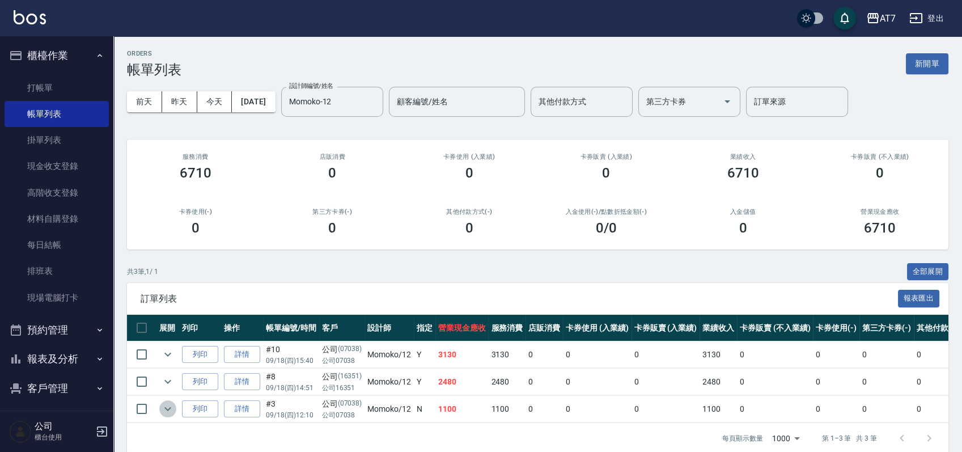
click at [170, 405] on icon "expand row" at bounding box center [168, 409] width 14 height 14
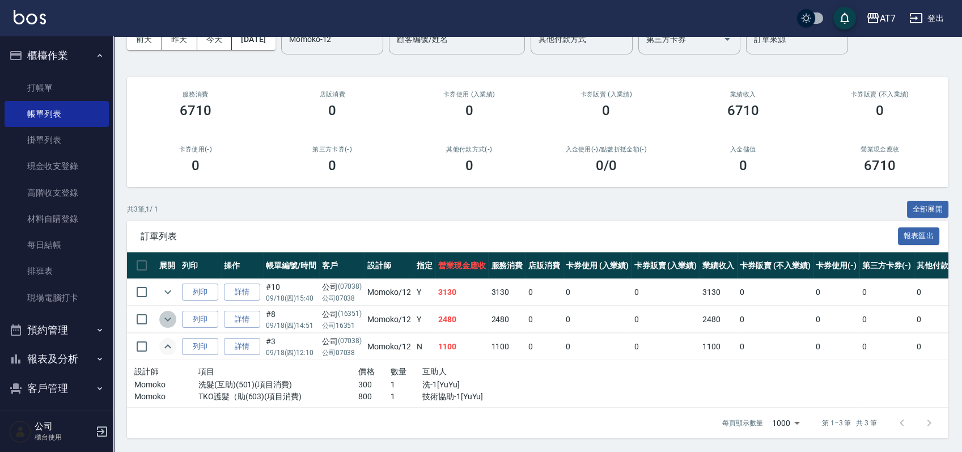
click at [165, 312] on icon "expand row" at bounding box center [168, 319] width 14 height 14
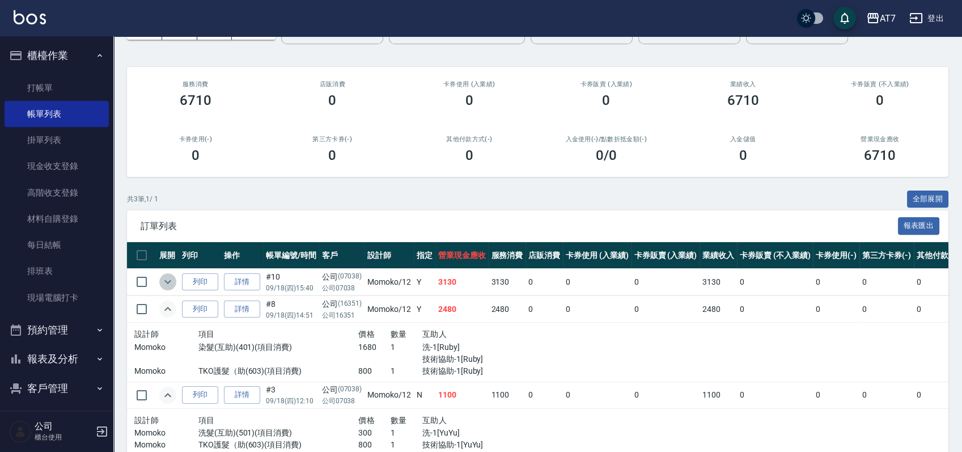
click at [170, 281] on icon "expand row" at bounding box center [168, 282] width 14 height 14
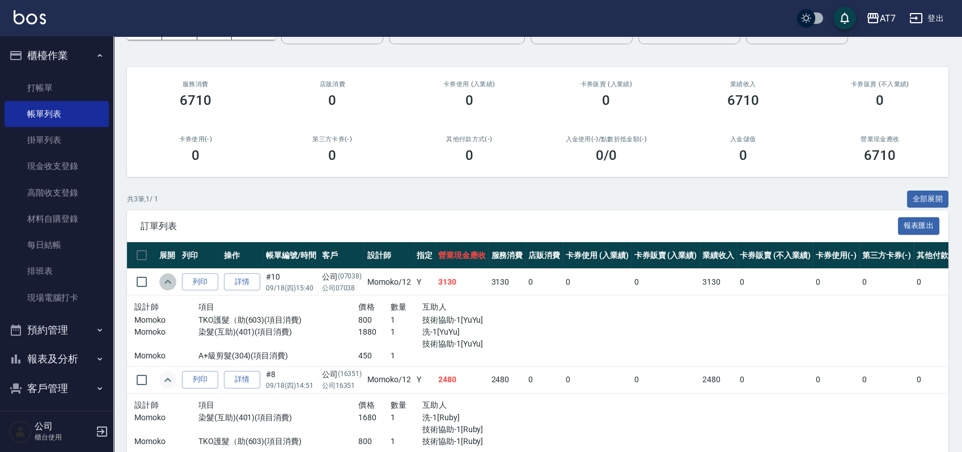
click at [170, 281] on icon "expand row" at bounding box center [168, 282] width 14 height 14
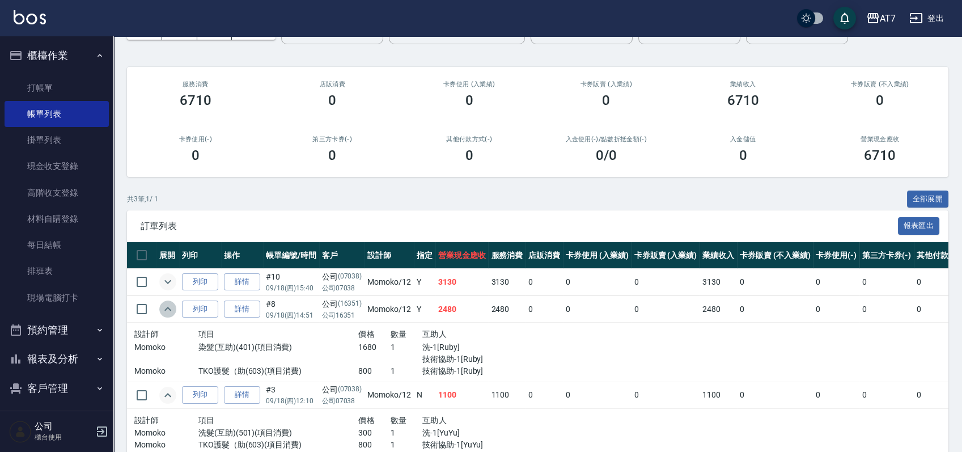
click at [167, 306] on icon "expand row" at bounding box center [168, 309] width 14 height 14
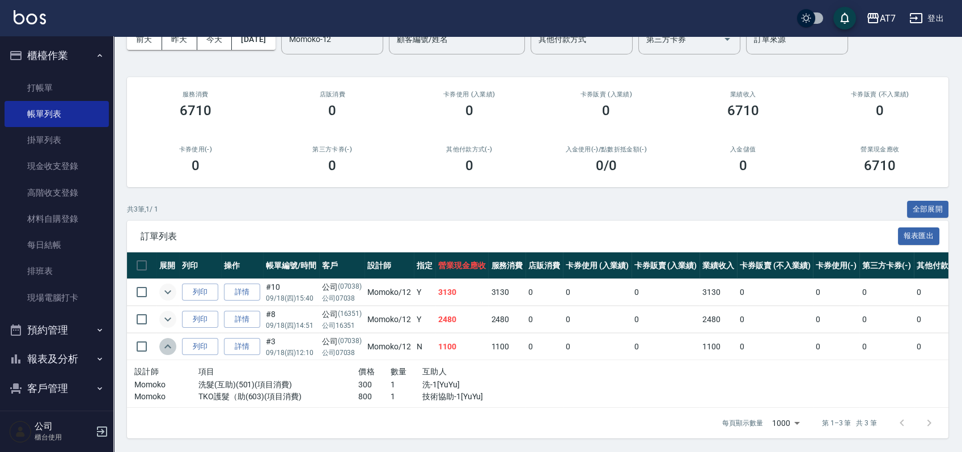
click at [168, 342] on icon "expand row" at bounding box center [168, 347] width 14 height 14
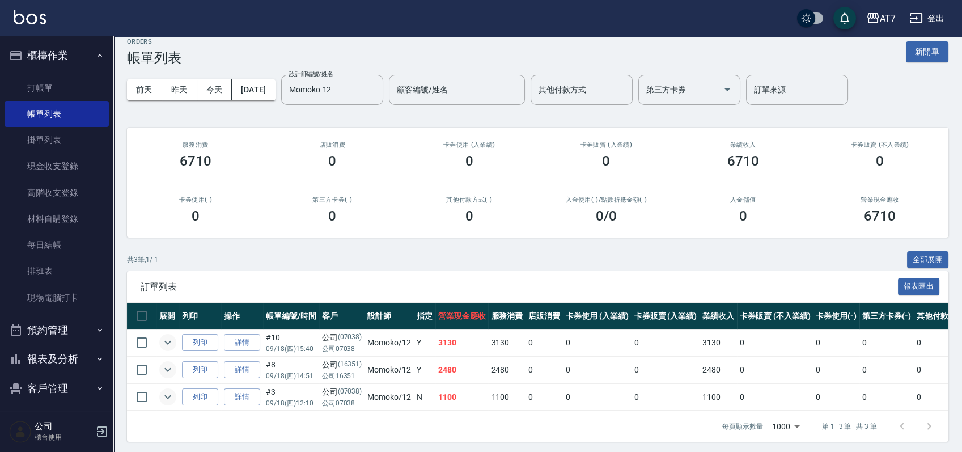
scroll to position [0, 0]
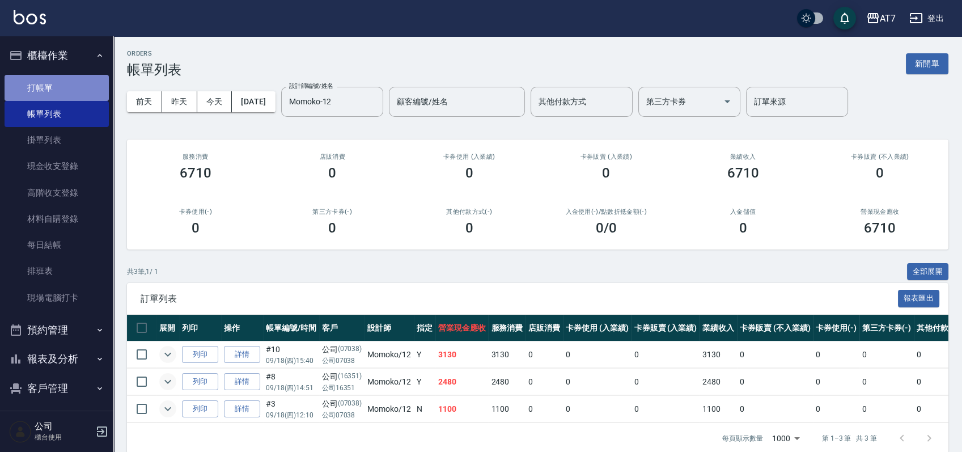
click at [69, 95] on link "打帳單" at bounding box center [57, 88] width 104 height 26
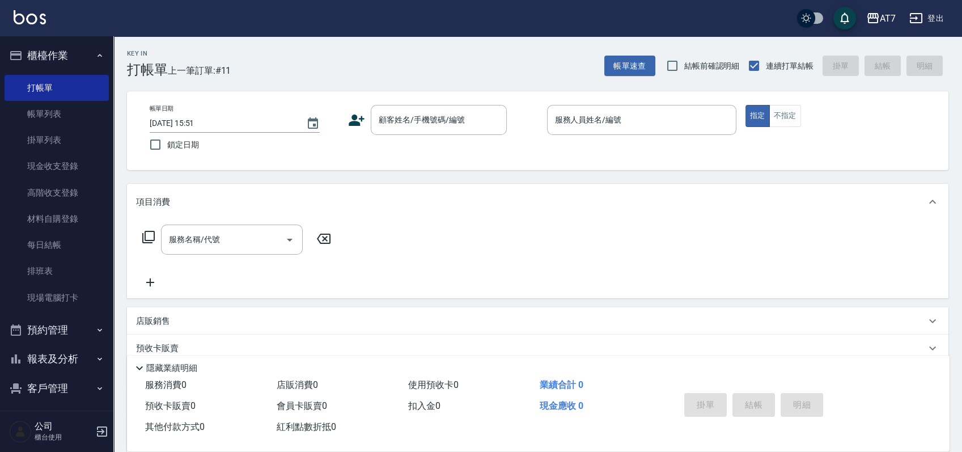
click at [689, 174] on div "Key In 打帳單 上一筆訂單:#11 帳單速查 結帳前確認明細 連續打單結帳 掛單 結帳 明細 帳單日期 2025/09/18 15:51 鎖定日期 顧客…" at bounding box center [537, 306] width 849 height 541
click at [407, 116] on input "顧客姓名/手機號碼/編號" at bounding box center [430, 120] width 109 height 20
click at [46, 115] on link "帳單列表" at bounding box center [57, 114] width 104 height 26
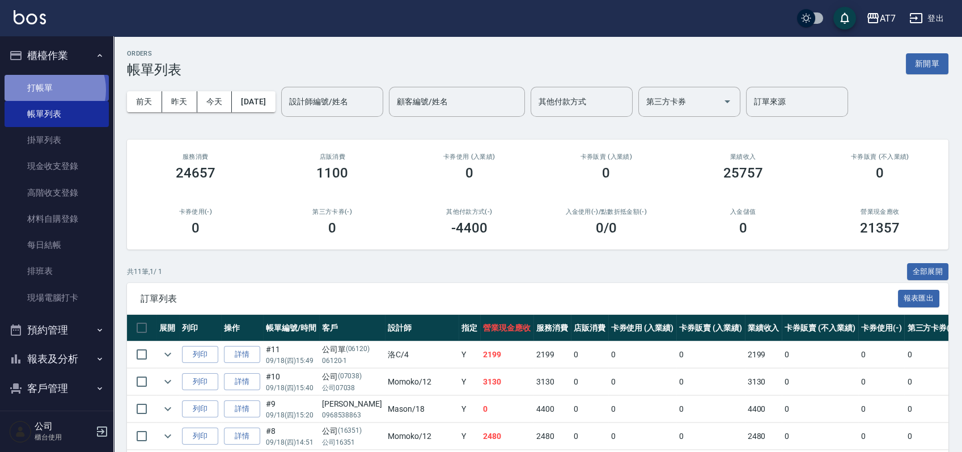
click at [50, 90] on link "打帳單" at bounding box center [57, 88] width 104 height 26
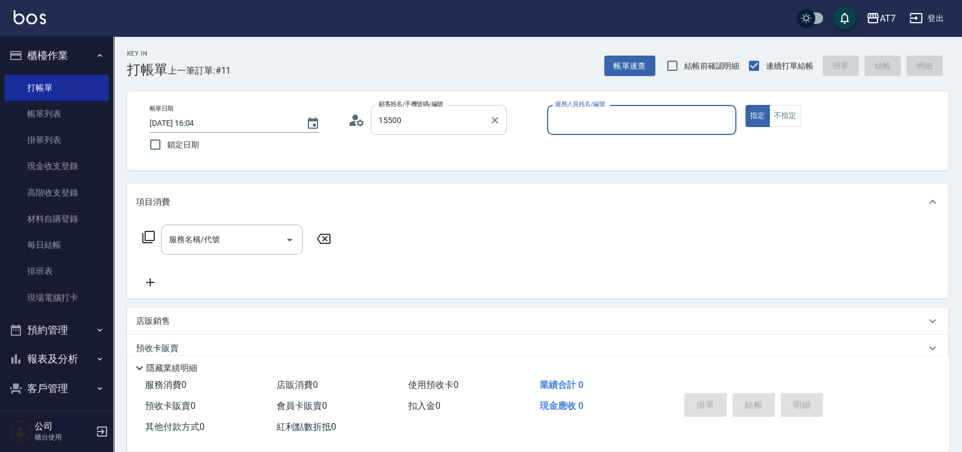
type input "公司/公司15500/15500"
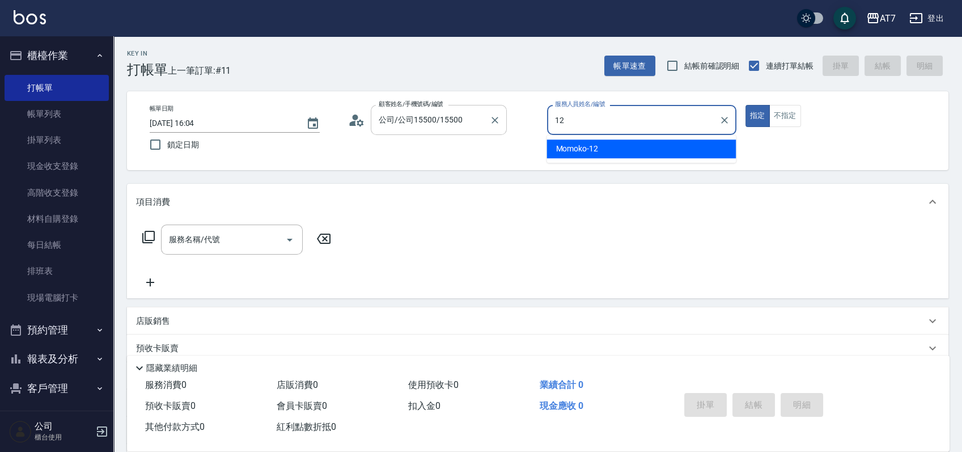
type input "Momoko-12"
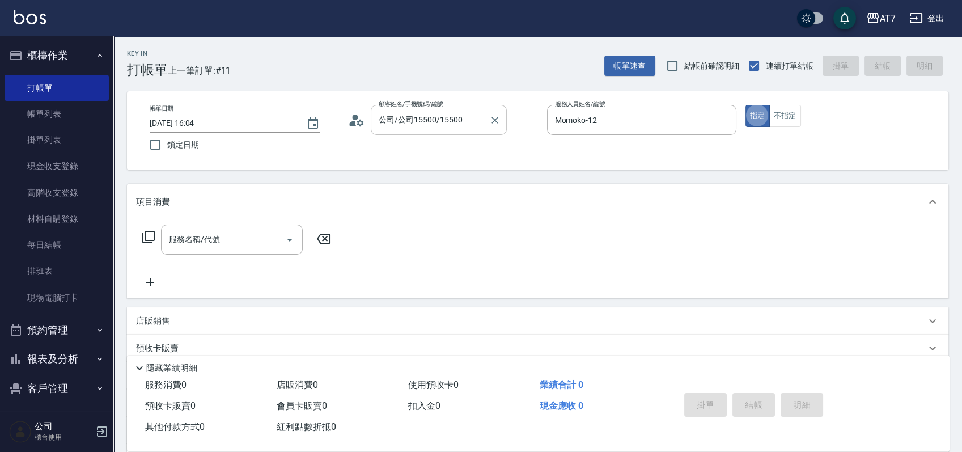
type button "true"
type input "401"
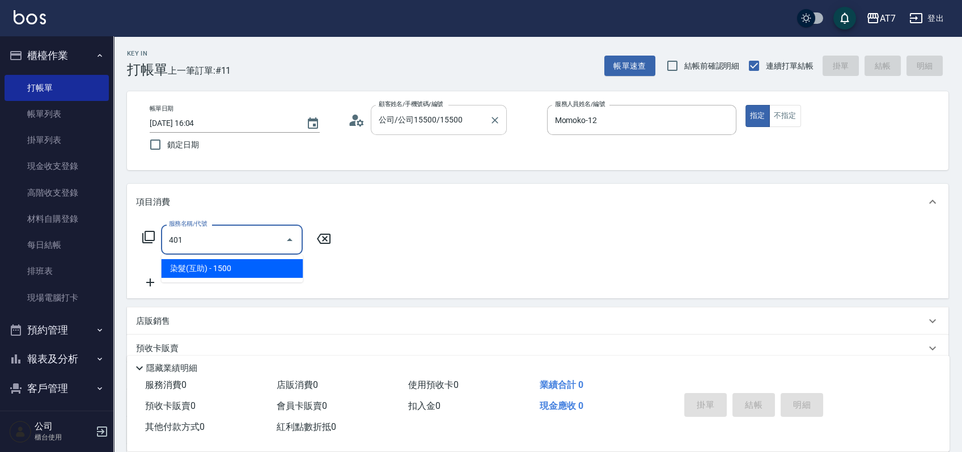
type input "150"
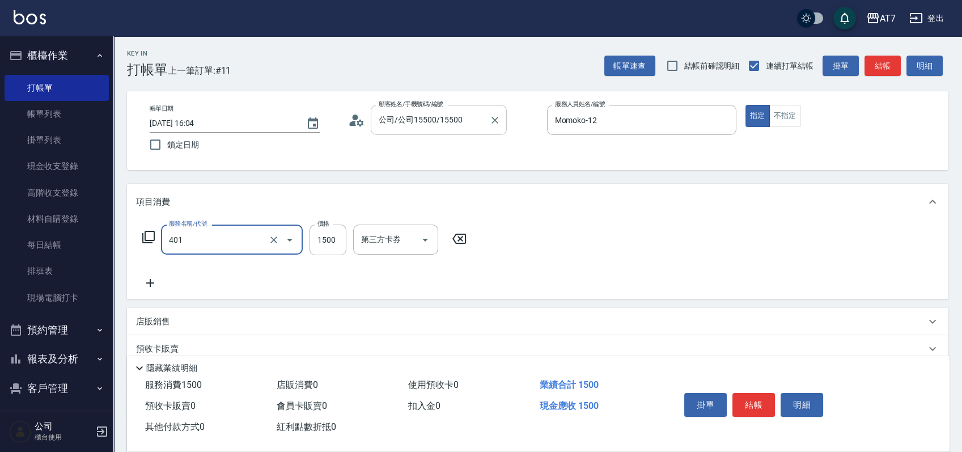
type input "染髮(互助)(401)"
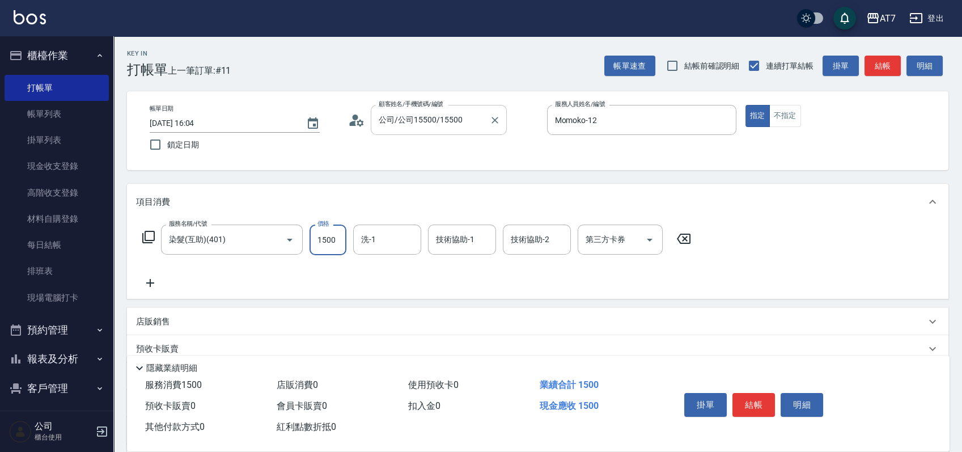
type input "0"
type input "328"
type input "30"
type input "3280"
type input "320"
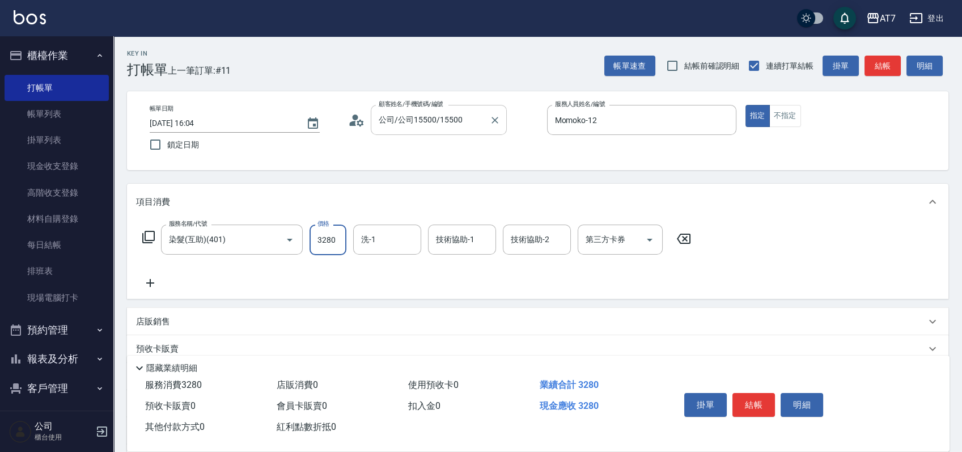
type input "3280"
type input "LU LU-35"
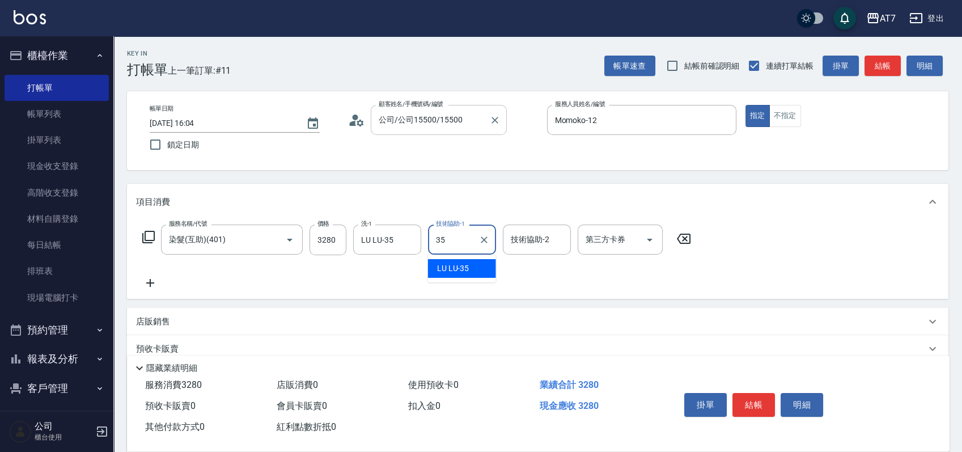
type input "LU LU-35"
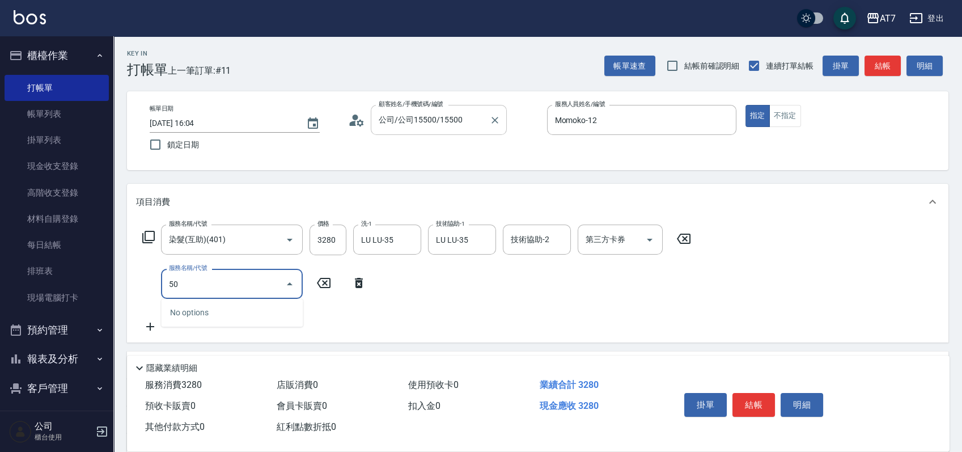
type input "503"
type input "330"
type input "精油-快速修護髮(互助)(503)"
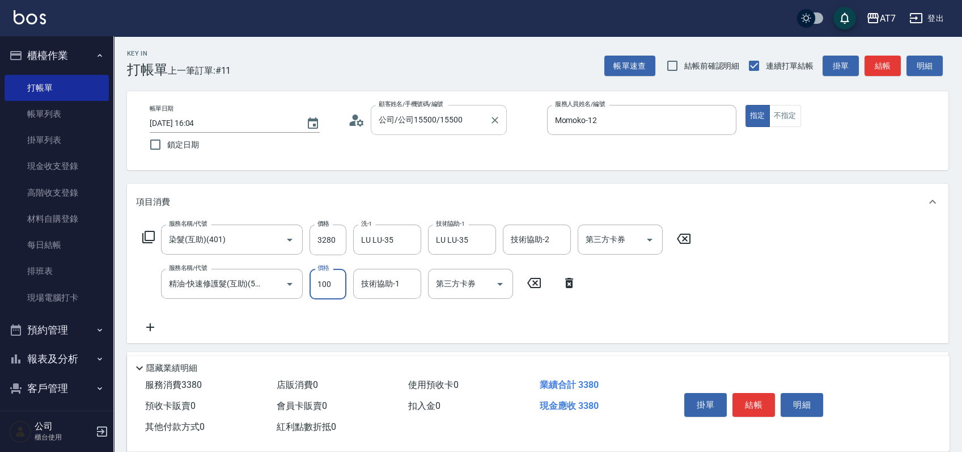
type input "3"
type input "320"
type input "30"
type input "330"
type input "300"
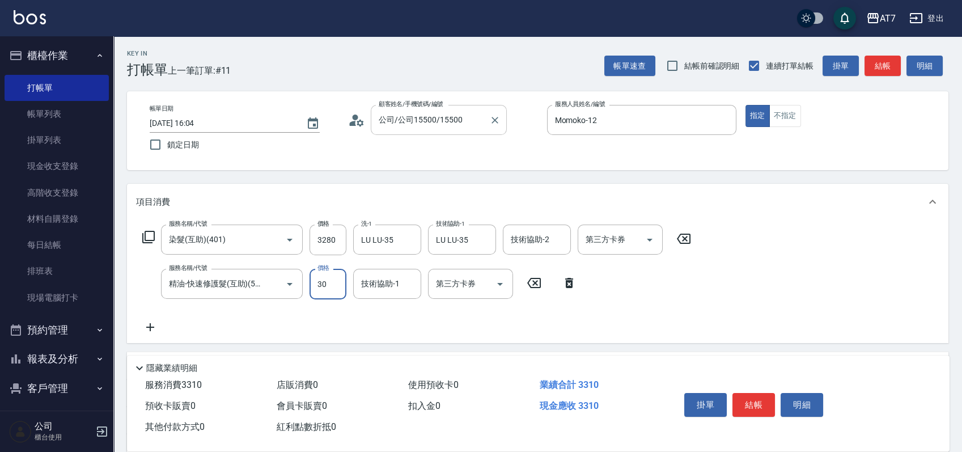
type input "350"
type input "300"
type input "LU LU-35"
click at [751, 397] on button "結帳" at bounding box center [753, 405] width 43 height 24
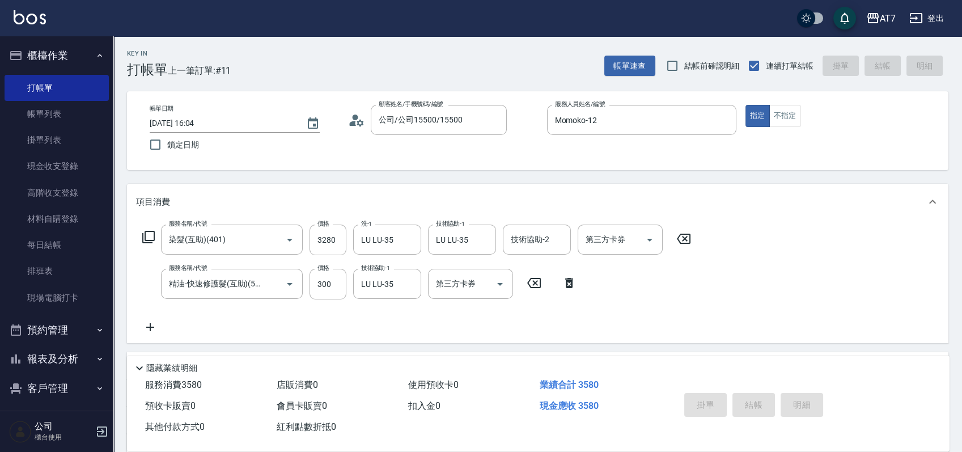
type input "0"
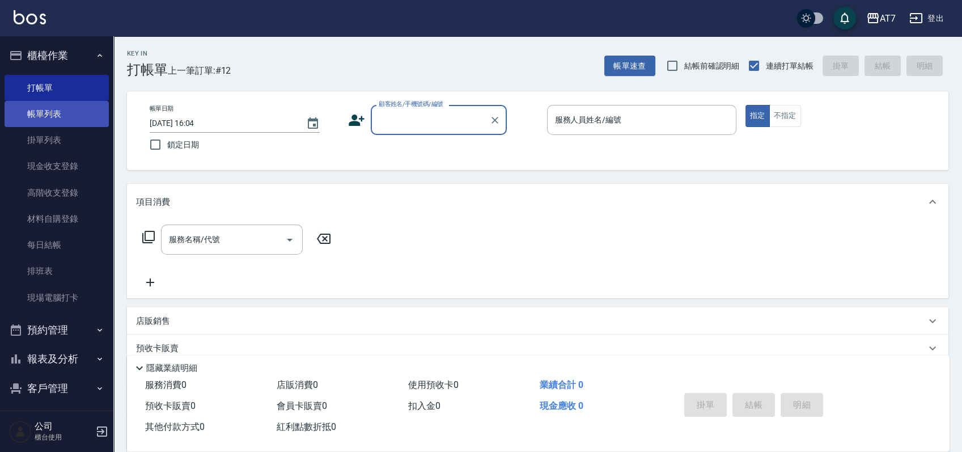
click at [31, 107] on link "帳單列表" at bounding box center [57, 114] width 104 height 26
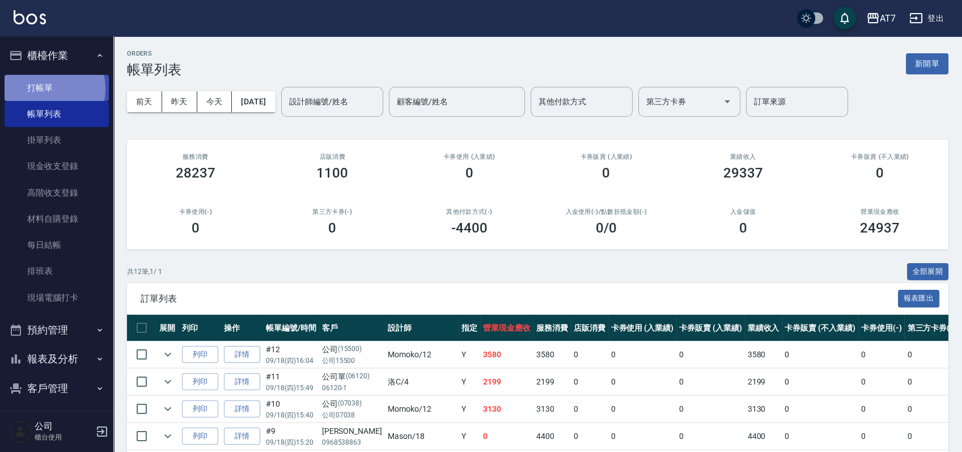
click at [46, 88] on link "打帳單" at bounding box center [57, 88] width 104 height 26
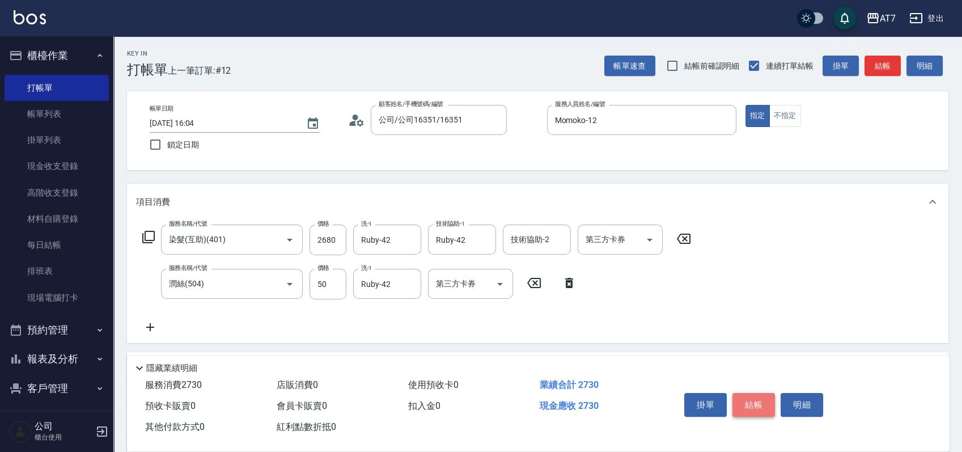
click at [758, 403] on button "結帳" at bounding box center [753, 405] width 43 height 24
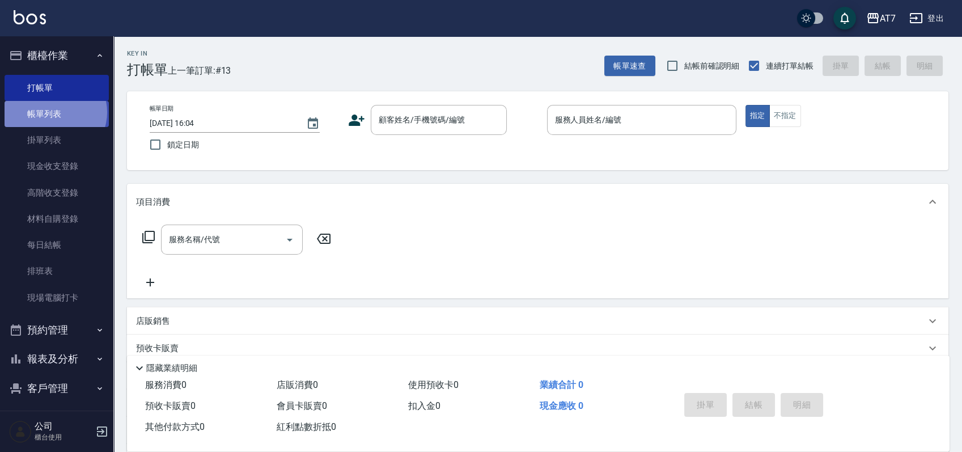
click at [54, 112] on link "帳單列表" at bounding box center [57, 114] width 104 height 26
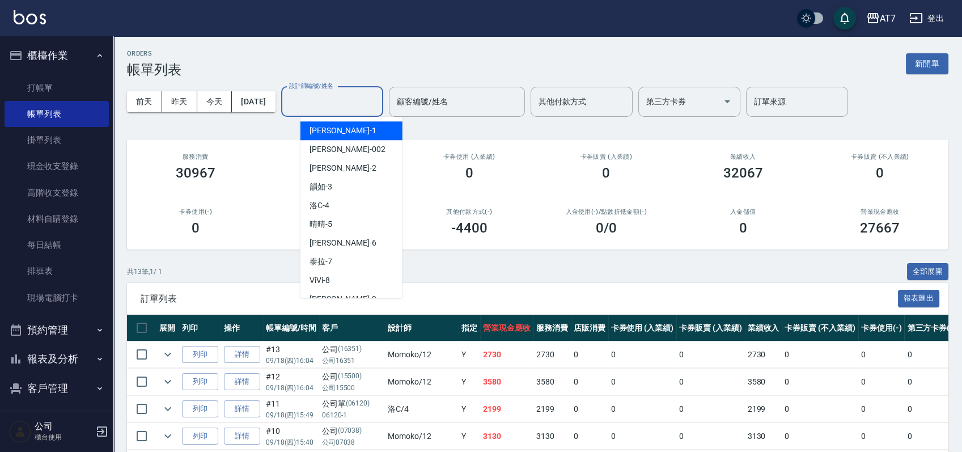
click at [332, 92] on div "設計師編號/姓名 設計師編號/姓名" at bounding box center [332, 102] width 102 height 30
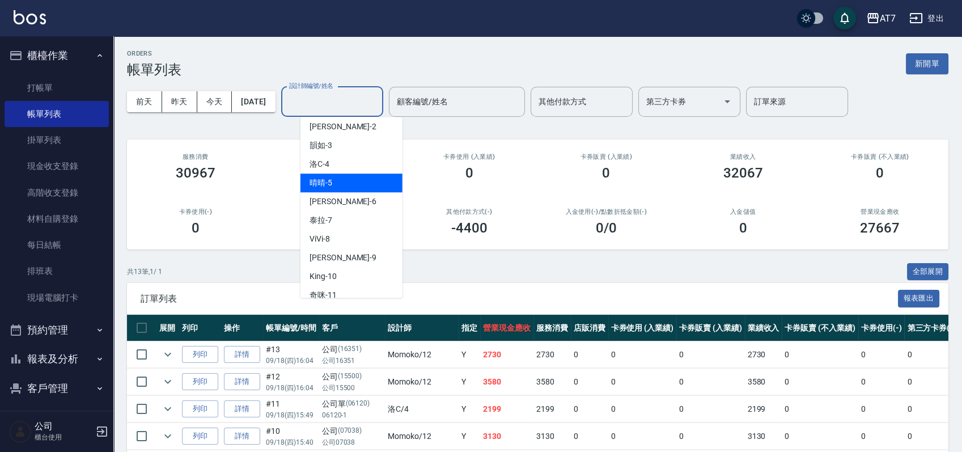
scroll to position [75, 0]
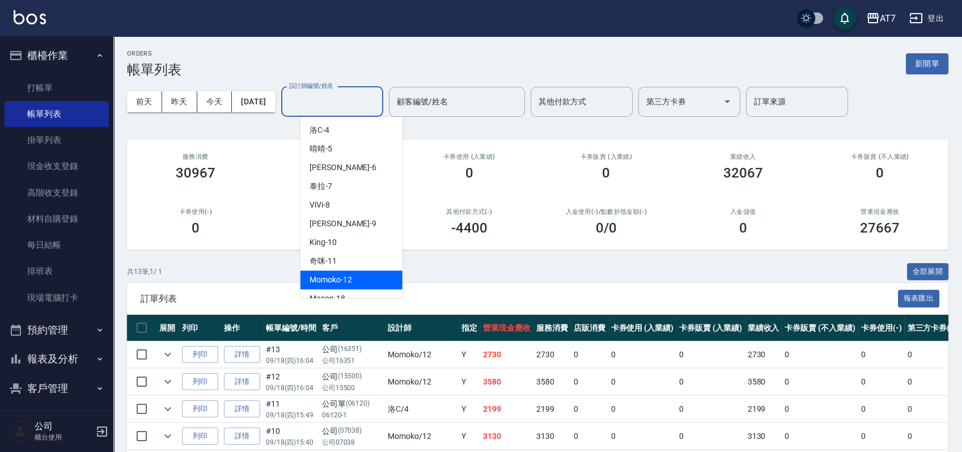
click at [361, 275] on div "Momoko -12" at bounding box center [351, 279] width 102 height 19
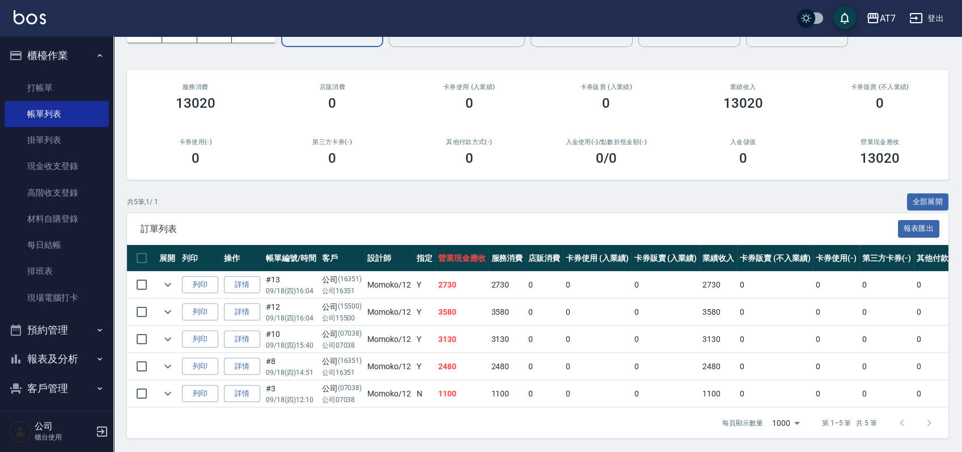
scroll to position [0, 0]
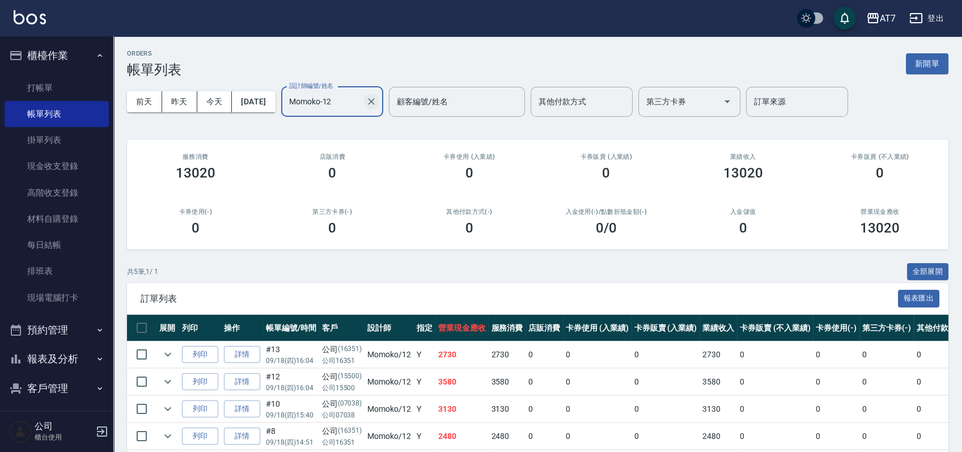
click at [377, 100] on icon "Clear" at bounding box center [371, 101] width 11 height 11
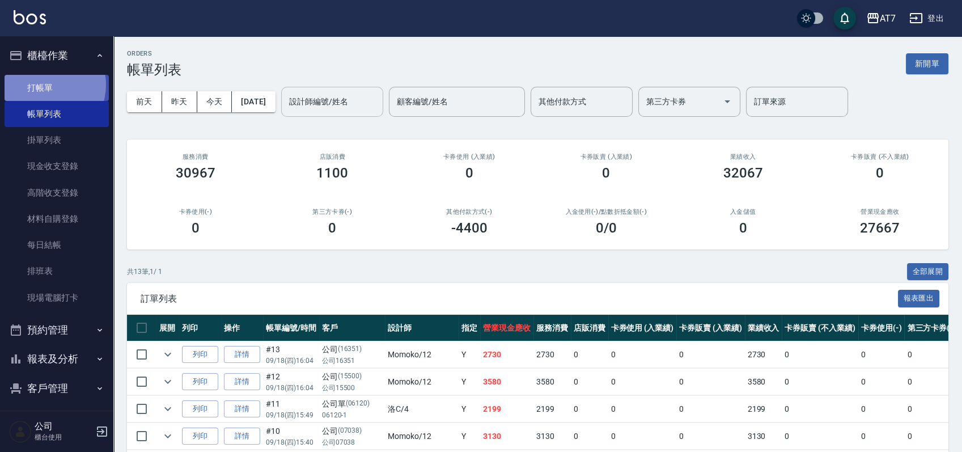
click at [43, 84] on link "打帳單" at bounding box center [57, 88] width 104 height 26
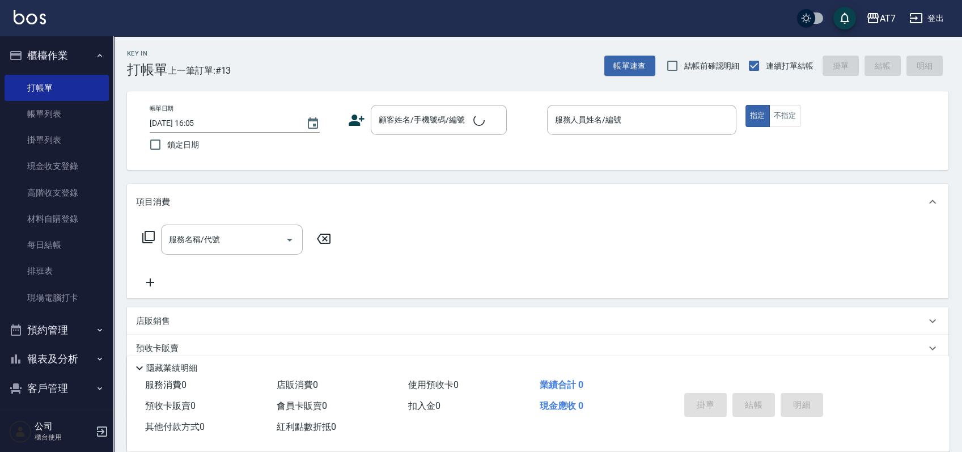
click at [517, 149] on div "帳單日期 2025/09/18 16:05 鎖定日期 顧客姓名/手機號碼/編號 顧客姓名/手機號碼/編號 服務人員姓名/編號 服務人員姓名/編號 指定 不指定" at bounding box center [538, 131] width 794 height 52
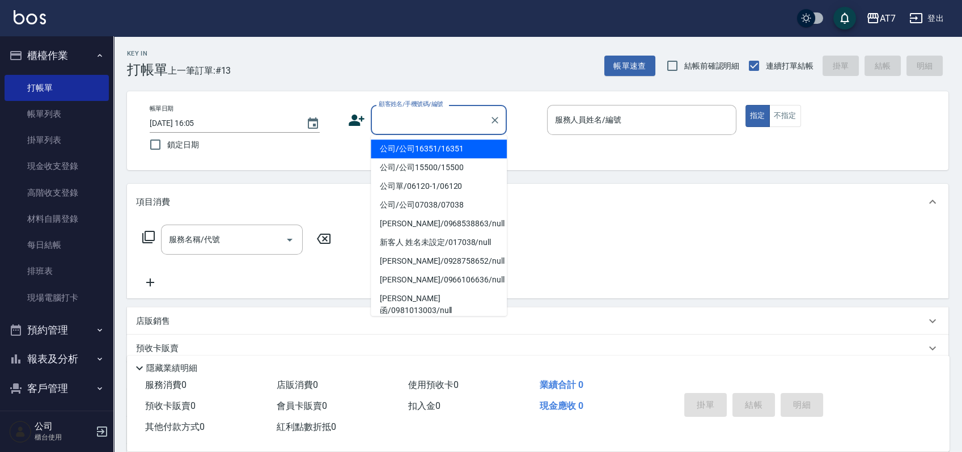
click at [433, 129] on input "顧客姓名/手機號碼/編號" at bounding box center [430, 120] width 109 height 20
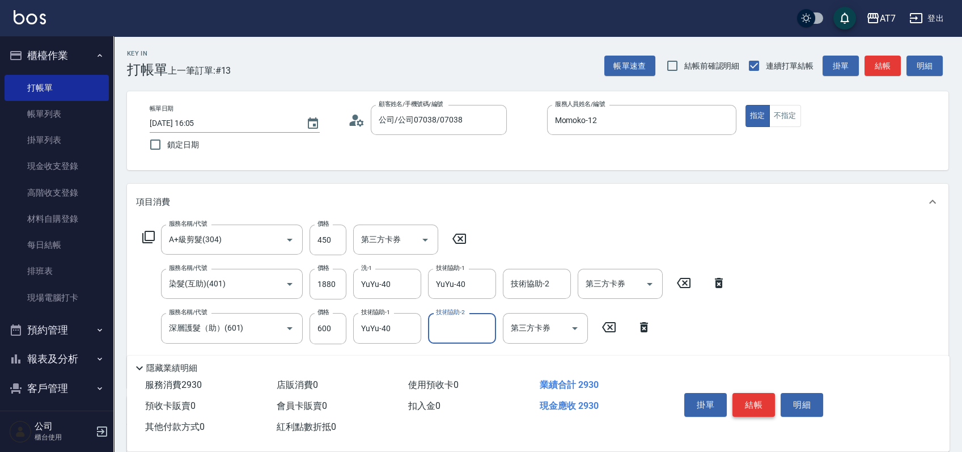
click at [769, 397] on button "結帳" at bounding box center [753, 405] width 43 height 24
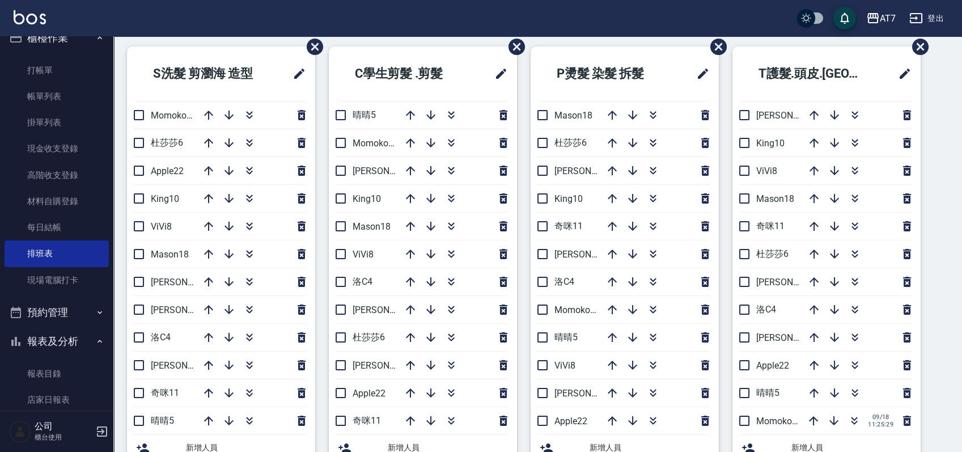
scroll to position [75, 0]
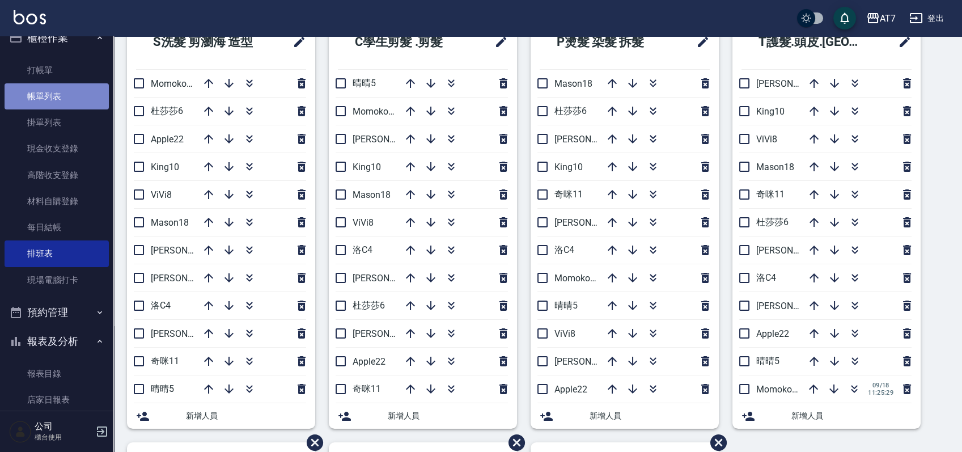
click at [83, 102] on link "帳單列表" at bounding box center [57, 96] width 104 height 26
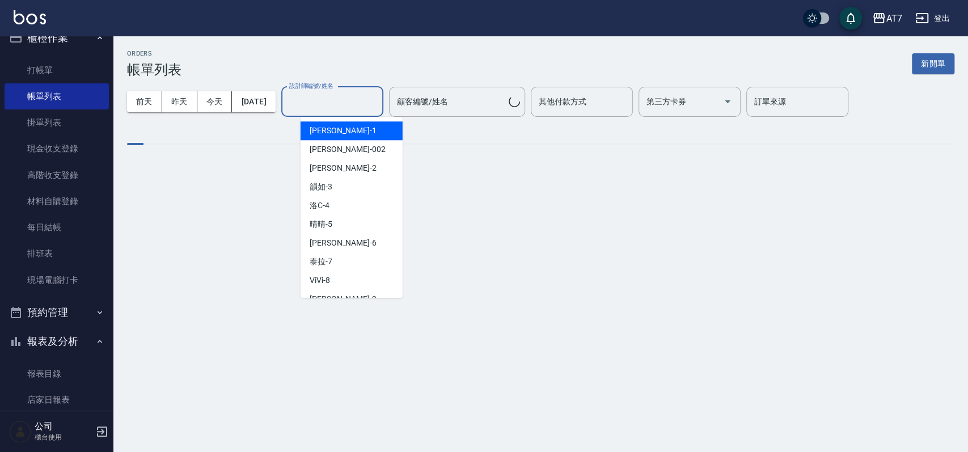
click at [351, 103] on input "設計師編號/姓名" at bounding box center [332, 102] width 92 height 20
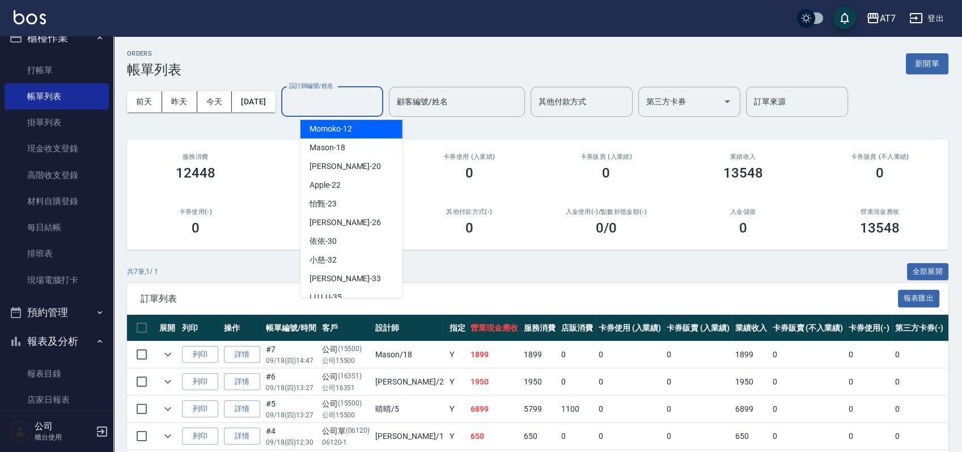
scroll to position [227, 0]
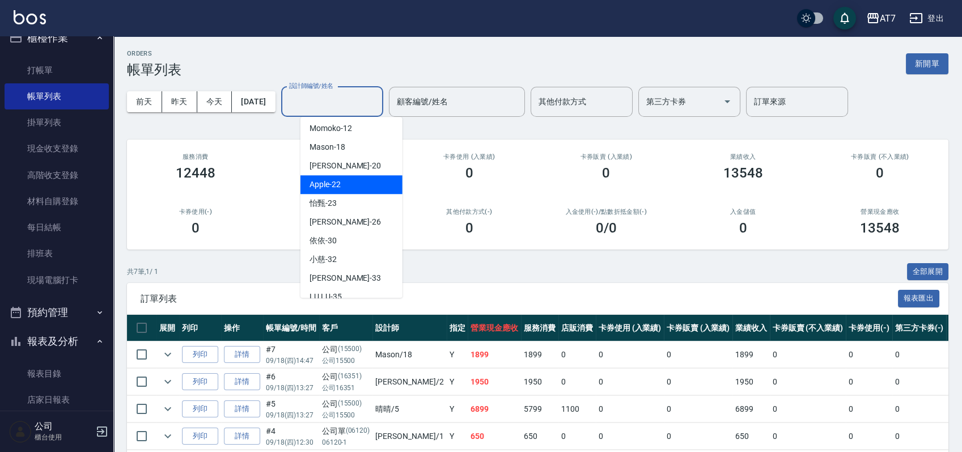
click at [364, 179] on div "Apple -22" at bounding box center [351, 184] width 102 height 19
type input "Apple-22"
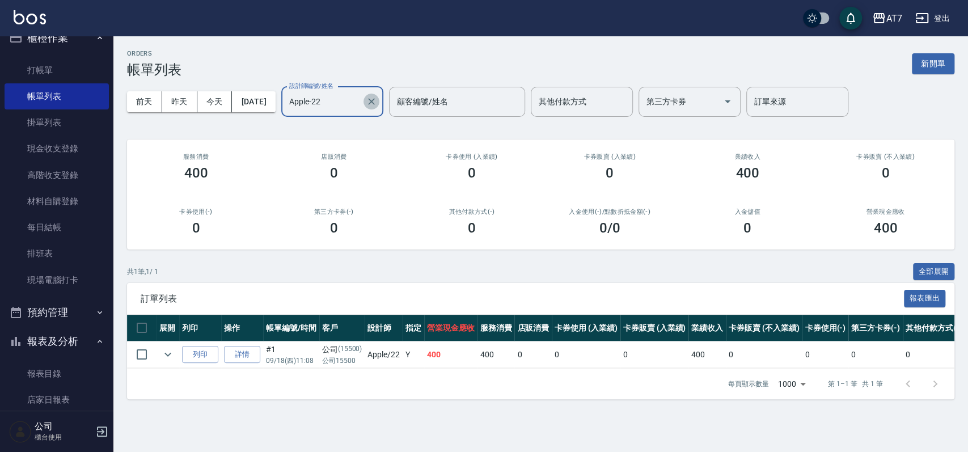
click at [375, 100] on icon "Clear" at bounding box center [371, 101] width 7 height 7
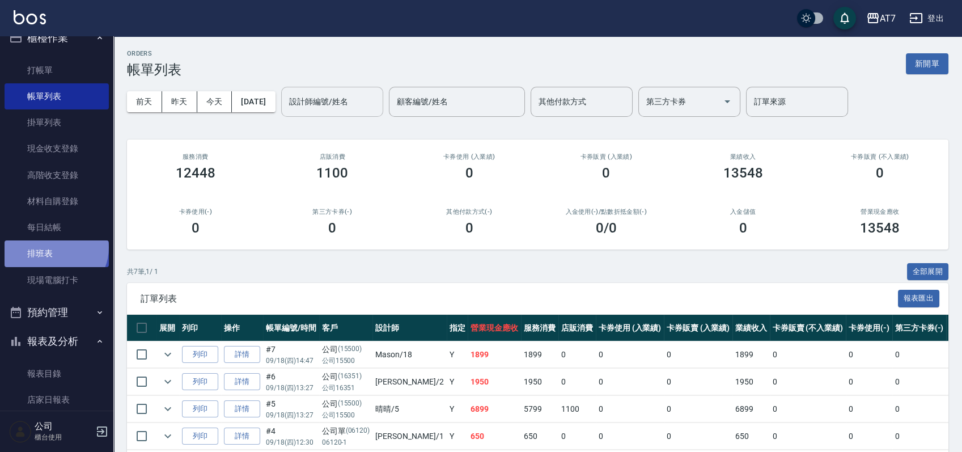
click at [54, 247] on link "排班表" at bounding box center [57, 253] width 104 height 26
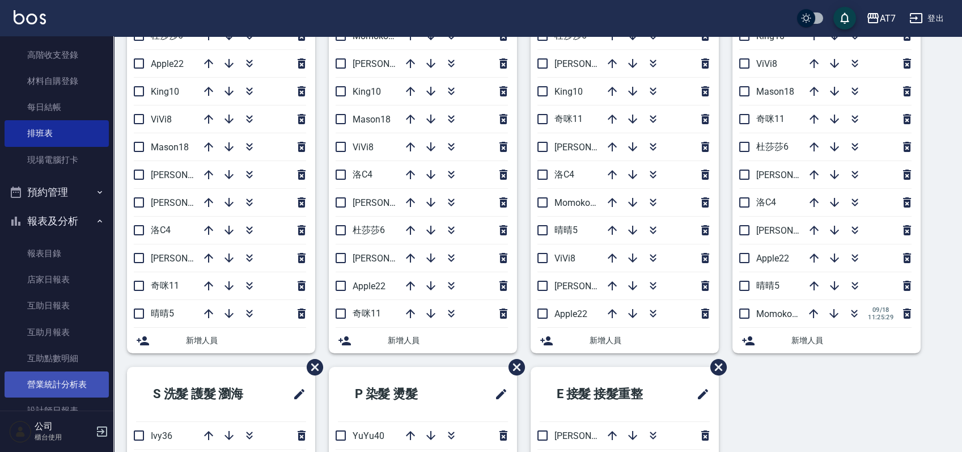
scroll to position [168, 0]
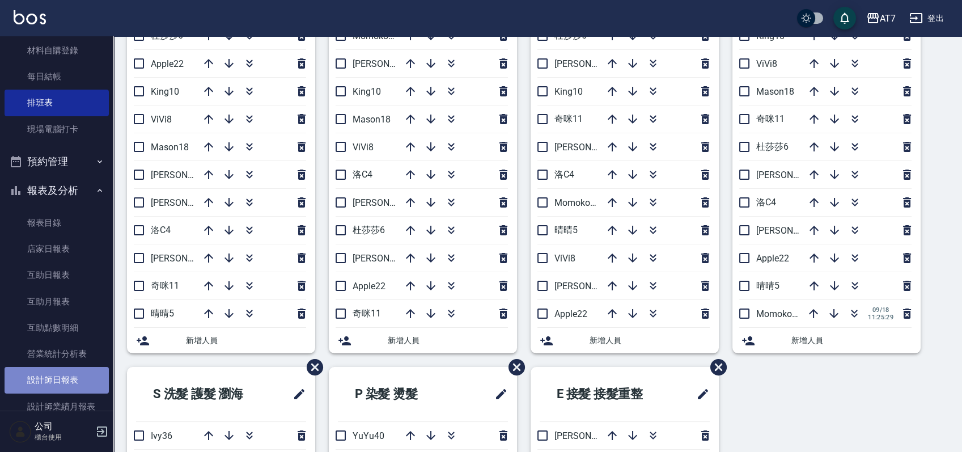
click at [65, 369] on link "設計師日報表" at bounding box center [57, 380] width 104 height 26
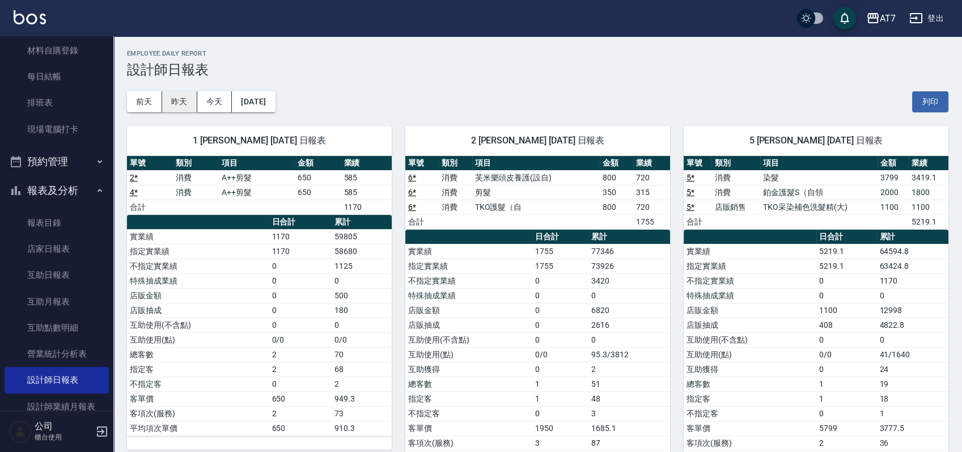
click at [172, 99] on button "昨天" at bounding box center [179, 101] width 35 height 21
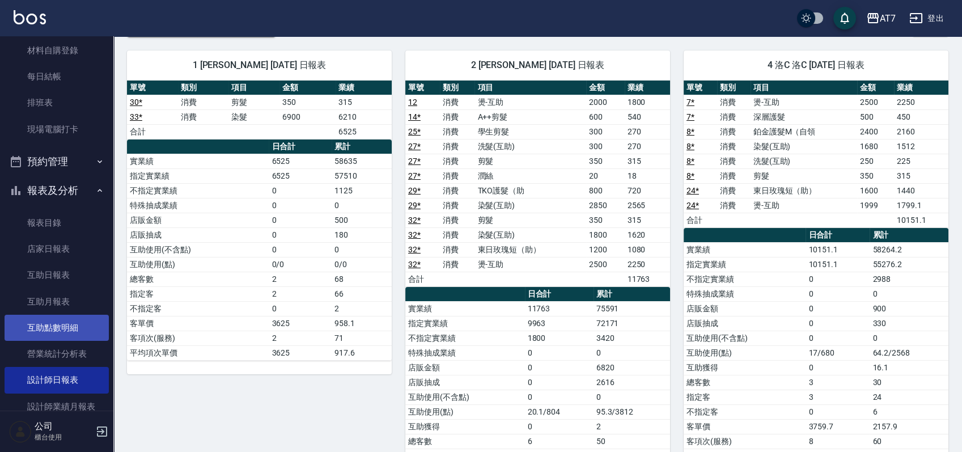
scroll to position [244, 0]
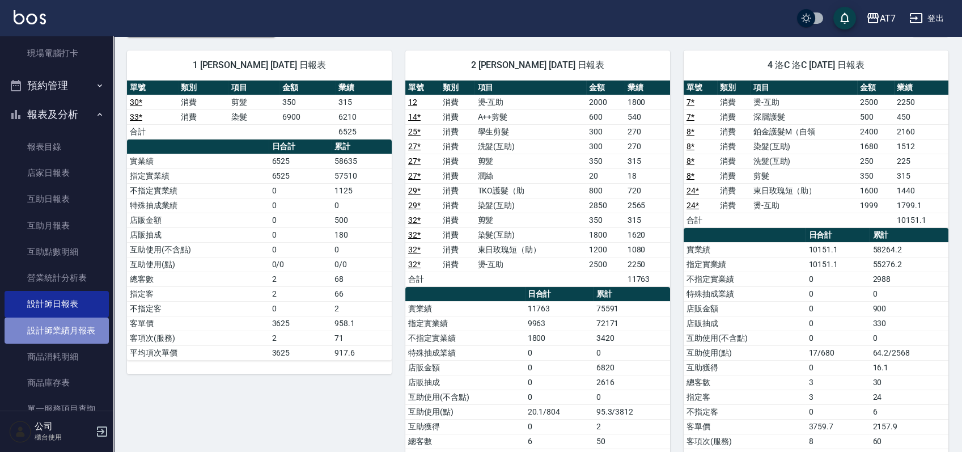
click at [62, 337] on link "設計師業績月報表" at bounding box center [57, 330] width 104 height 26
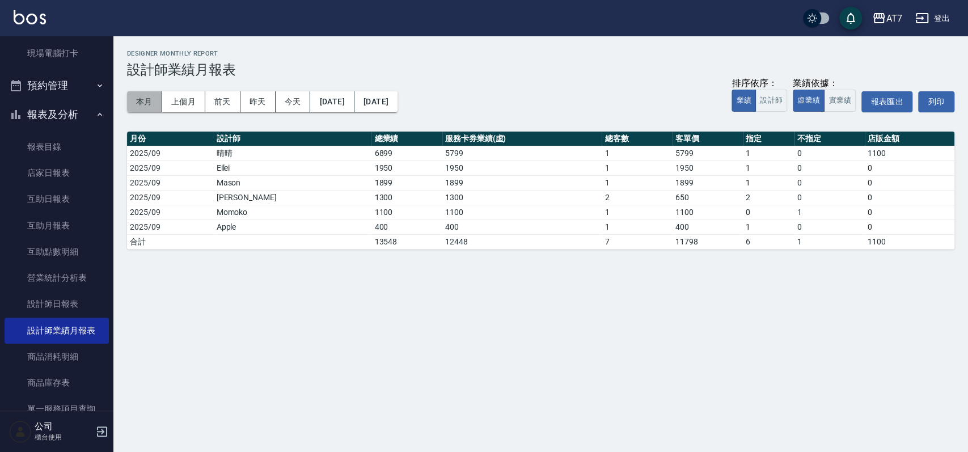
click at [134, 104] on button "本月" at bounding box center [144, 101] width 35 height 21
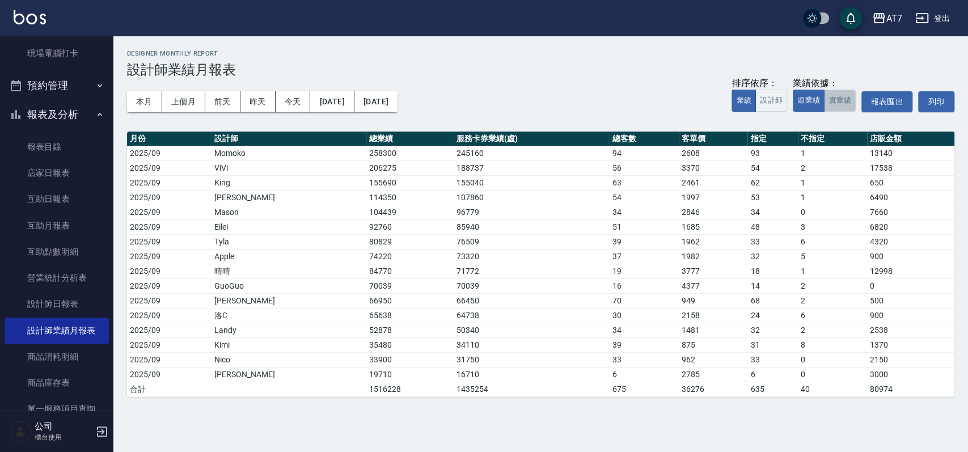
click at [835, 103] on button "實業績" at bounding box center [840, 101] width 32 height 22
click at [821, 102] on button "虛業績" at bounding box center [809, 101] width 32 height 22
click at [840, 98] on button "實業績" at bounding box center [840, 101] width 32 height 22
click at [806, 105] on button "虛業績" at bounding box center [809, 101] width 32 height 22
click at [840, 99] on button "實業績" at bounding box center [840, 101] width 32 height 22
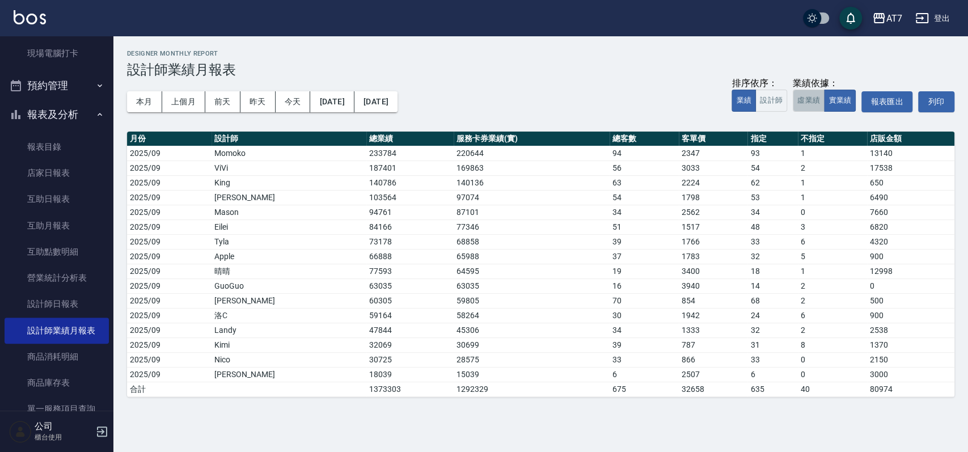
click at [807, 99] on button "虛業績" at bounding box center [809, 101] width 32 height 22
click at [840, 99] on button "實業績" at bounding box center [840, 101] width 32 height 22
click at [819, 104] on button "虛業績" at bounding box center [809, 101] width 32 height 22
click at [830, 103] on button "實業績" at bounding box center [840, 101] width 32 height 22
click at [818, 104] on button "虛業績" at bounding box center [809, 101] width 32 height 22
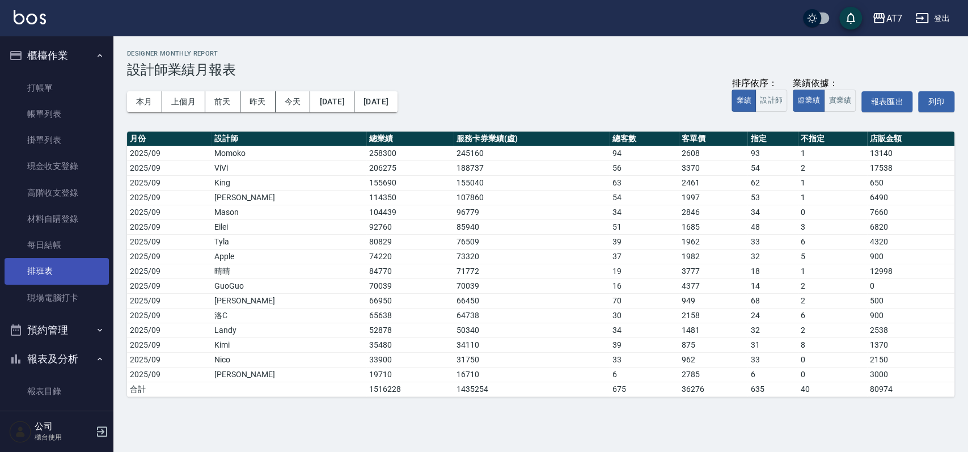
click at [37, 272] on link "排班表" at bounding box center [57, 271] width 104 height 26
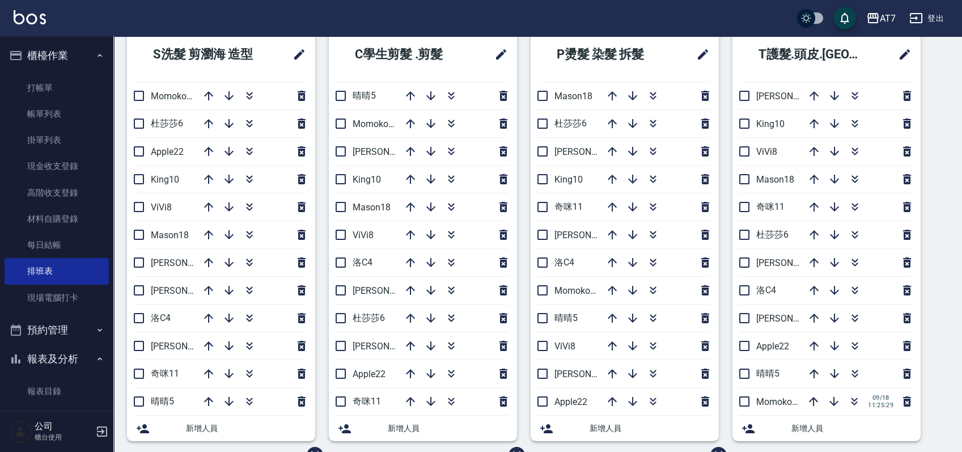
scroll to position [53, 0]
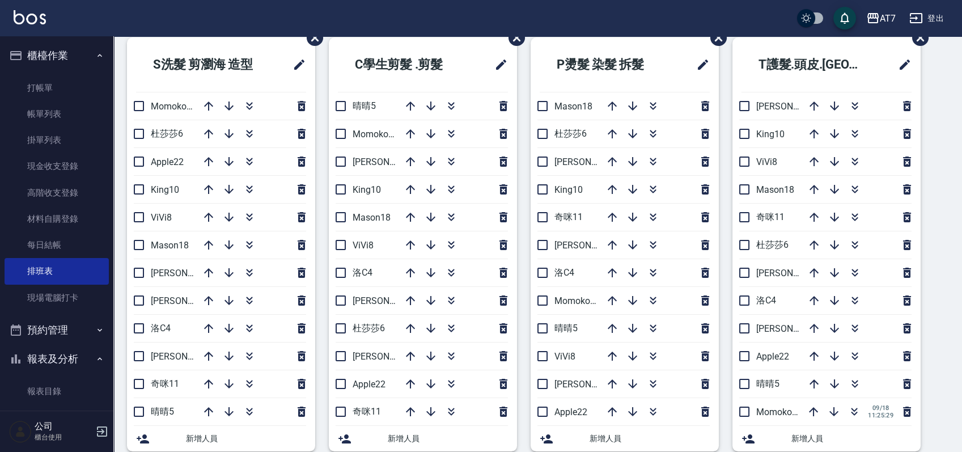
click at [62, 116] on link "帳單列表" at bounding box center [57, 114] width 104 height 26
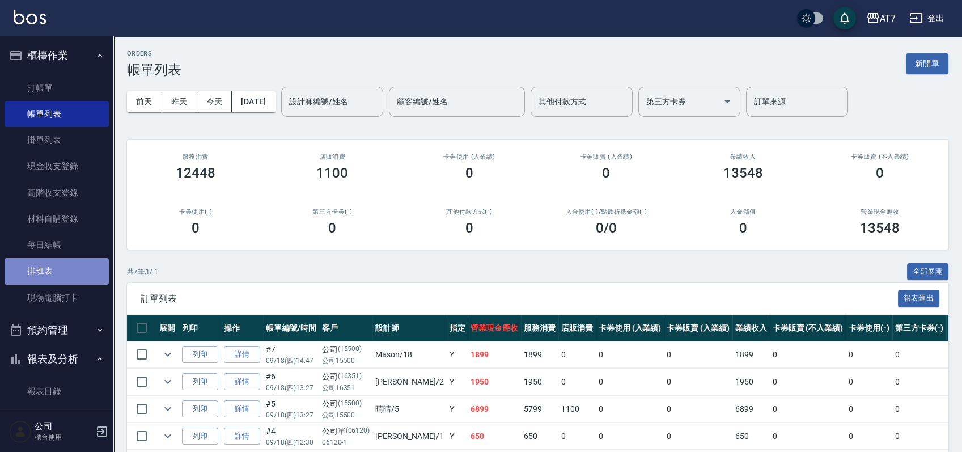
click at [62, 265] on link "排班表" at bounding box center [57, 271] width 104 height 26
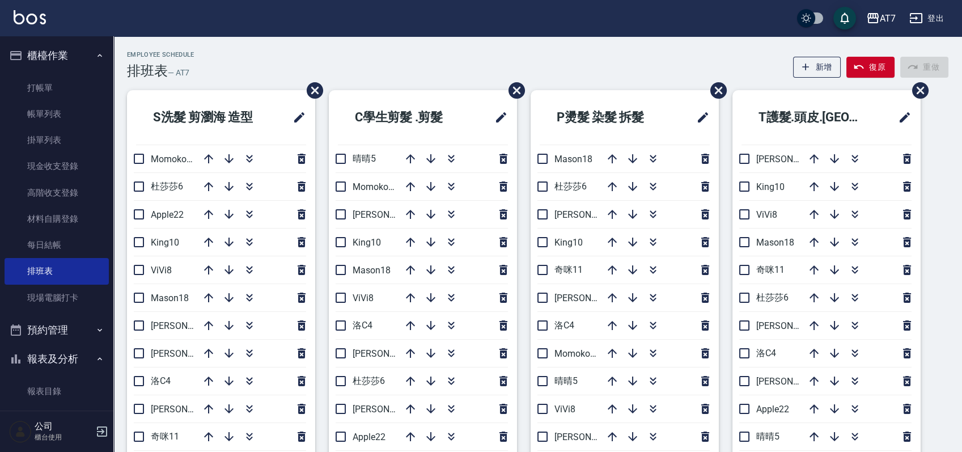
click at [608, 66] on div "Employee Schedule 排班表 — AT7 新增 復原 重做" at bounding box center [537, 65] width 821 height 28
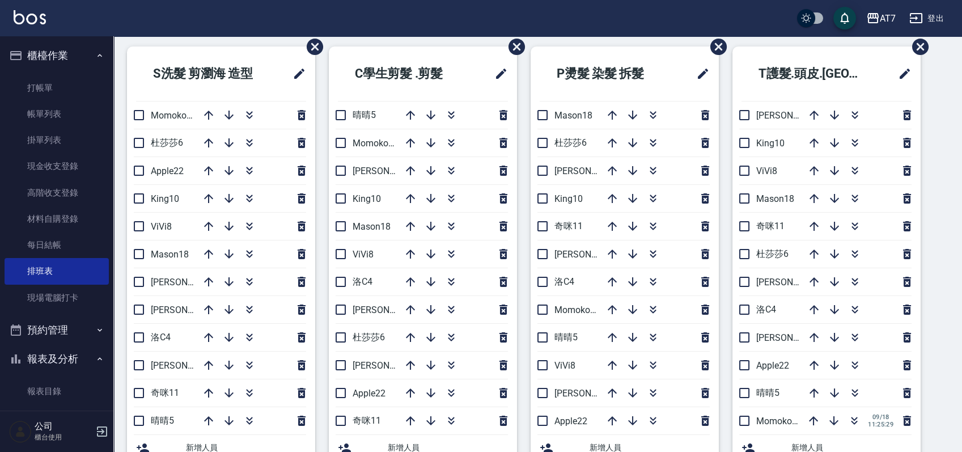
scroll to position [75, 0]
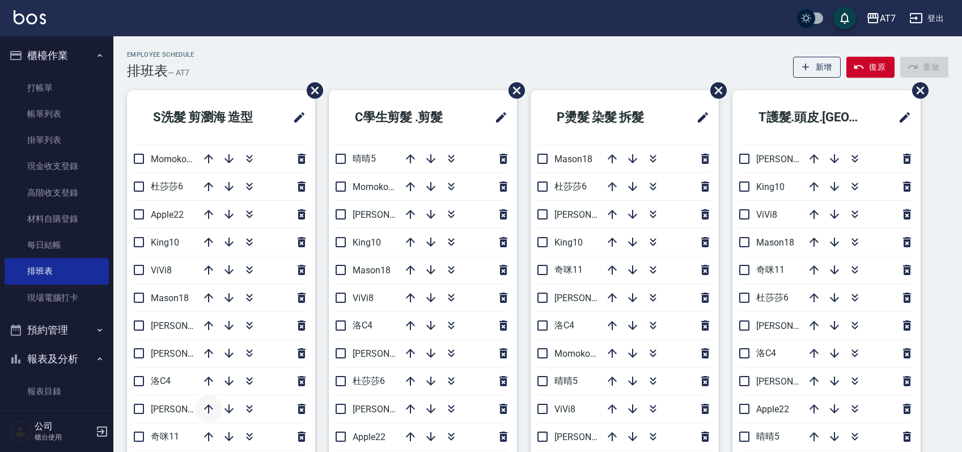
scroll to position [75, 0]
